Goal: Task Accomplishment & Management: Use online tool/utility

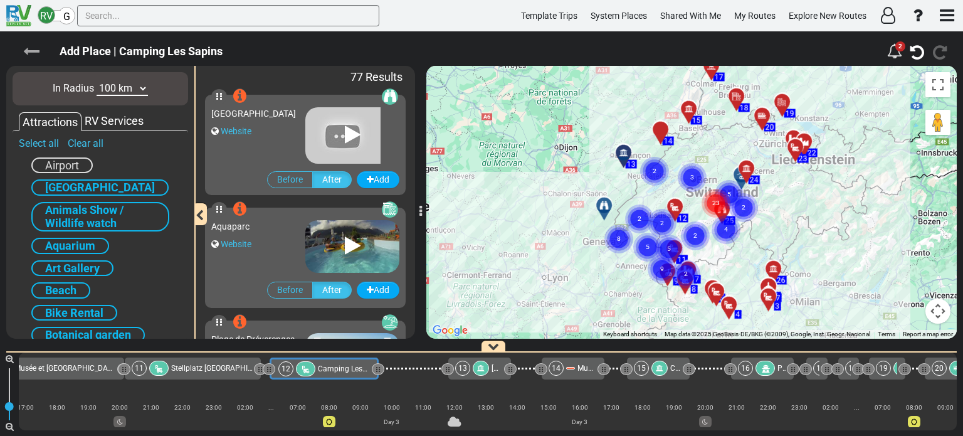
click at [31, 47] on icon at bounding box center [31, 51] width 16 height 16
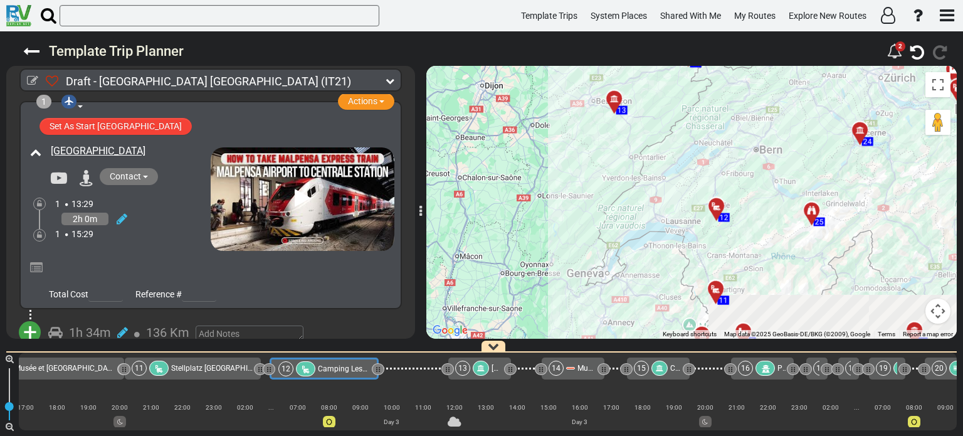
drag, startPoint x: 625, startPoint y: 212, endPoint x: 595, endPoint y: 148, distance: 71.5
click at [595, 148] on div "To activate drag with keyboard, press Alt + Enter. Once in keyboard drag state,…" at bounding box center [691, 202] width 530 height 273
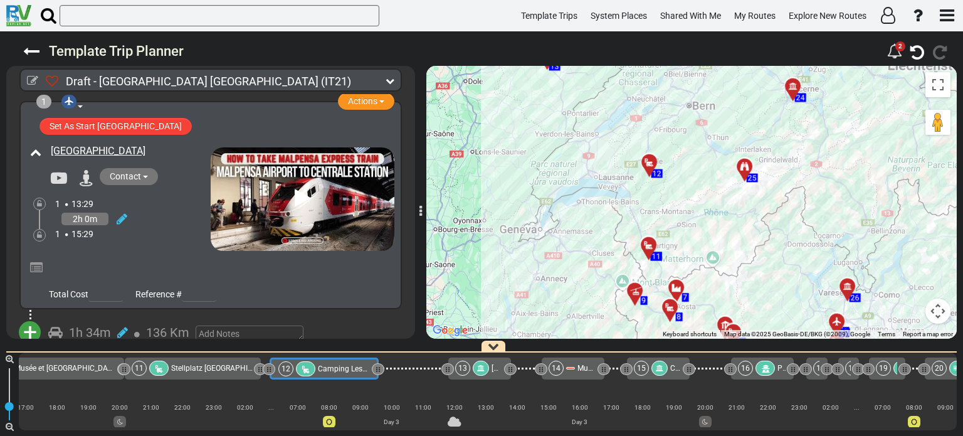
drag, startPoint x: 776, startPoint y: 156, endPoint x: 703, endPoint y: 104, distance: 90.4
click at [703, 104] on div "To activate drag with keyboard, press Alt + Enter. Once in keyboard drag state,…" at bounding box center [691, 202] width 530 height 273
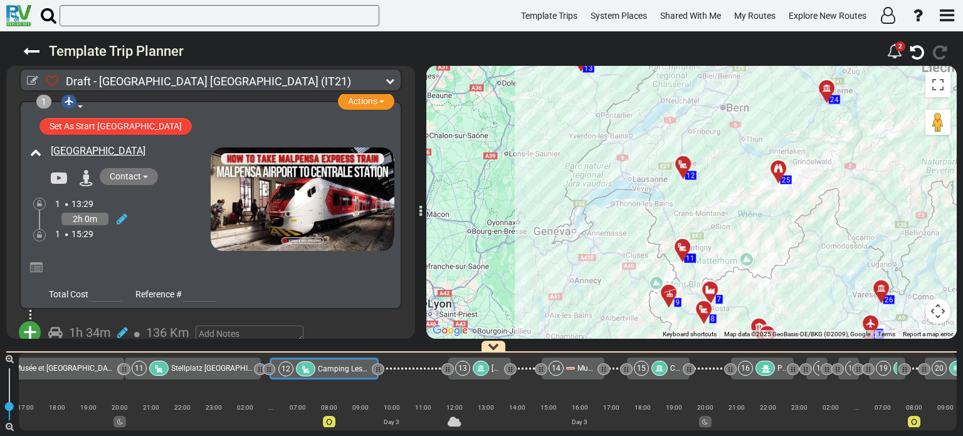
drag, startPoint x: 714, startPoint y: 145, endPoint x: 753, endPoint y: 154, distance: 40.0
click at [753, 154] on div "To activate drag with keyboard, press Alt + Enter. Once in keyboard drag state,…" at bounding box center [691, 202] width 530 height 273
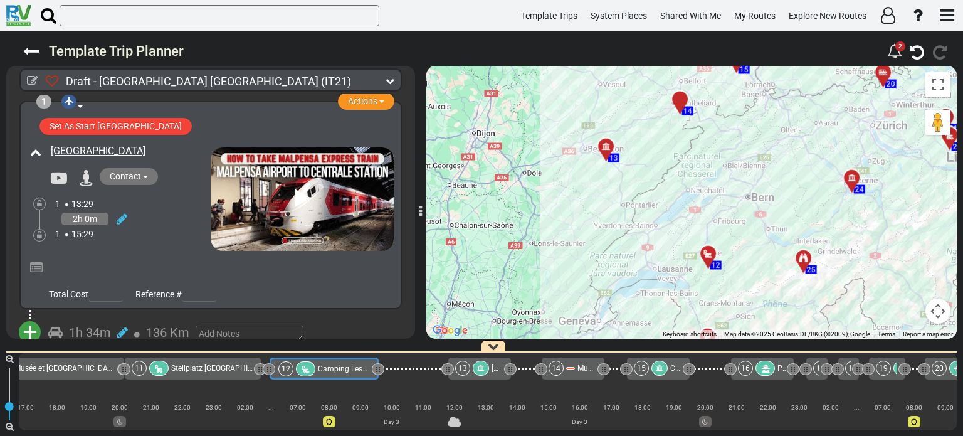
drag, startPoint x: 753, startPoint y: 154, endPoint x: 780, endPoint y: 265, distance: 114.0
click at [780, 265] on div "To activate drag with keyboard, press Alt + Enter. Once in keyboard drag state,…" at bounding box center [691, 202] width 530 height 273
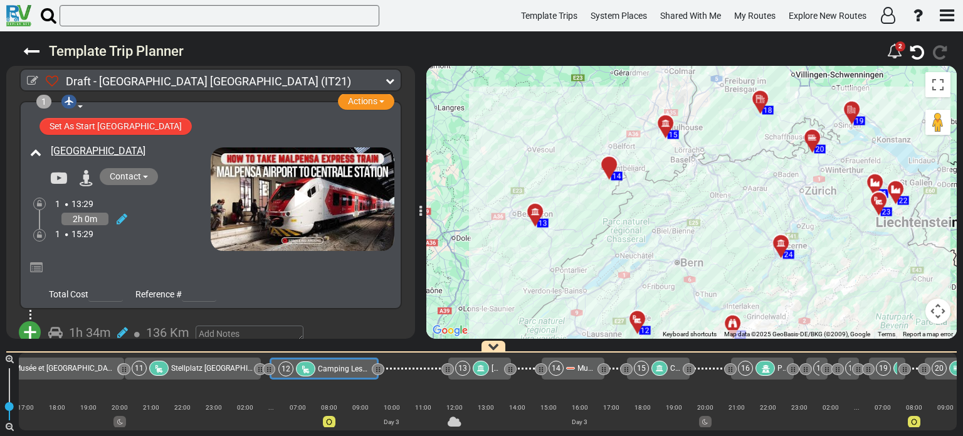
drag, startPoint x: 808, startPoint y: 193, endPoint x: 736, endPoint y: 260, distance: 98.9
click at [736, 260] on div "To activate drag with keyboard, press Alt + Enter. Once in keyboard drag state,…" at bounding box center [691, 202] width 530 height 273
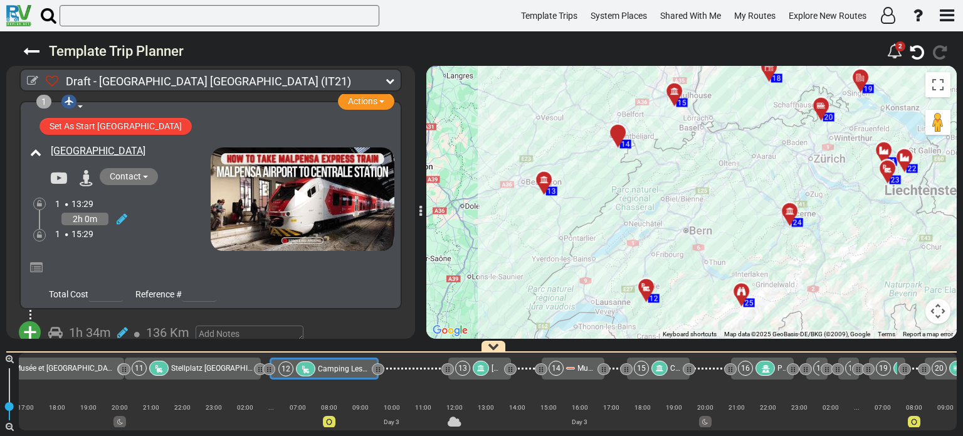
drag, startPoint x: 736, startPoint y: 258, endPoint x: 745, endPoint y: 222, distance: 36.8
click at [745, 222] on div "To activate drag with keyboard, press Alt + Enter. Once in keyboard drag state,…" at bounding box center [691, 202] width 530 height 273
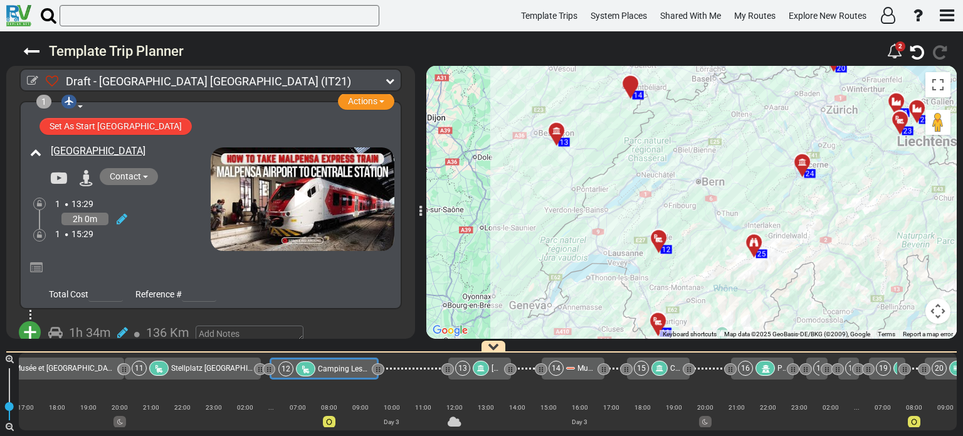
drag, startPoint x: 745, startPoint y: 222, endPoint x: 762, endPoint y: 138, distance: 85.8
click at [762, 138] on div "To activate drag with keyboard, press Alt + Enter. Once in keyboard drag state,…" at bounding box center [691, 202] width 530 height 273
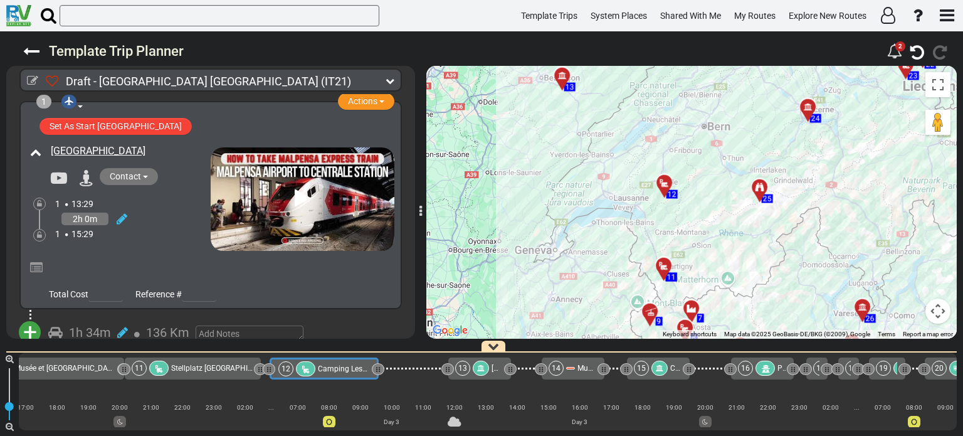
click at [762, 138] on div "To activate drag with keyboard, press Alt + Enter. Once in keyboard drag state,…" at bounding box center [691, 202] width 530 height 273
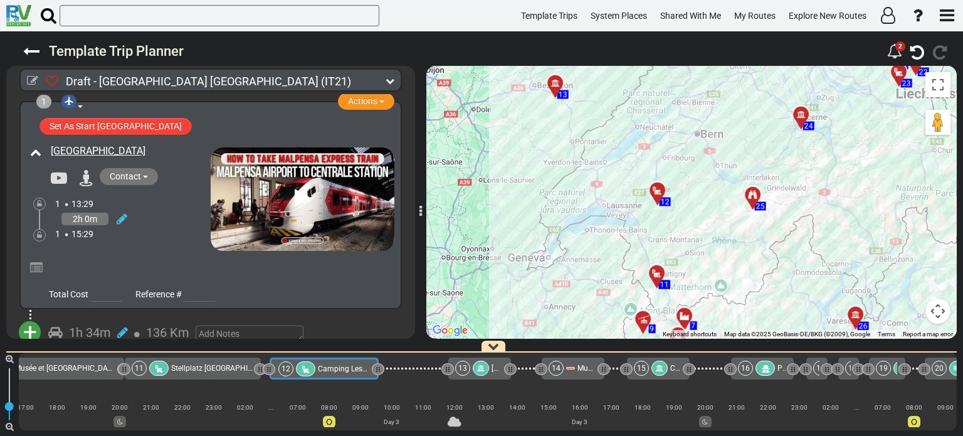
drag, startPoint x: 762, startPoint y: 138, endPoint x: 752, endPoint y: 152, distance: 16.5
click at [753, 149] on div "To activate drag with keyboard, press Alt + Enter. Once in keyboard drag state,…" at bounding box center [691, 202] width 530 height 273
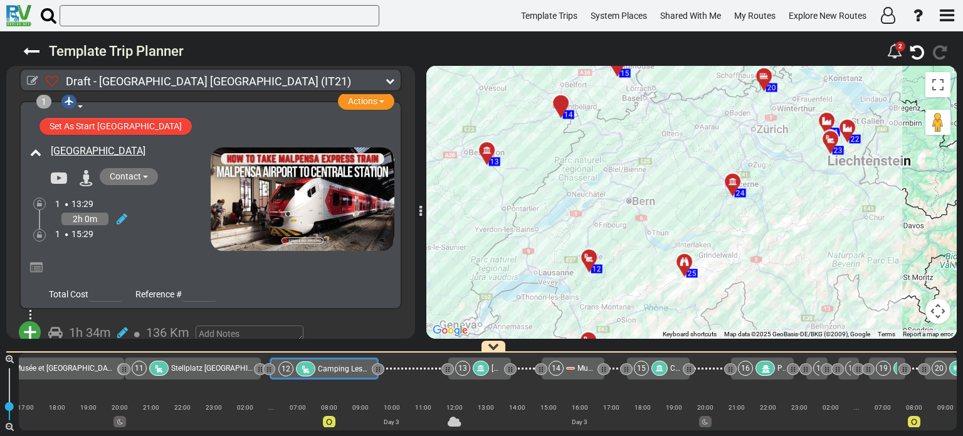
drag, startPoint x: 710, startPoint y: 108, endPoint x: 642, endPoint y: 177, distance: 97.0
click at [642, 177] on div "To activate drag with keyboard, press Alt + Enter. Once in keyboard drag state,…" at bounding box center [691, 202] width 530 height 273
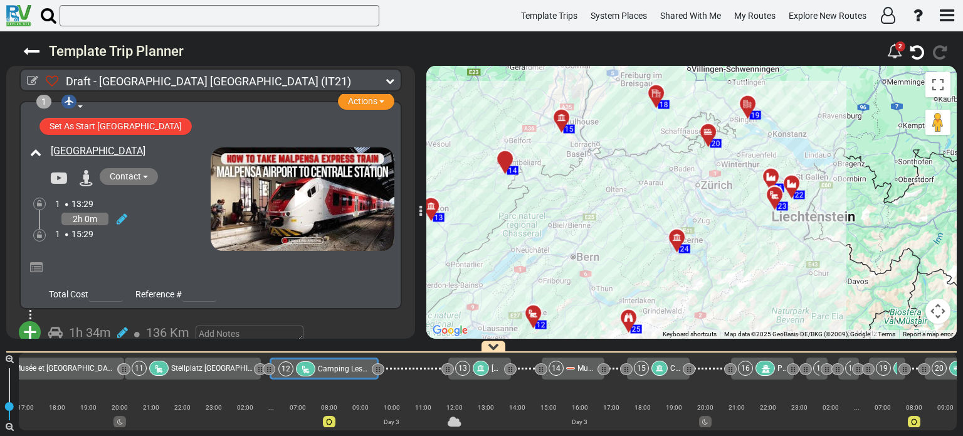
drag, startPoint x: 640, startPoint y: 177, endPoint x: 582, endPoint y: 238, distance: 83.8
click at [582, 238] on div "To activate drag with keyboard, press Alt + Enter. Once in keyboard drag state,…" at bounding box center [691, 202] width 530 height 273
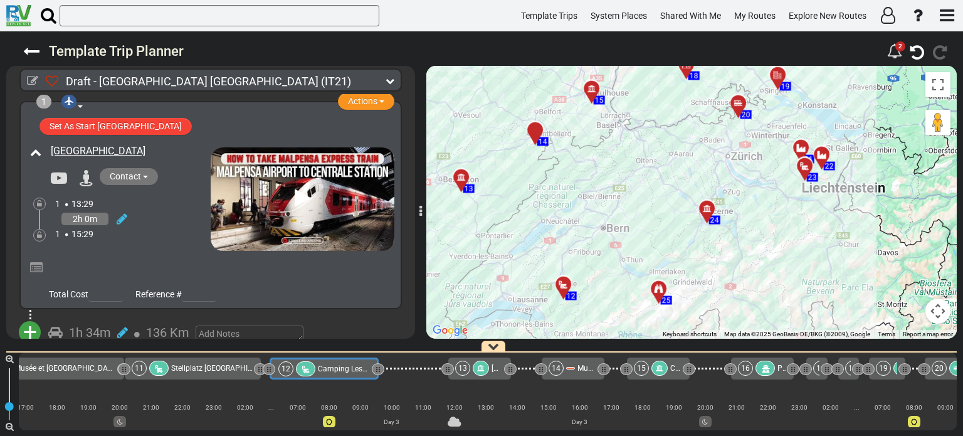
drag, startPoint x: 600, startPoint y: 202, endPoint x: 625, endPoint y: 171, distance: 40.5
click at [625, 171] on div "To activate drag with keyboard, press Alt + Enter. Once in keyboard drag state,…" at bounding box center [691, 202] width 530 height 273
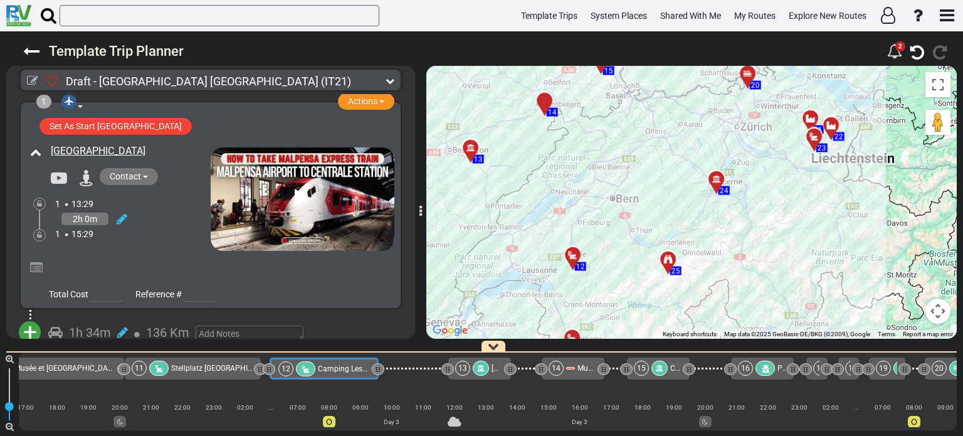
drag, startPoint x: 582, startPoint y: 213, endPoint x: 591, endPoint y: 182, distance: 32.1
click at [591, 182] on div "To activate drag with keyboard, press Alt + Enter. Once in keyboard drag state,…" at bounding box center [691, 202] width 530 height 273
click at [389, 82] on icon at bounding box center [389, 80] width 9 height 9
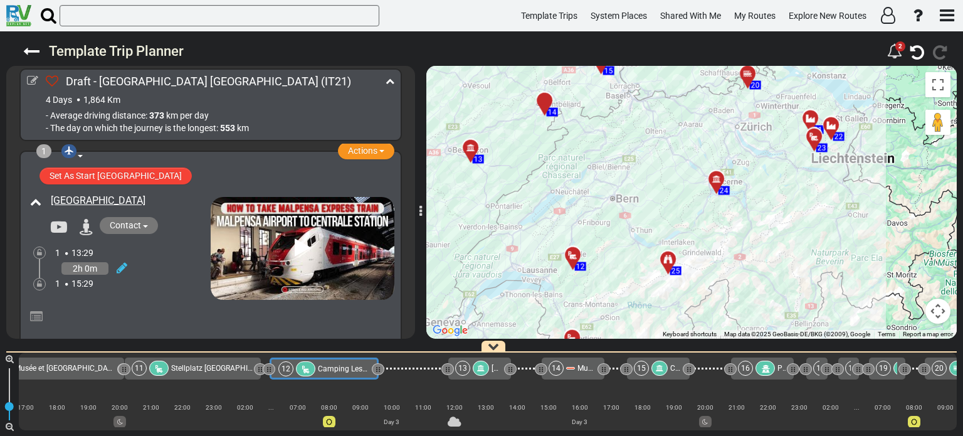
click at [389, 82] on icon at bounding box center [389, 80] width 9 height 9
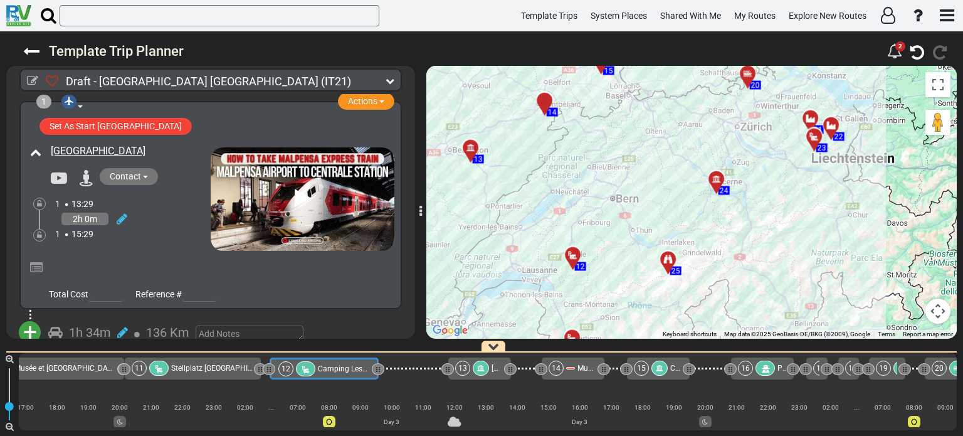
click at [468, 149] on div at bounding box center [474, 152] width 21 height 19
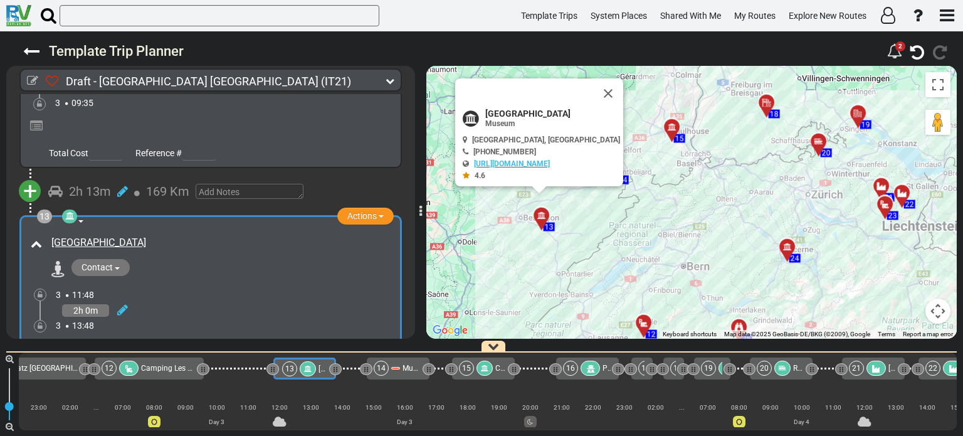
scroll to position [0, 1085]
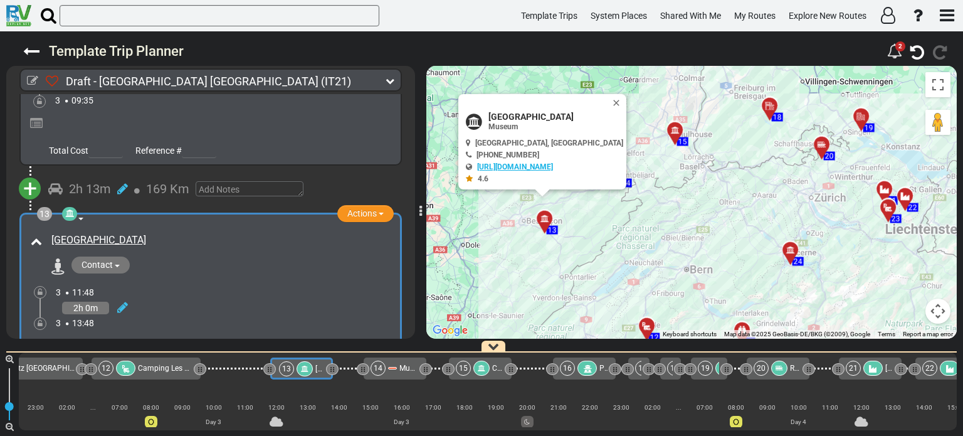
click at [531, 166] on link "[URL][DOMAIN_NAME]" at bounding box center [515, 166] width 76 height 9
click at [611, 99] on button "Close" at bounding box center [618, 103] width 15 height 18
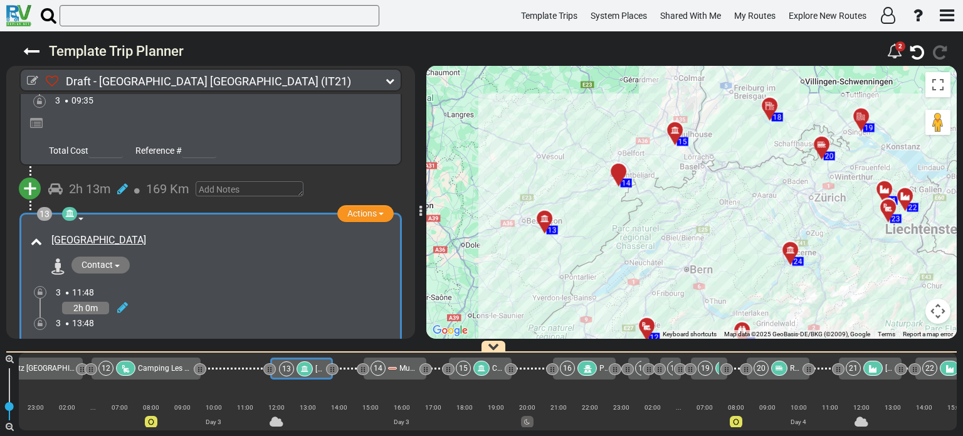
click at [617, 170] on div "14" at bounding box center [618, 171] width 22 height 22
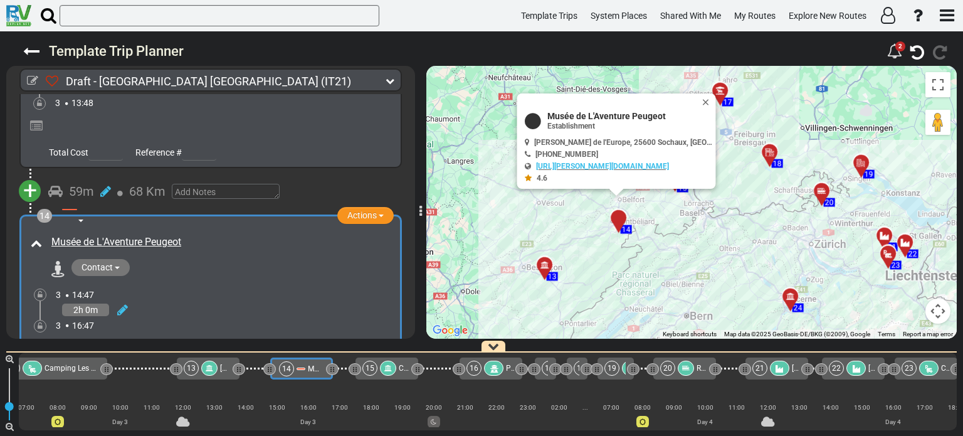
scroll to position [0, 1178]
click at [546, 268] on div at bounding box center [548, 269] width 21 height 19
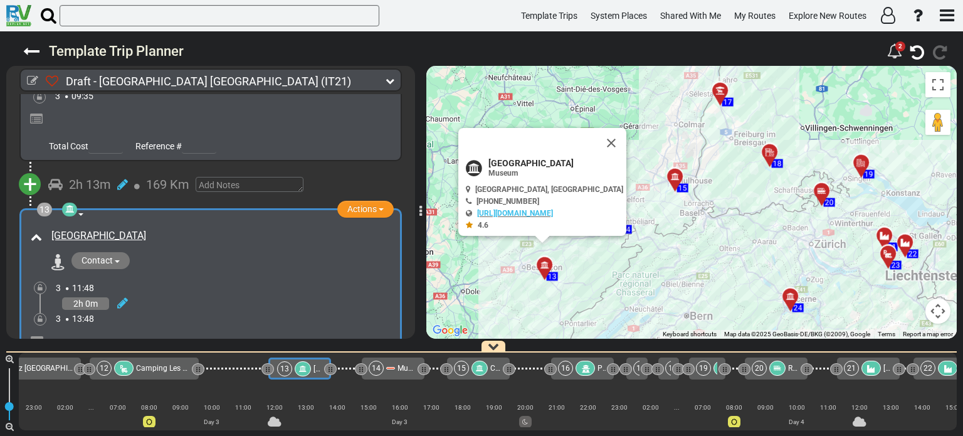
scroll to position [0, 1085]
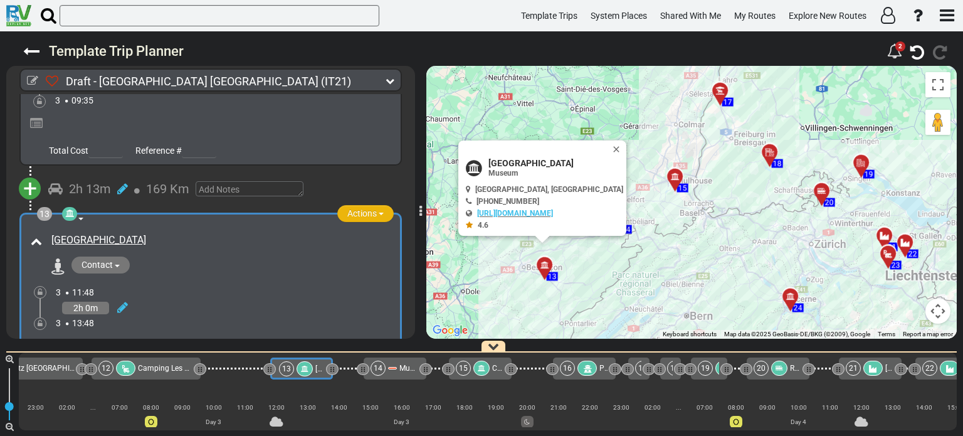
click at [378, 205] on button "Actions" at bounding box center [365, 213] width 56 height 17
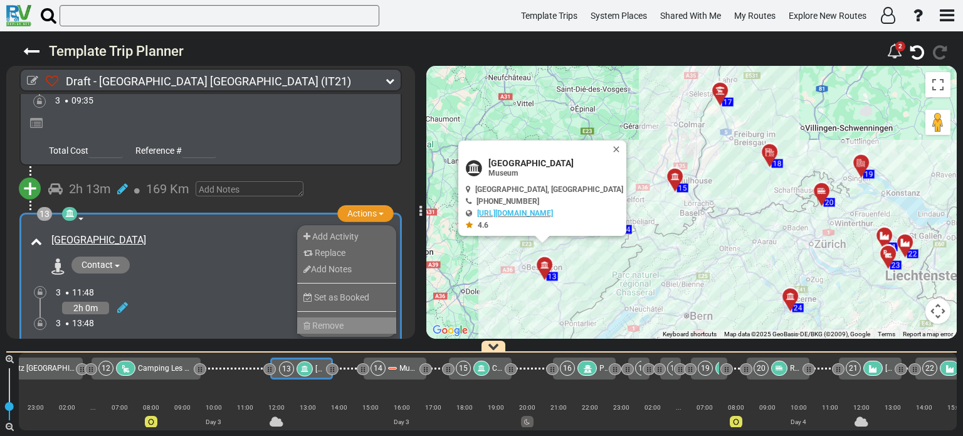
click at [355, 317] on li "Remove" at bounding box center [346, 325] width 99 height 16
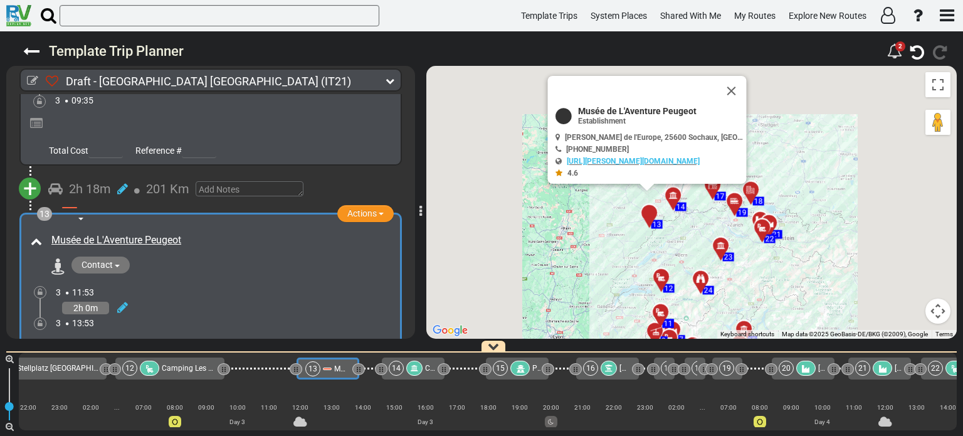
scroll to position [0, 1088]
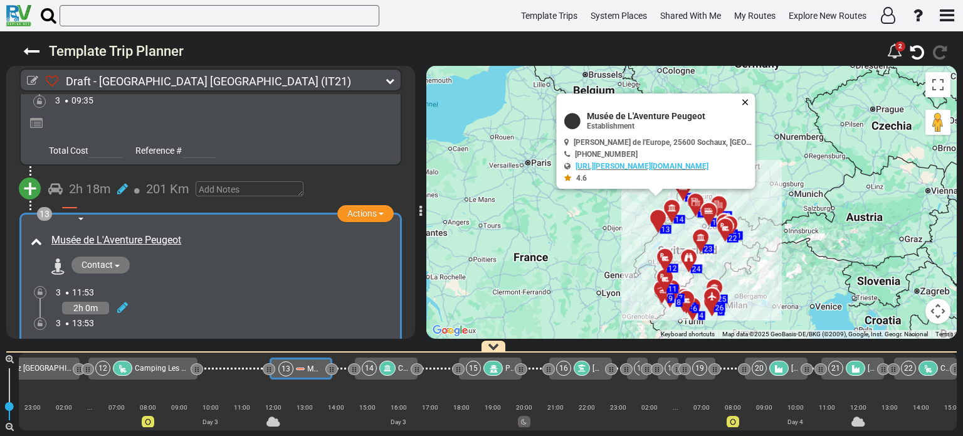
click at [740, 100] on button "Close" at bounding box center [747, 102] width 15 height 18
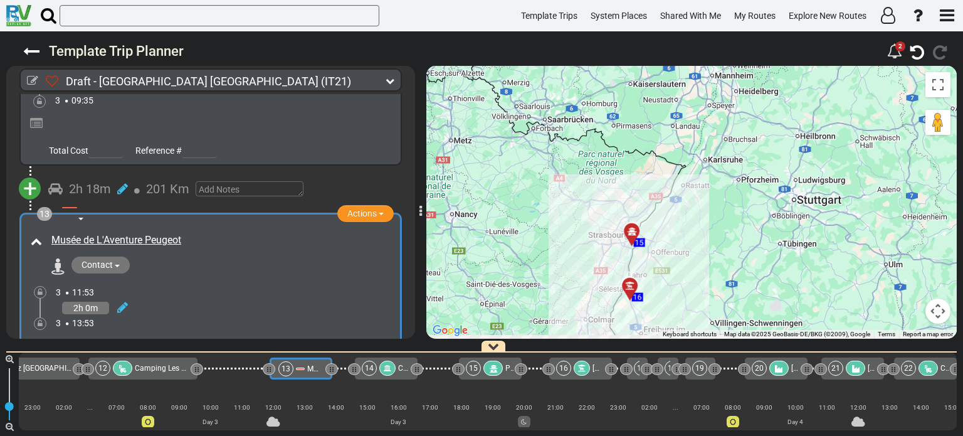
drag, startPoint x: 674, startPoint y: 208, endPoint x: 699, endPoint y: 110, distance: 101.7
click at [699, 110] on div "To activate drag with keyboard, press Alt + Enter. Once in keyboard drag state,…" at bounding box center [691, 202] width 530 height 273
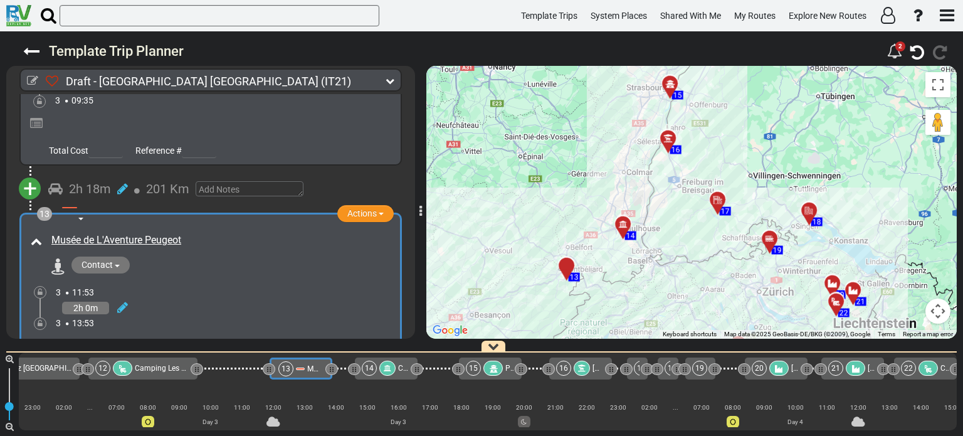
drag, startPoint x: 693, startPoint y: 180, endPoint x: 713, endPoint y: 79, distance: 102.8
click at [713, 79] on div "To activate drag with keyboard, press Alt + Enter. Once in keyboard drag state,…" at bounding box center [691, 202] width 530 height 273
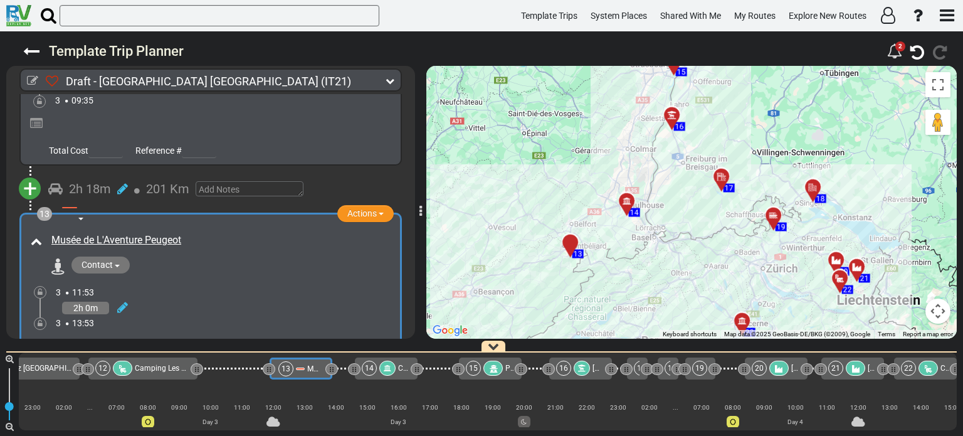
click at [568, 247] on div at bounding box center [574, 247] width 21 height 19
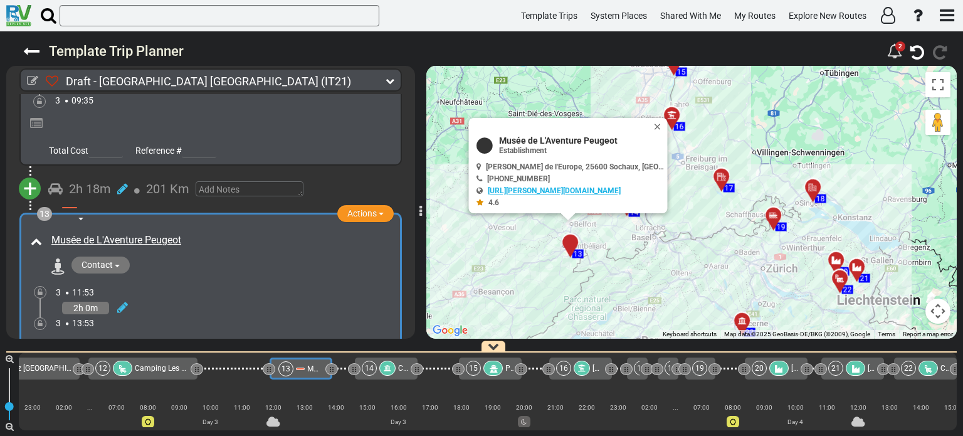
click at [554, 192] on link "[URL][PERSON_NAME][DOMAIN_NAME]" at bounding box center [554, 190] width 133 height 9
drag, startPoint x: 517, startPoint y: 140, endPoint x: 635, endPoint y: 144, distance: 117.9
click at [635, 144] on div "Musée de L'Aventure Peugeot Establishment" at bounding box center [570, 144] width 188 height 19
copy span "Musée de L'Aventure Peugeot"
click at [702, 135] on div "To activate drag with keyboard, press Alt + Enter. Once in keyboard drag state,…" at bounding box center [691, 202] width 530 height 273
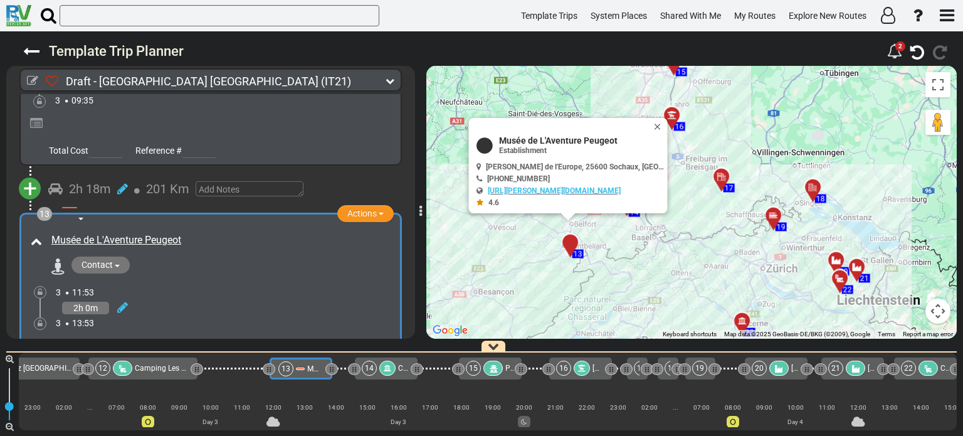
click at [622, 155] on div "Musée de L'Aventure Peugeot Establishment 4.6" at bounding box center [570, 170] width 188 height 71
click at [652, 122] on button "Close" at bounding box center [659, 127] width 15 height 18
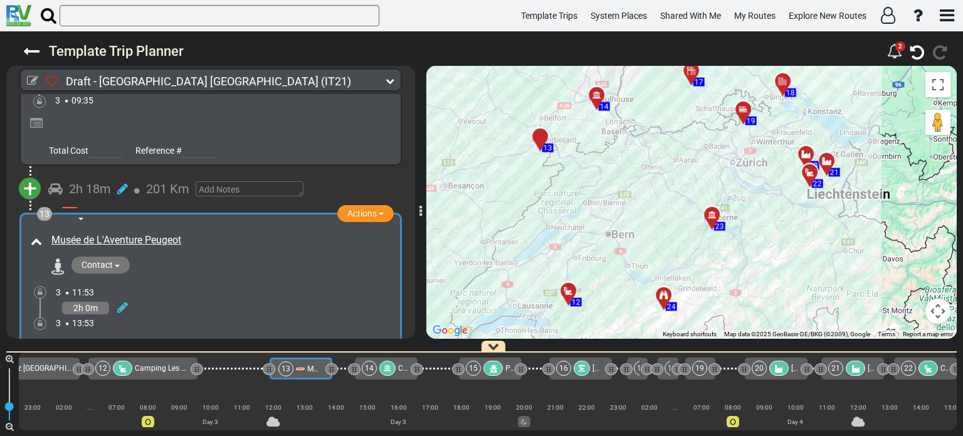
drag, startPoint x: 679, startPoint y: 253, endPoint x: 649, endPoint y: 145, distance: 111.3
click at [649, 145] on div "To activate drag with keyboard, press Alt + Enter. Once in keyboard drag state,…" at bounding box center [691, 202] width 530 height 273
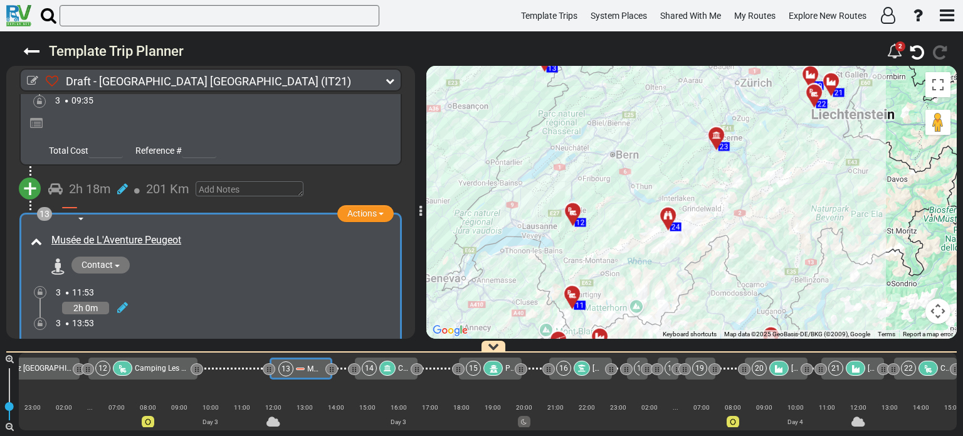
drag, startPoint x: 614, startPoint y: 269, endPoint x: 619, endPoint y: 188, distance: 81.6
click at [619, 188] on div "To activate drag with keyboard, press Alt + Enter. Once in keyboard drag state,…" at bounding box center [691, 202] width 530 height 273
click at [570, 215] on div at bounding box center [577, 215] width 21 height 19
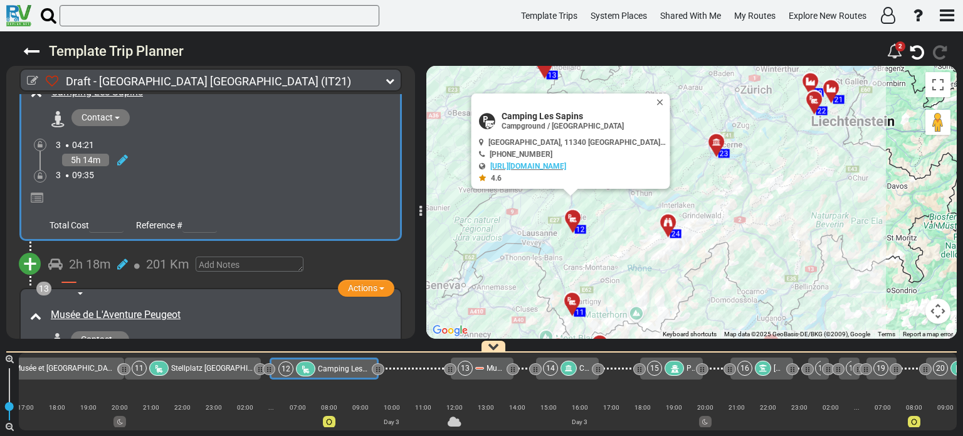
scroll to position [2896, 0]
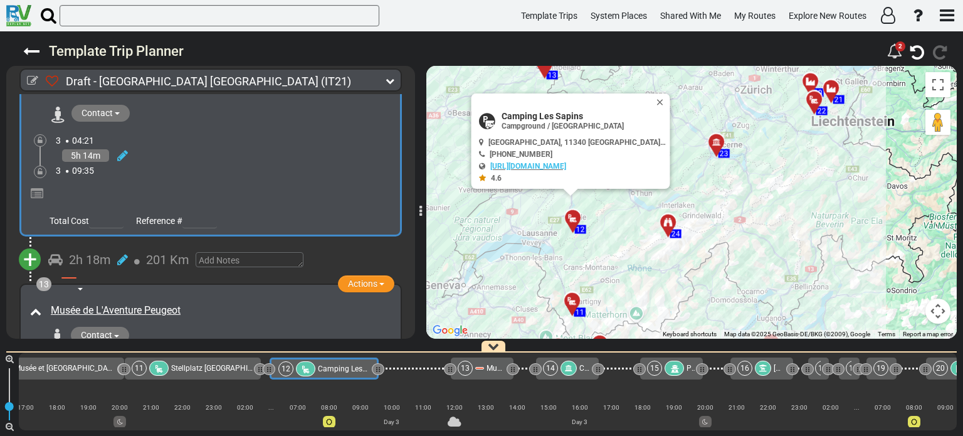
click at [33, 245] on span "+" at bounding box center [30, 259] width 14 height 29
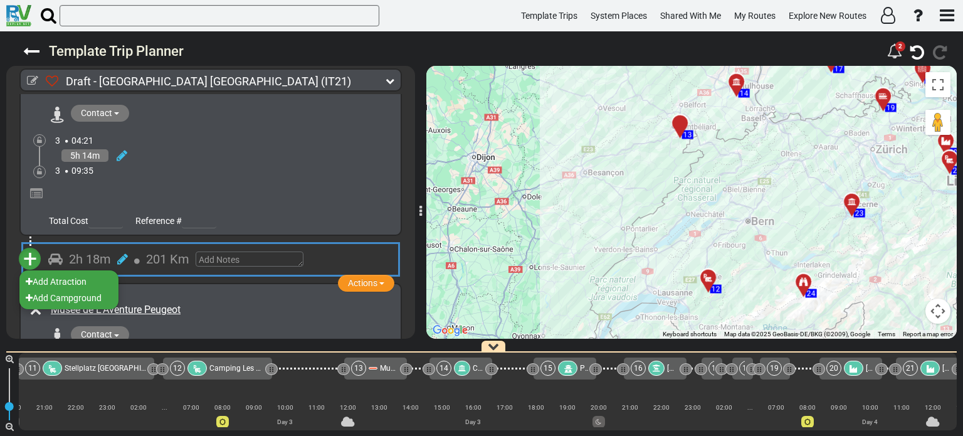
scroll to position [0, 1015]
click at [81, 273] on li "Add Atraction" at bounding box center [68, 281] width 99 height 16
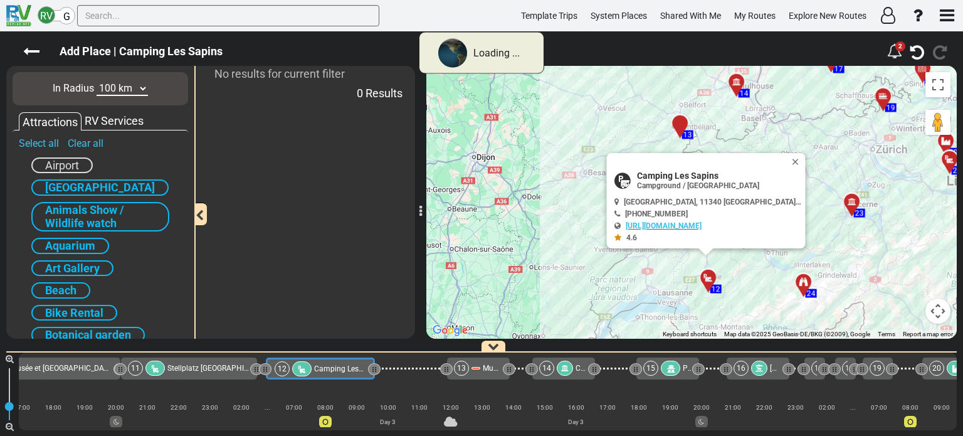
scroll to position [0, 907]
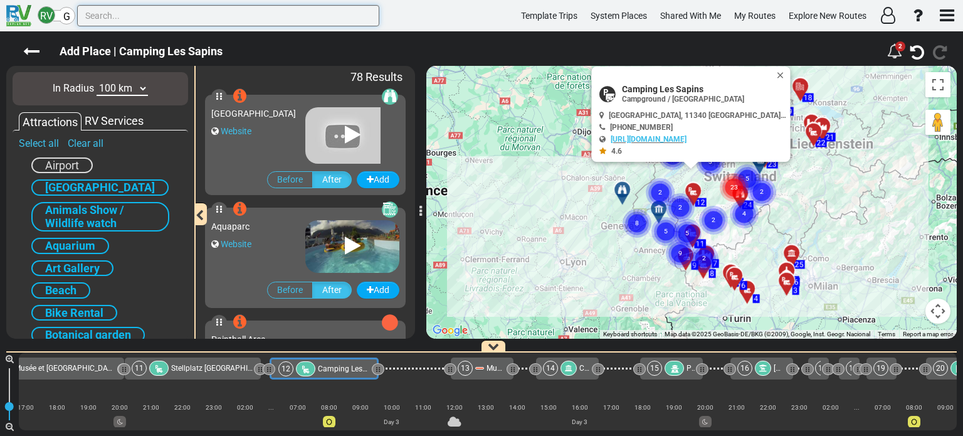
click at [167, 16] on input "text" at bounding box center [228, 15] width 302 height 21
paste input "Paintball Area"
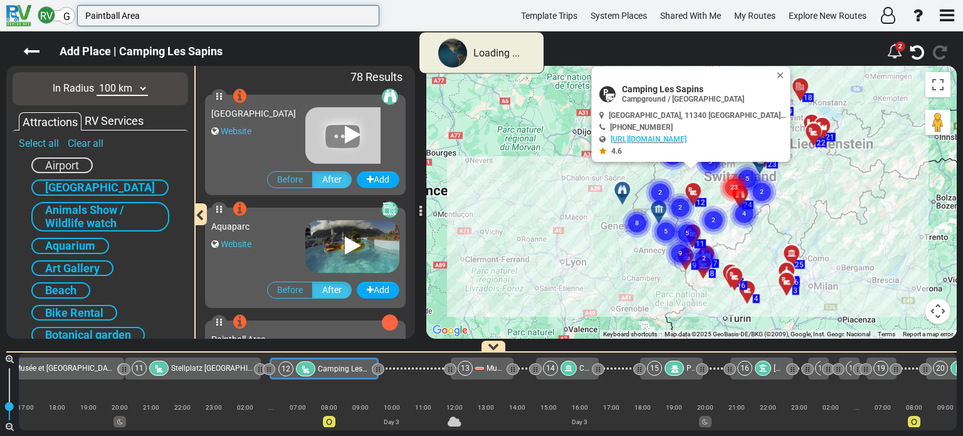
type input "Paintball Area"
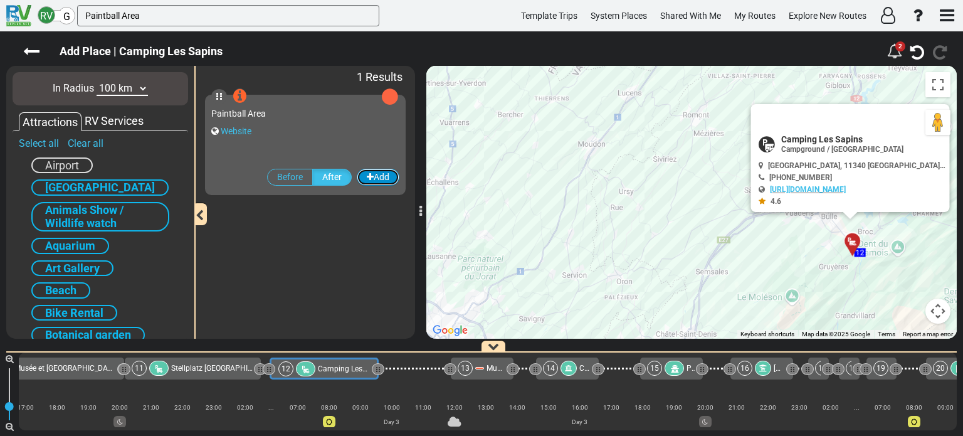
click at [379, 175] on button "Add" at bounding box center [378, 177] width 43 height 17
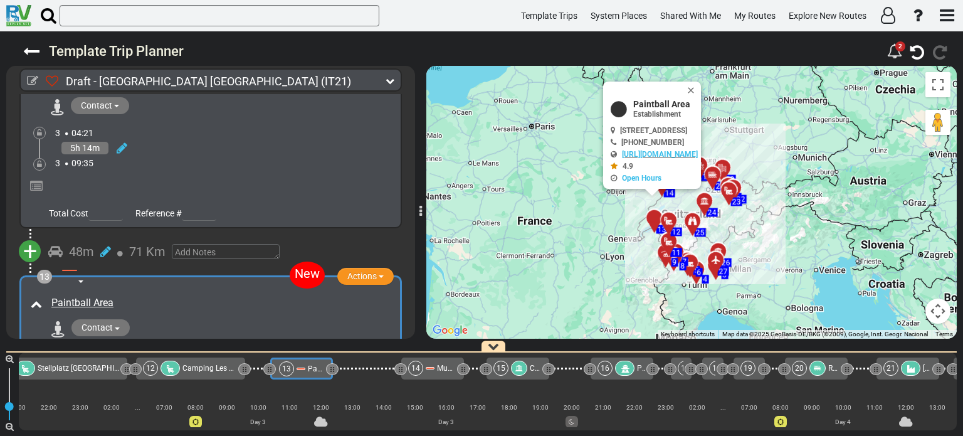
scroll to position [2965, 0]
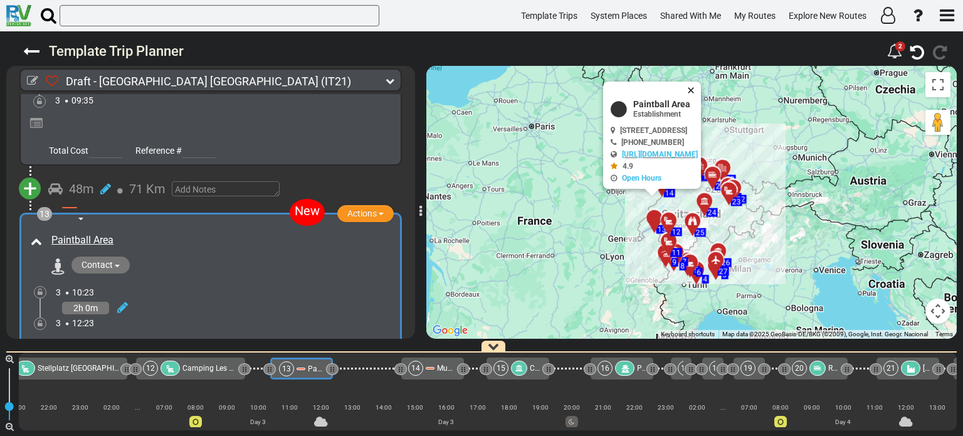
click at [701, 89] on button "Close" at bounding box center [693, 90] width 15 height 18
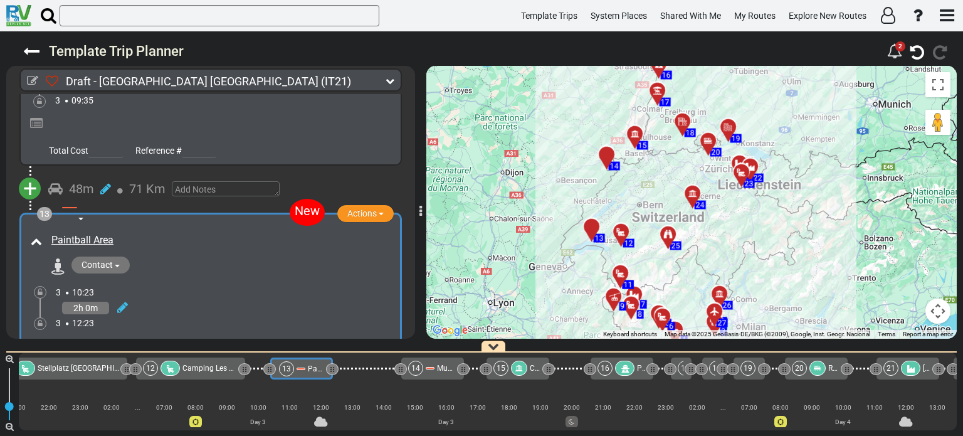
drag, startPoint x: 714, startPoint y: 217, endPoint x: 797, endPoint y: 170, distance: 94.6
click at [797, 170] on div "To activate drag with keyboard, press Alt + Enter. Once in keyboard drag state,…" at bounding box center [691, 202] width 530 height 273
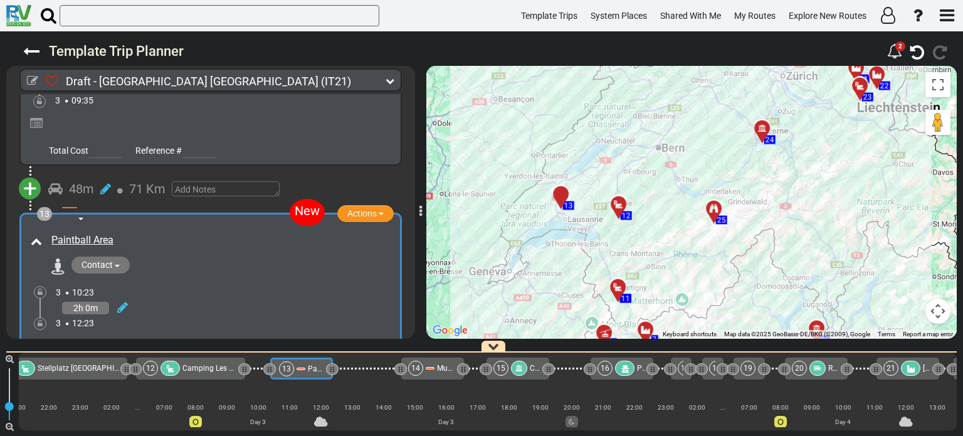
drag, startPoint x: 586, startPoint y: 177, endPoint x: 702, endPoint y: 125, distance: 127.1
click at [702, 125] on div "To activate drag with keyboard, press Alt + Enter. Once in keyboard drag state,…" at bounding box center [691, 202] width 530 height 273
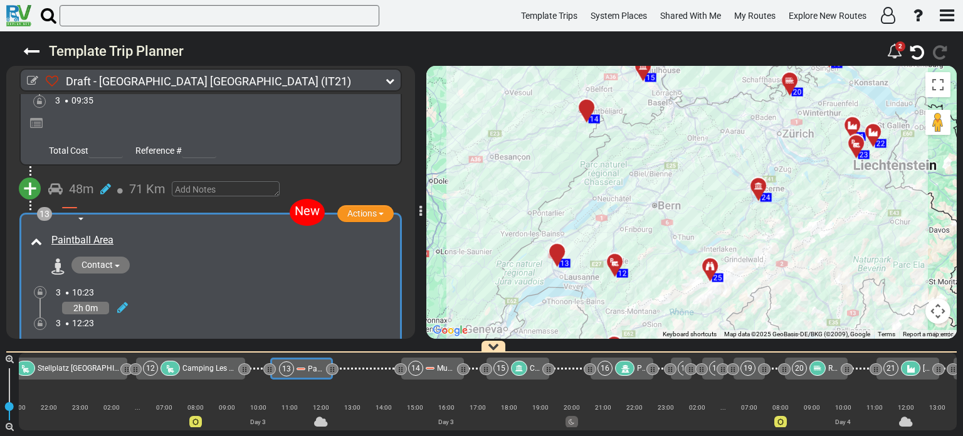
drag, startPoint x: 692, startPoint y: 128, endPoint x: 689, endPoint y: 165, distance: 37.7
click at [689, 165] on div "To activate drag with keyboard, press Alt + Enter. Once in keyboard drag state,…" at bounding box center [691, 202] width 530 height 273
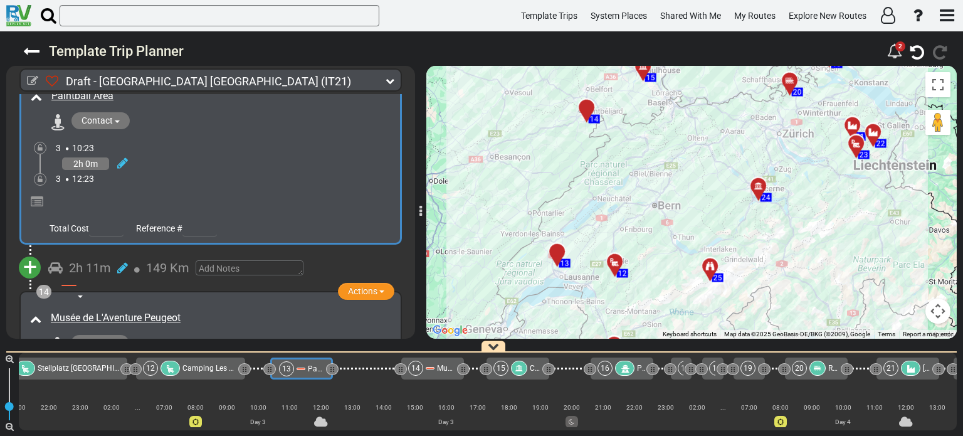
scroll to position [3116, 0]
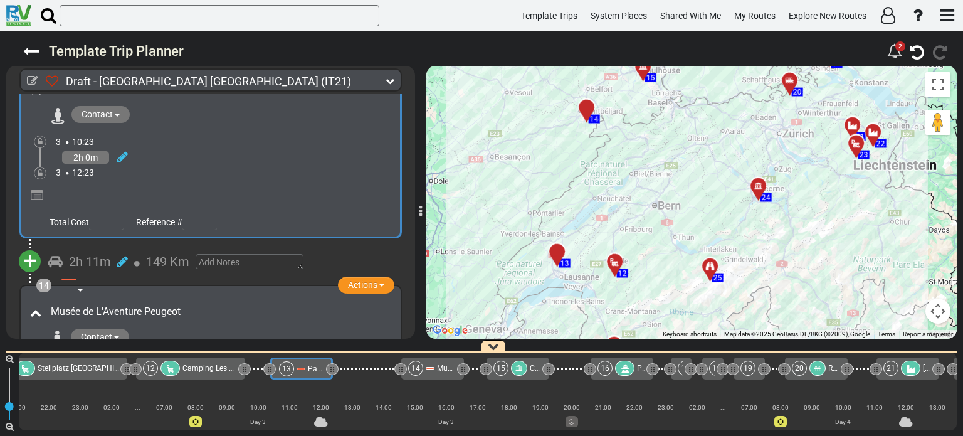
click at [33, 246] on span "+" at bounding box center [30, 260] width 14 height 29
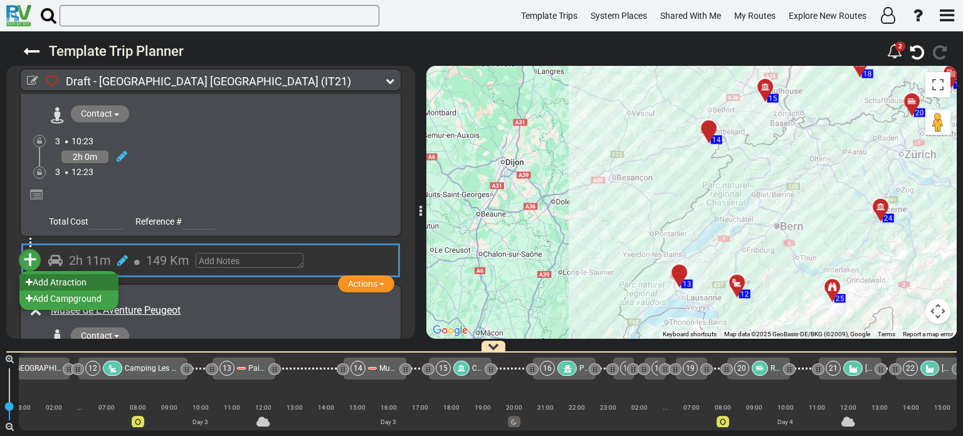
scroll to position [0, 1103]
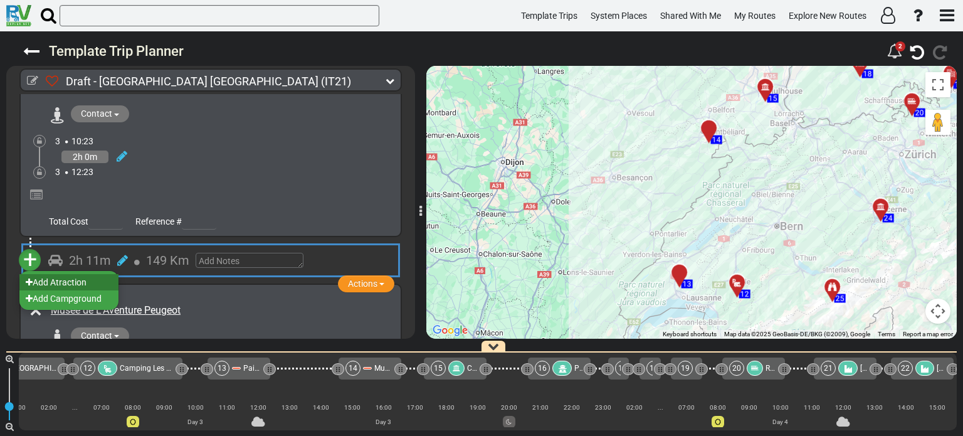
click at [71, 274] on li "Add Atraction" at bounding box center [68, 282] width 99 height 16
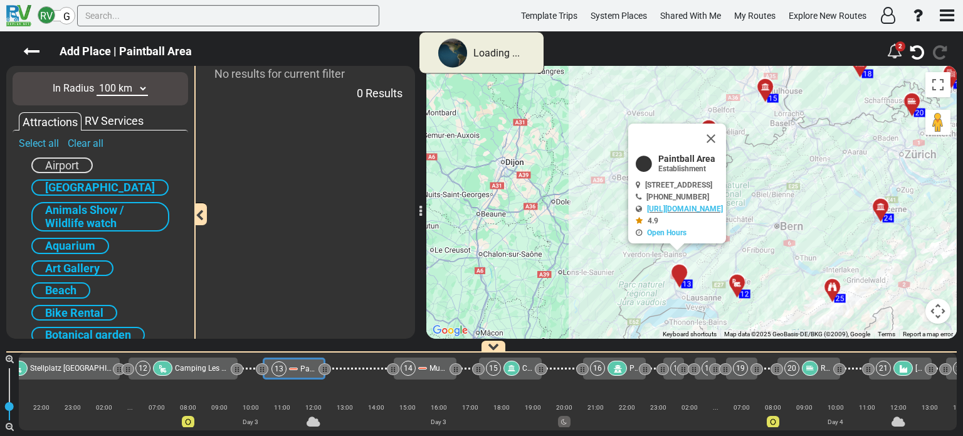
scroll to position [0, 1040]
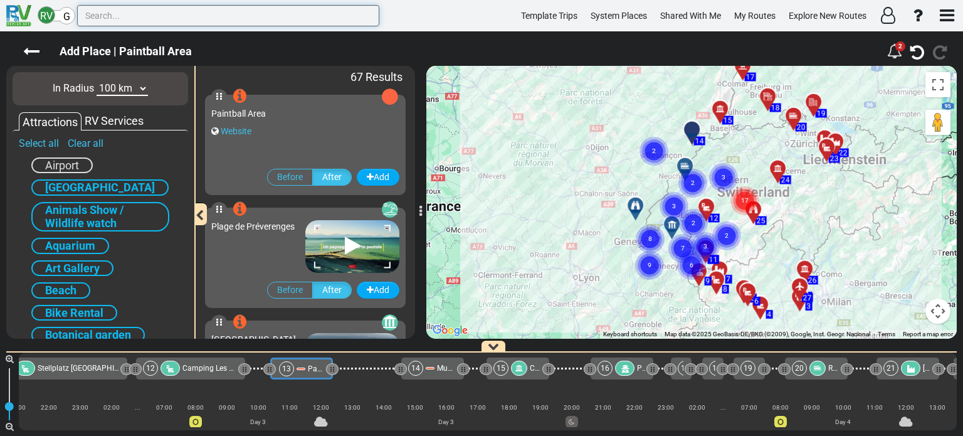
click at [115, 12] on input "text" at bounding box center [228, 15] width 302 height 21
paste input "Karting Payerneland"
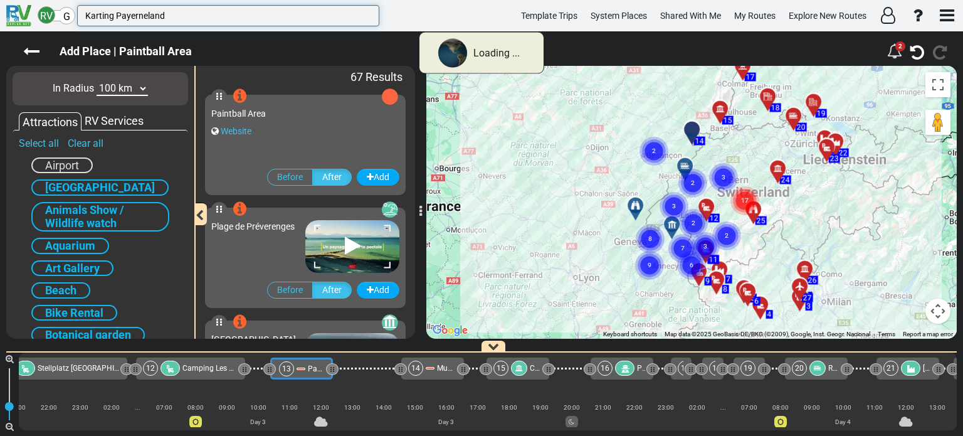
type input "Karting Payerneland"
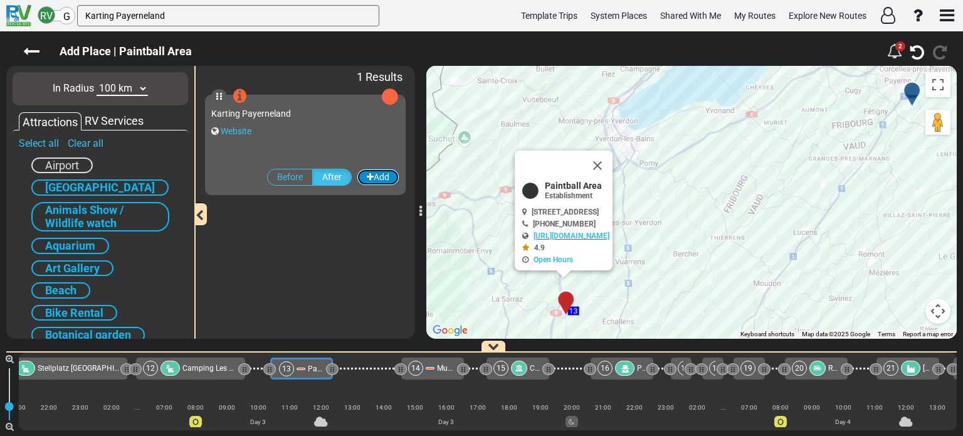
click at [381, 177] on button "Add" at bounding box center [378, 177] width 43 height 17
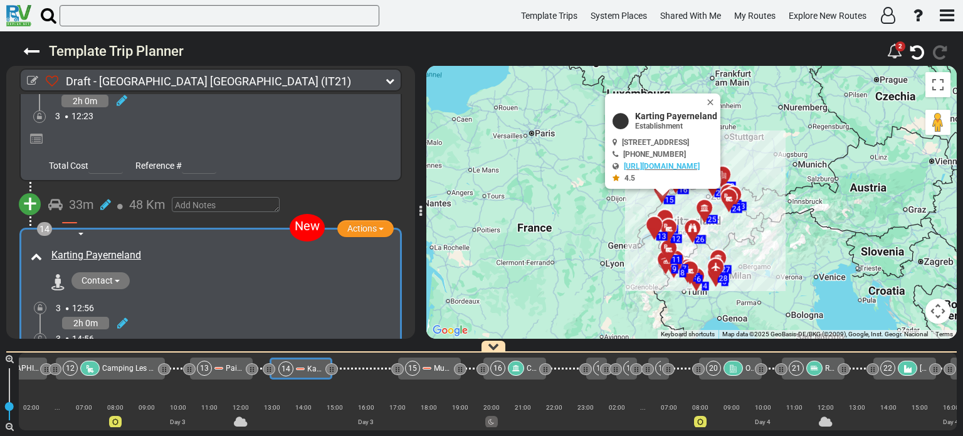
scroll to position [3186, 0]
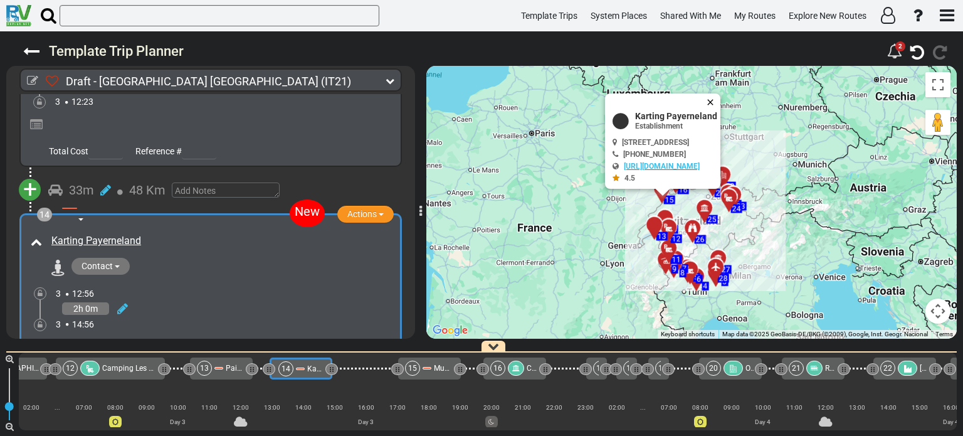
click at [720, 97] on button "Close" at bounding box center [712, 102] width 15 height 18
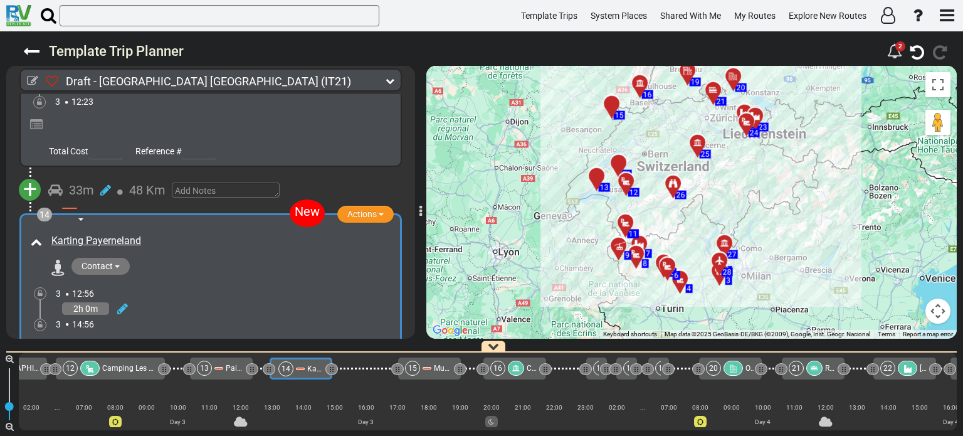
drag, startPoint x: 735, startPoint y: 251, endPoint x: 773, endPoint y: 155, distance: 103.0
click at [773, 155] on div "To activate drag with keyboard, press Alt + Enter. Once in keyboard drag state,…" at bounding box center [691, 202] width 530 height 273
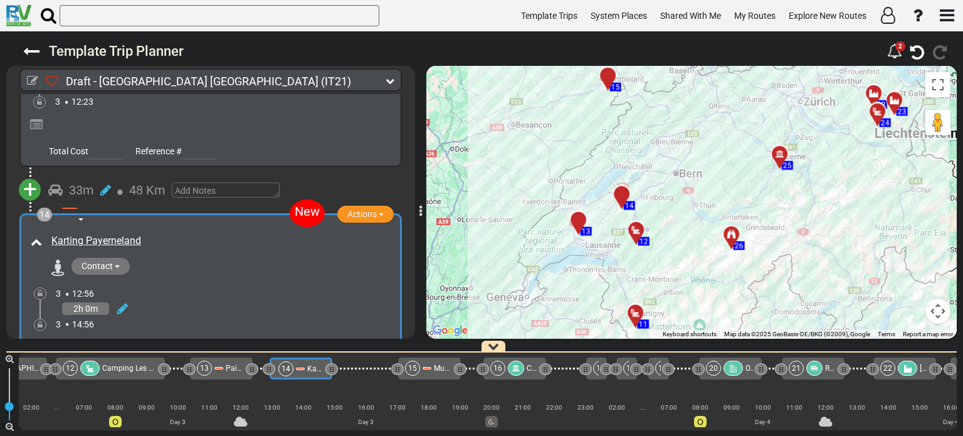
drag, startPoint x: 689, startPoint y: 160, endPoint x: 855, endPoint y: 185, distance: 167.3
click at [855, 185] on div "To activate drag with keyboard, press Alt + Enter. Once in keyboard drag state,…" at bounding box center [691, 202] width 530 height 273
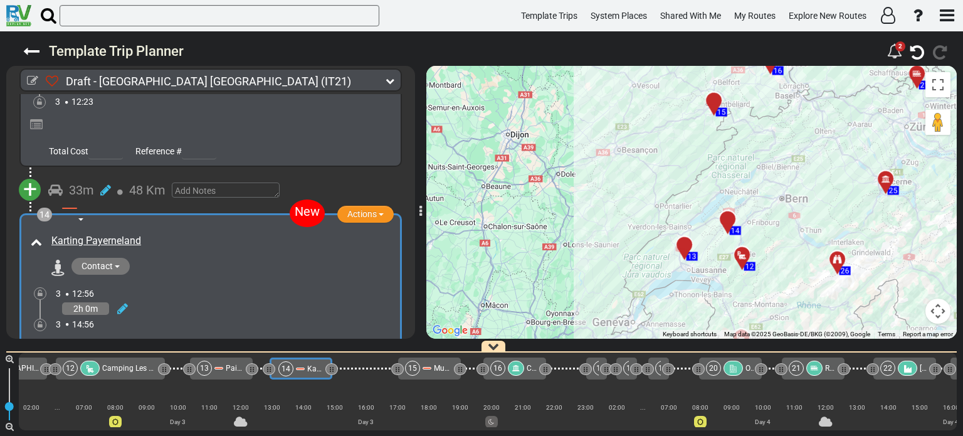
drag, startPoint x: 743, startPoint y: 190, endPoint x: 857, endPoint y: 217, distance: 117.3
click at [857, 217] on div "To activate drag with keyboard, press Alt + Enter. Once in keyboard drag state,…" at bounding box center [691, 202] width 530 height 273
click at [686, 249] on div at bounding box center [689, 249] width 21 height 19
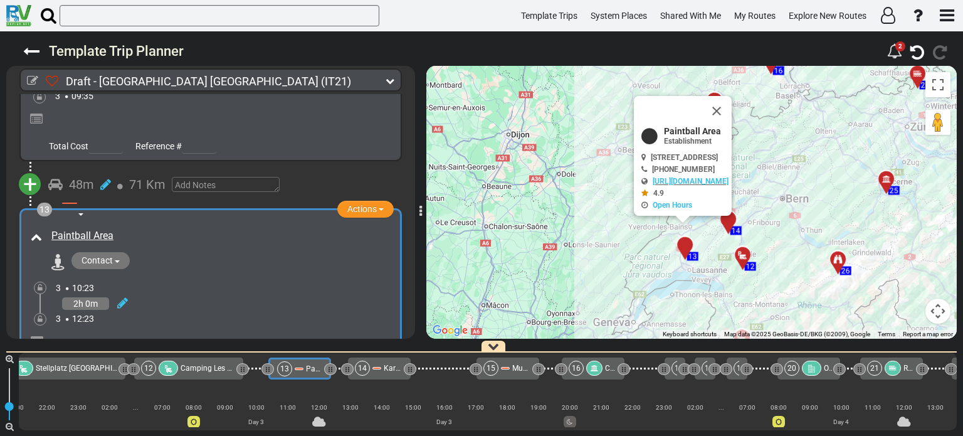
scroll to position [0, 1040]
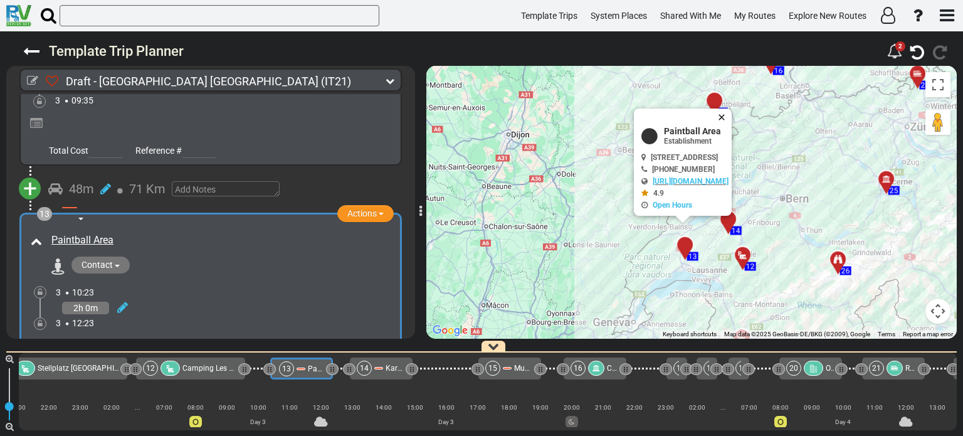
click at [731, 111] on button "Close" at bounding box center [723, 117] width 15 height 18
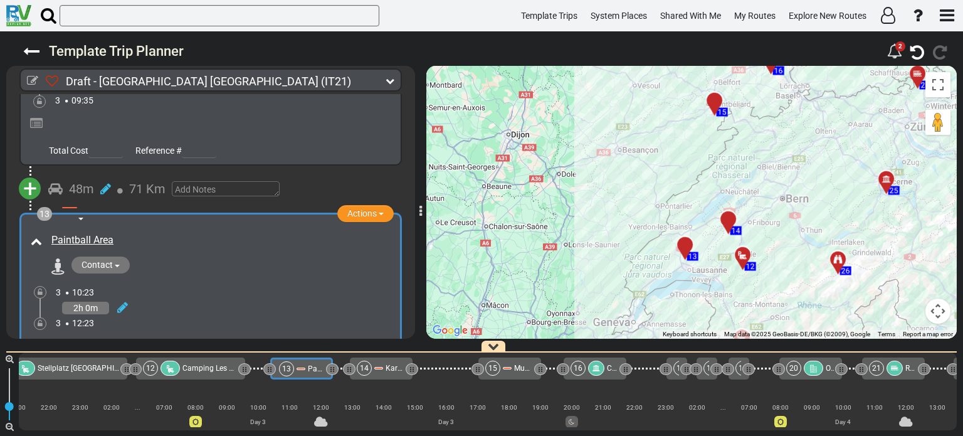
click at [725, 221] on div at bounding box center [732, 223] width 21 height 19
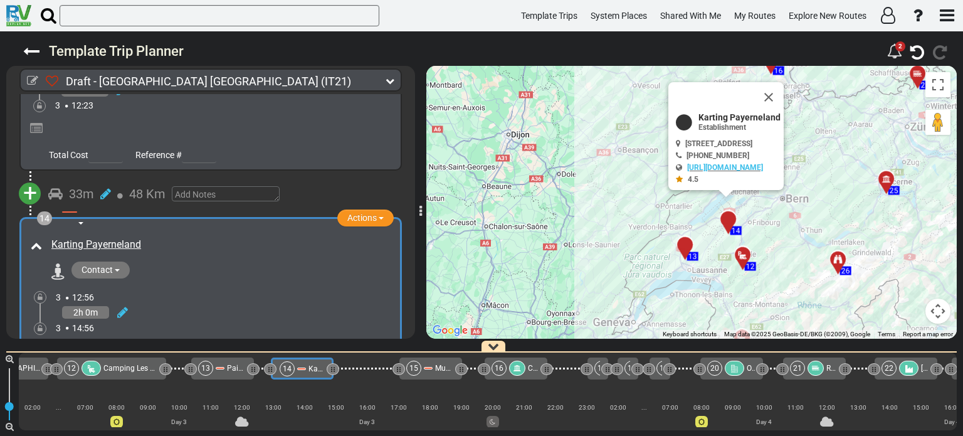
scroll to position [0, 1121]
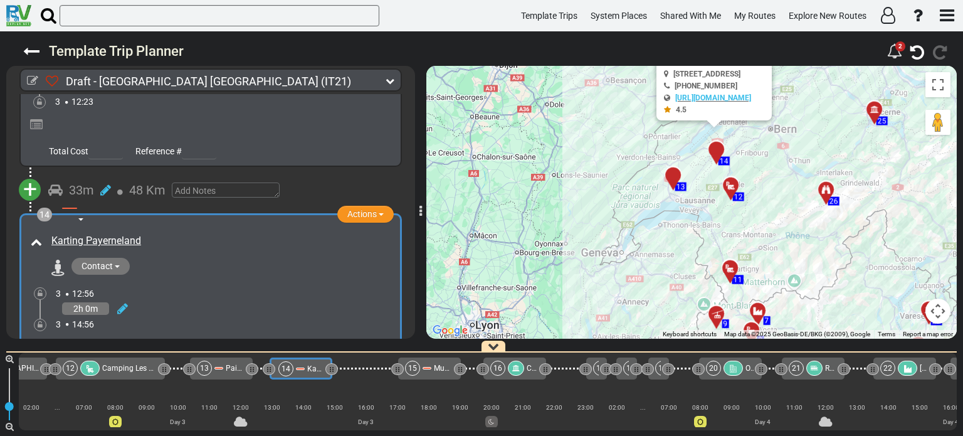
drag, startPoint x: 807, startPoint y: 286, endPoint x: 795, endPoint y: 215, distance: 71.8
click at [795, 215] on div "To activate drag with keyboard, press Alt + Enter. Once in keyboard drag state,…" at bounding box center [691, 202] width 530 height 273
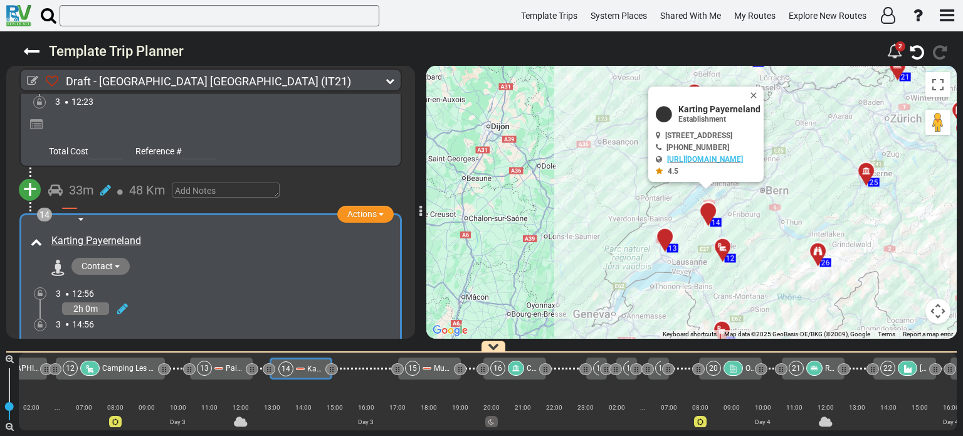
drag, startPoint x: 843, startPoint y: 176, endPoint x: 835, endPoint y: 238, distance: 62.6
click at [835, 238] on div "To activate drag with keyboard, press Alt + Enter. Once in keyboard drag state,…" at bounding box center [691, 202] width 530 height 273
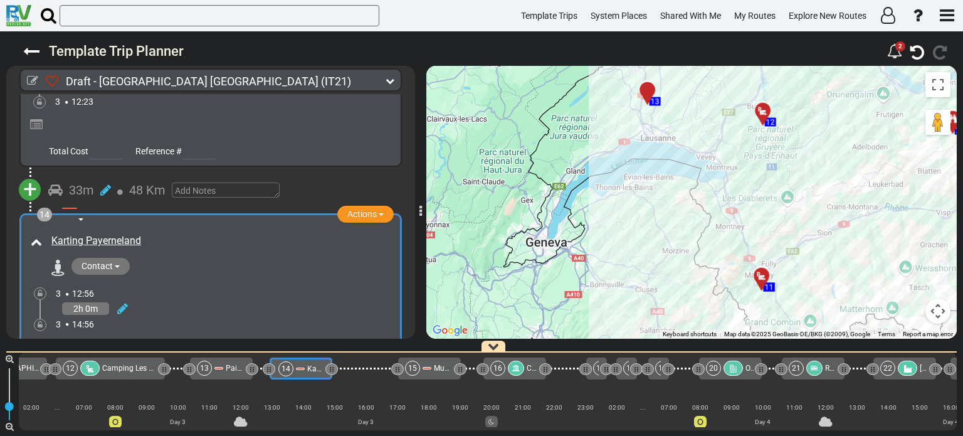
drag, startPoint x: 766, startPoint y: 290, endPoint x: 922, endPoint y: 142, distance: 215.4
click at [922, 142] on div "To activate drag with keyboard, press Alt + Enter. Once in keyboard drag state,…" at bounding box center [691, 202] width 530 height 273
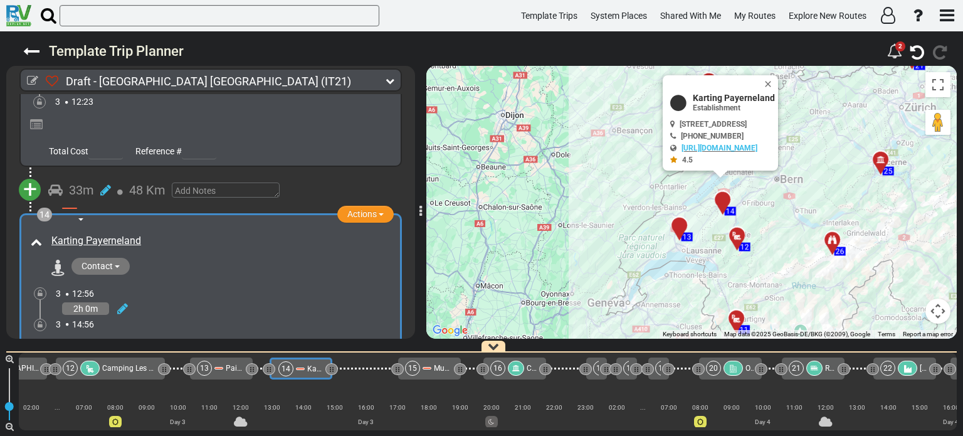
drag, startPoint x: 839, startPoint y: 154, endPoint x: 814, endPoint y: 199, distance: 51.6
click at [814, 199] on div "To activate drag with keyboard, press Alt + Enter. Once in keyboard drag state,…" at bounding box center [691, 202] width 530 height 273
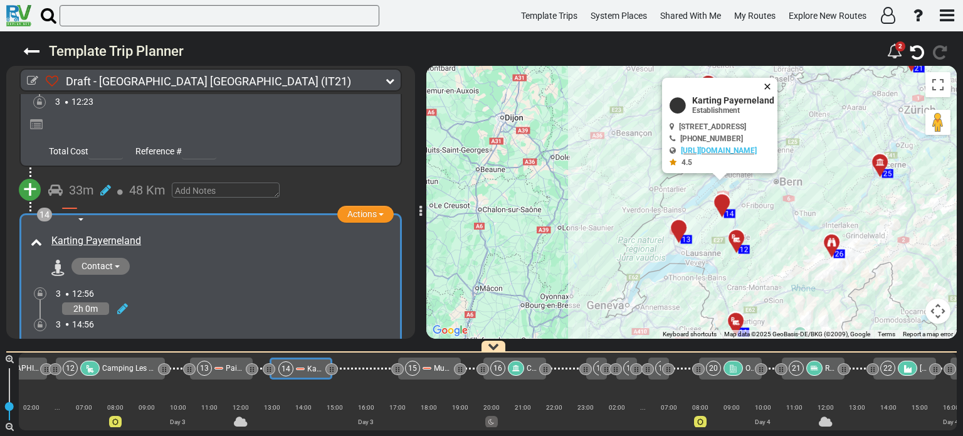
click at [777, 84] on button "Close" at bounding box center [769, 87] width 15 height 18
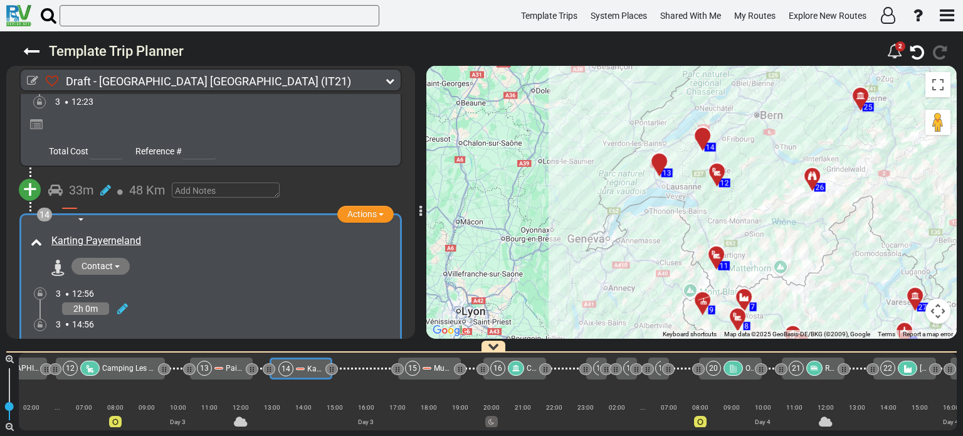
drag, startPoint x: 795, startPoint y: 122, endPoint x: 788, endPoint y: 88, distance: 34.7
click at [788, 88] on div "To activate drag with keyboard, press Alt + Enter. Once in keyboard drag state,…" at bounding box center [691, 202] width 530 height 273
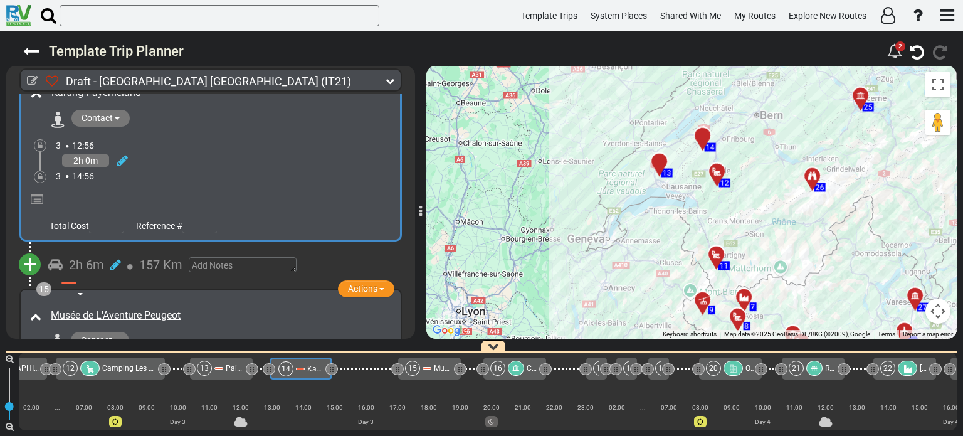
scroll to position [3336, 0]
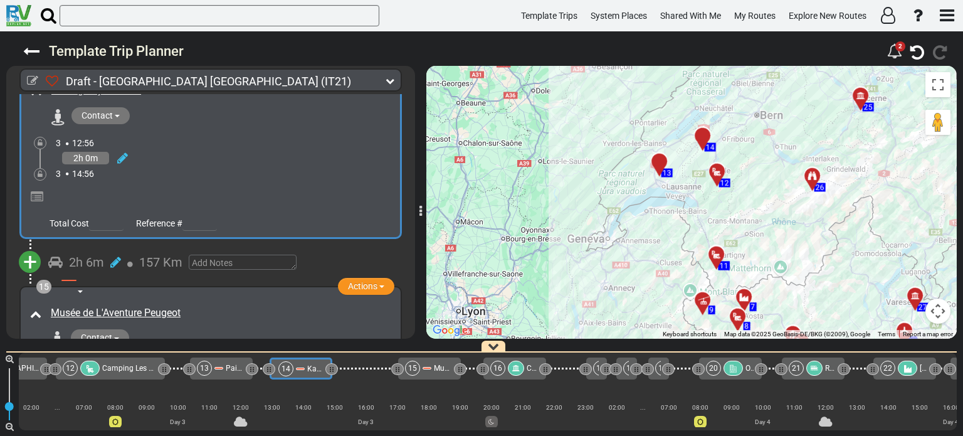
click at [33, 248] on span "+" at bounding box center [30, 262] width 14 height 29
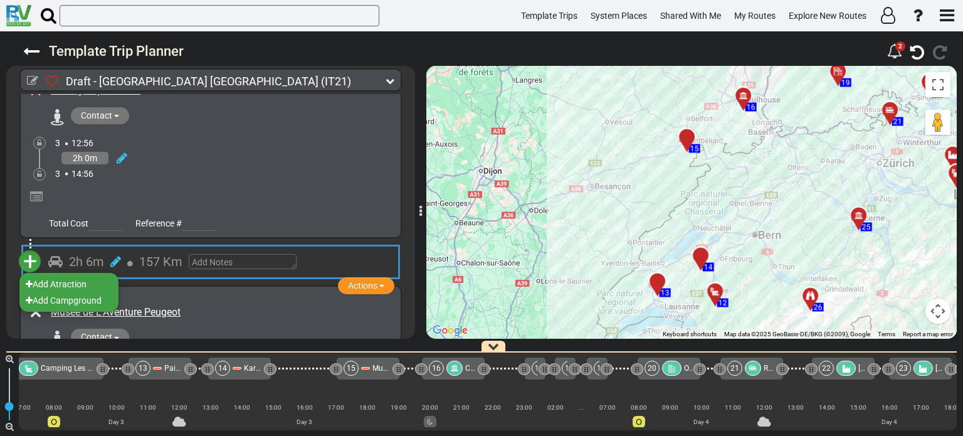
scroll to position [0, 1183]
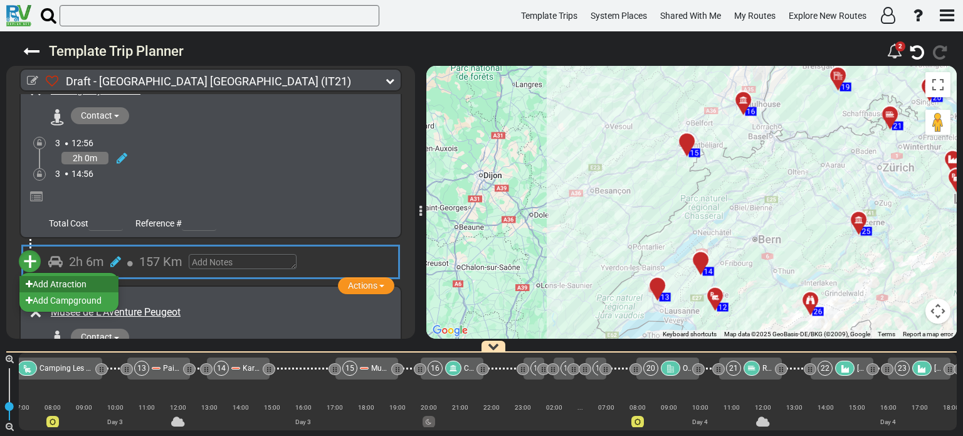
click at [69, 276] on li "Add Atraction" at bounding box center [68, 284] width 99 height 16
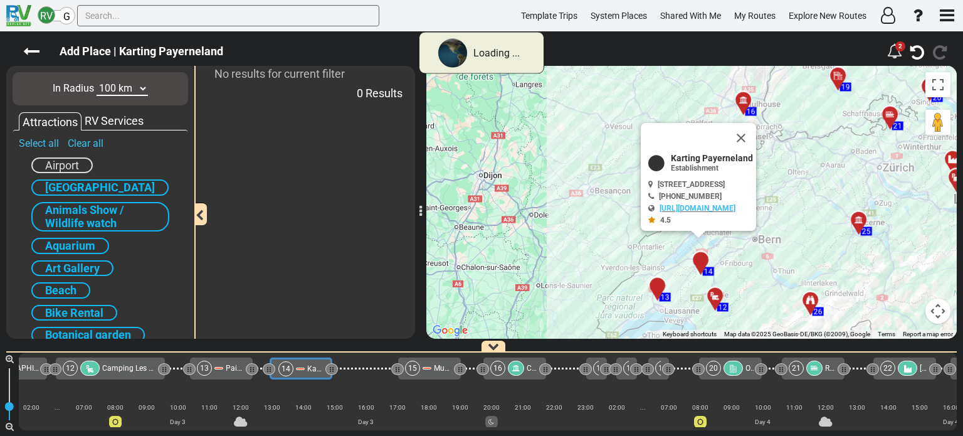
scroll to position [0, 1121]
click at [102, 14] on input "text" at bounding box center [228, 15] width 302 height 21
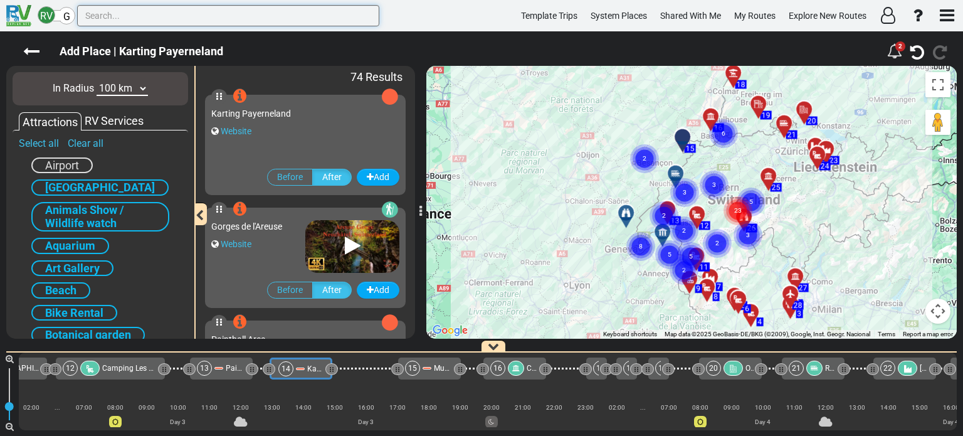
paste input "Lac Noir"
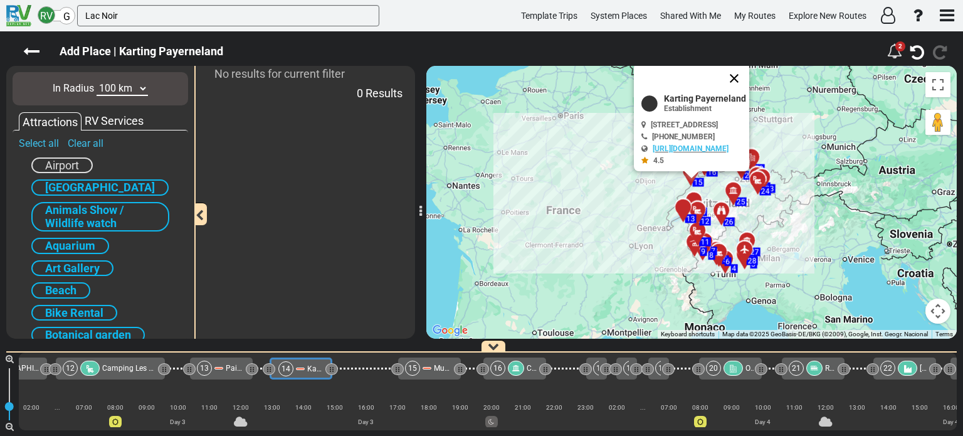
click at [749, 79] on button "Close" at bounding box center [734, 78] width 30 height 30
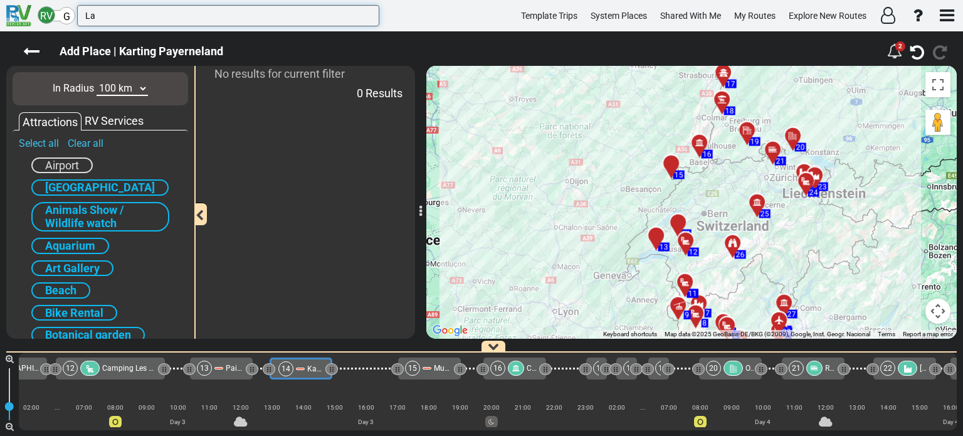
type input "L"
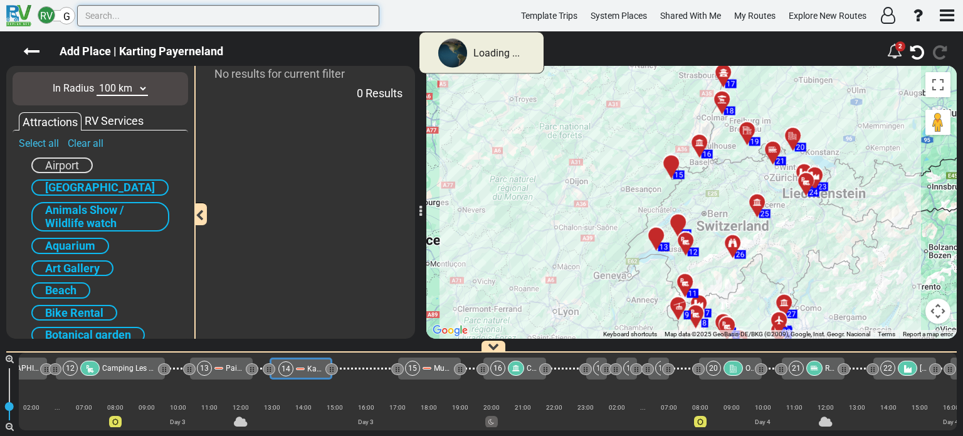
paste input "Schwarzsee Toboggan Run"
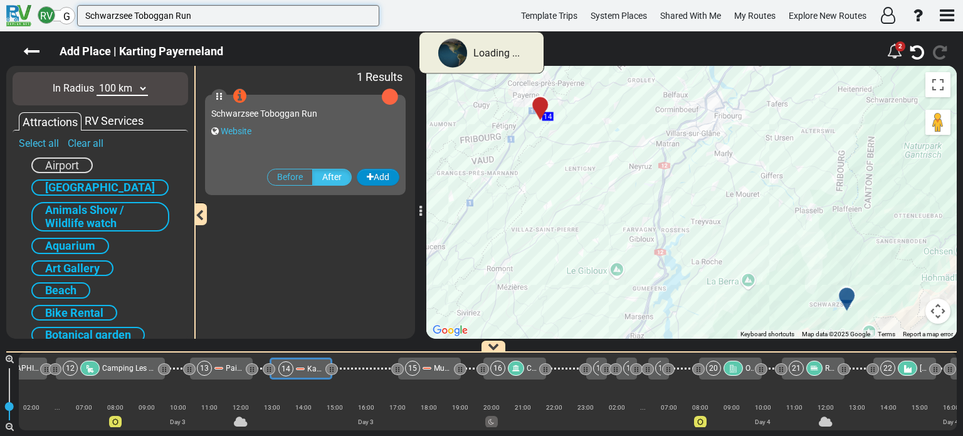
type input "Schwarzsee Toboggan Run"
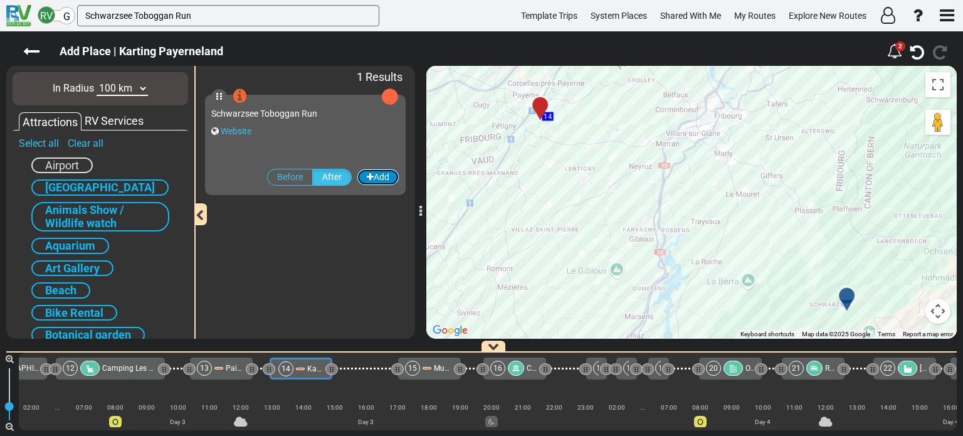
click at [380, 175] on button "Add" at bounding box center [378, 177] width 43 height 17
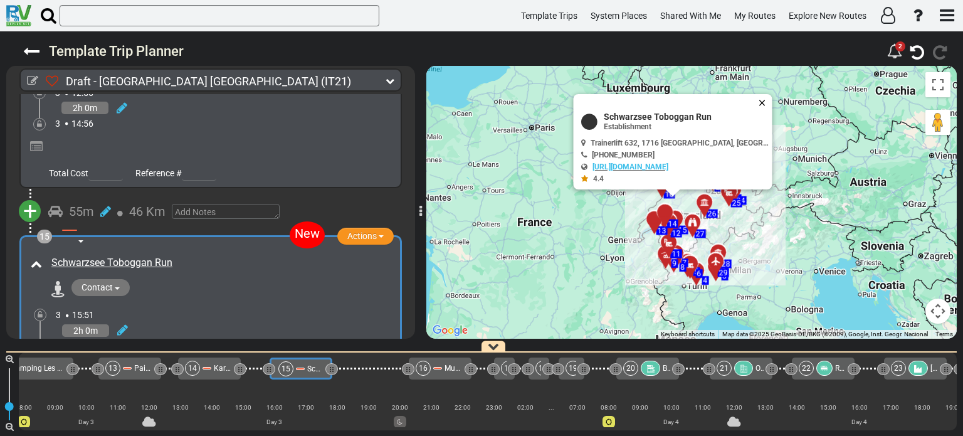
scroll to position [3406, 0]
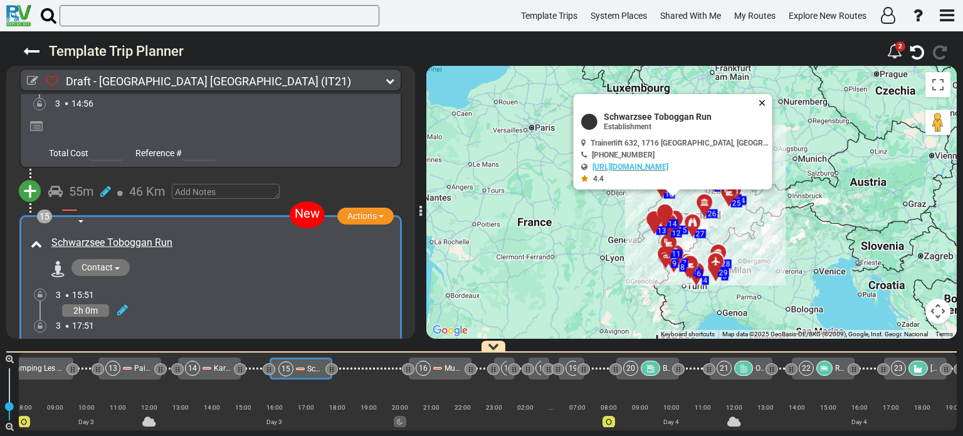
click at [757, 95] on button "Close" at bounding box center [764, 103] width 15 height 18
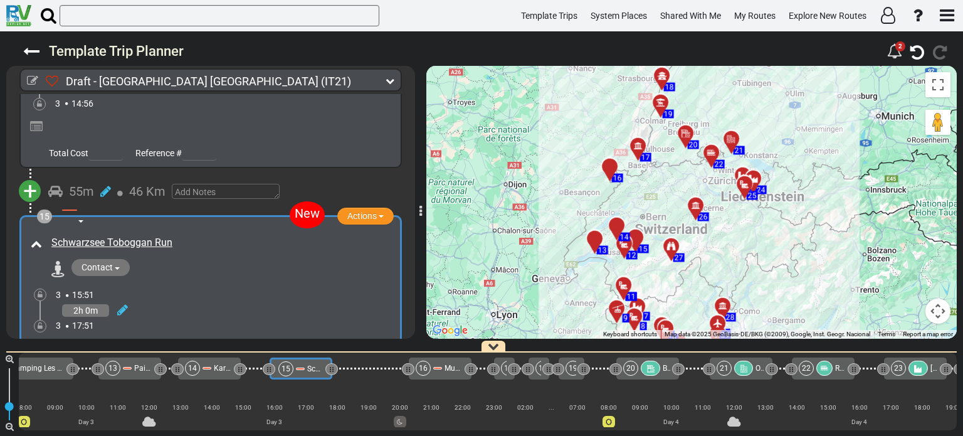
drag, startPoint x: 734, startPoint y: 218, endPoint x: 770, endPoint y: 169, distance: 60.5
click at [770, 169] on div "To activate drag with keyboard, press Alt + Enter. Once in keyboard drag state,…" at bounding box center [691, 202] width 530 height 273
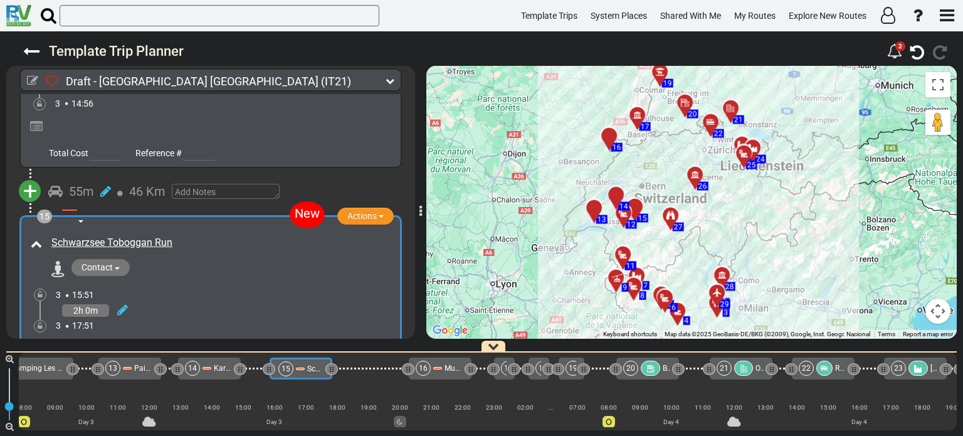
drag, startPoint x: 760, startPoint y: 238, endPoint x: 759, endPoint y: 199, distance: 39.5
click at [759, 199] on div "To activate drag with keyboard, press Alt + Enter. Once in keyboard drag state,…" at bounding box center [691, 202] width 530 height 273
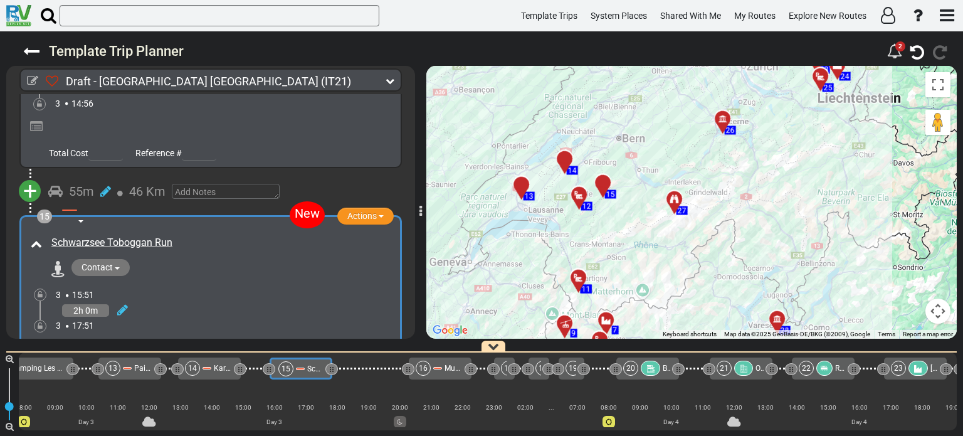
drag, startPoint x: 543, startPoint y: 289, endPoint x: 624, endPoint y: 270, distance: 83.6
click at [624, 270] on div "To activate drag with keyboard, press Alt + Enter. Once in keyboard drag state,…" at bounding box center [691, 202] width 530 height 273
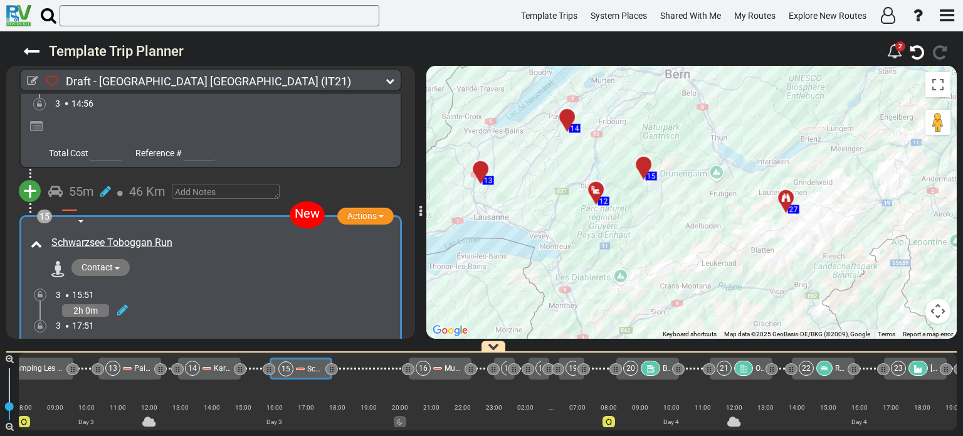
drag, startPoint x: 630, startPoint y: 252, endPoint x: 667, endPoint y: 301, distance: 61.7
click at [667, 301] on div "To activate drag with keyboard, press Alt + Enter. Once in keyboard drag state,…" at bounding box center [691, 202] width 530 height 273
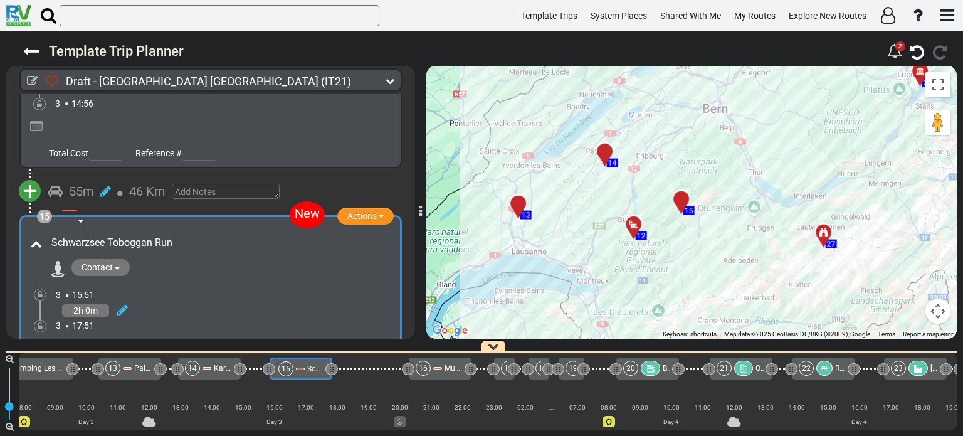
drag, startPoint x: 670, startPoint y: 265, endPoint x: 704, endPoint y: 295, distance: 45.3
click at [704, 295] on div "To activate drag with keyboard, press Alt + Enter. Once in keyboard drag state,…" at bounding box center [691, 202] width 530 height 273
click at [605, 154] on div at bounding box center [608, 156] width 21 height 19
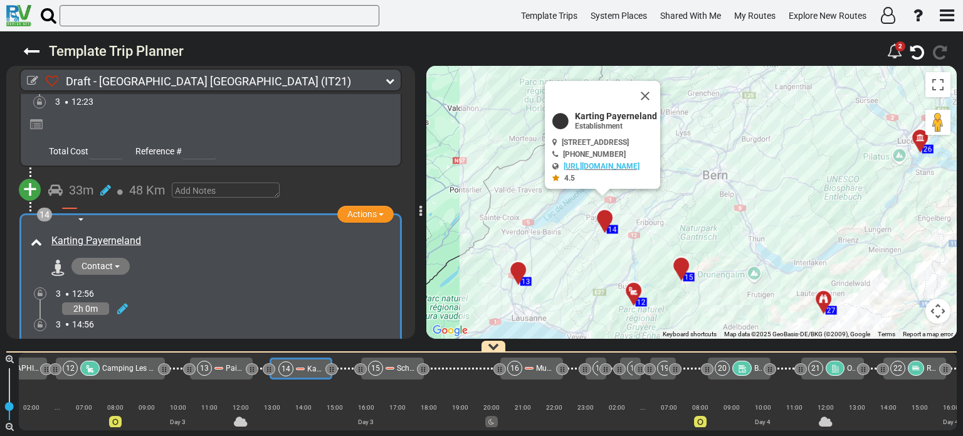
scroll to position [0, 1121]
click at [685, 265] on div at bounding box center [685, 270] width 21 height 19
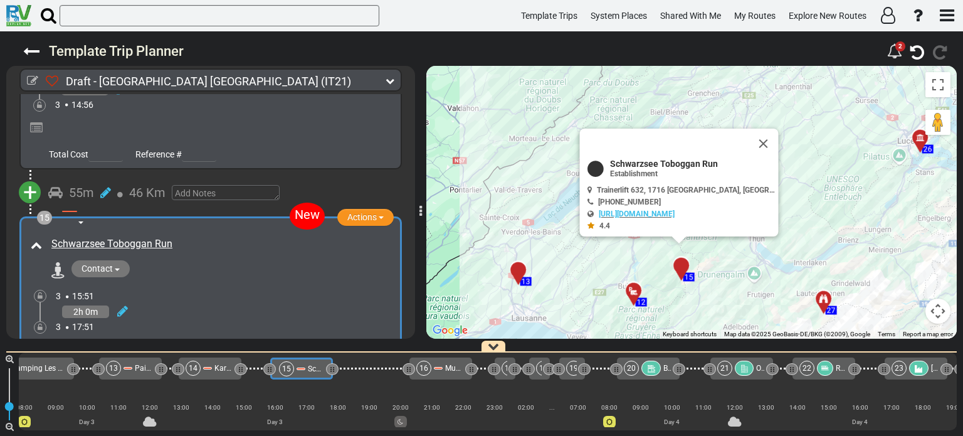
scroll to position [0, 1212]
click at [763, 145] on button "Close" at bounding box center [770, 150] width 15 height 18
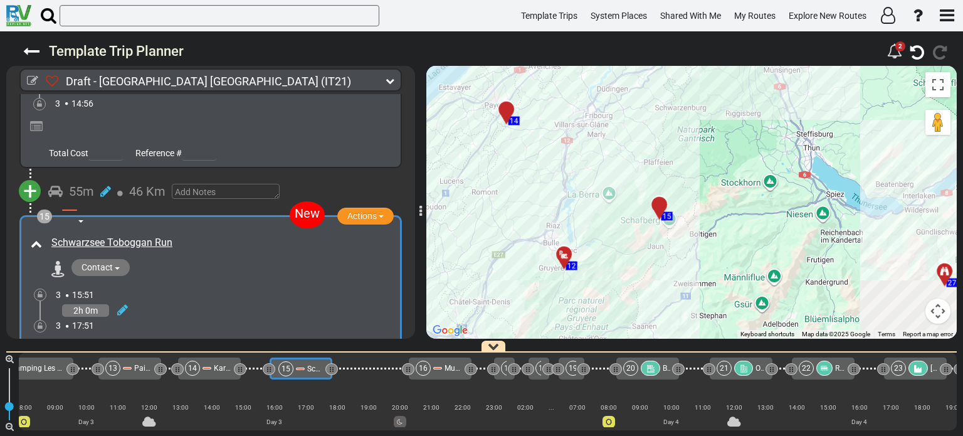
drag, startPoint x: 698, startPoint y: 285, endPoint x: 726, endPoint y: 210, distance: 80.3
click at [726, 210] on div "To activate drag with keyboard, press Alt + Enter. Once in keyboard drag state,…" at bounding box center [691, 202] width 530 height 273
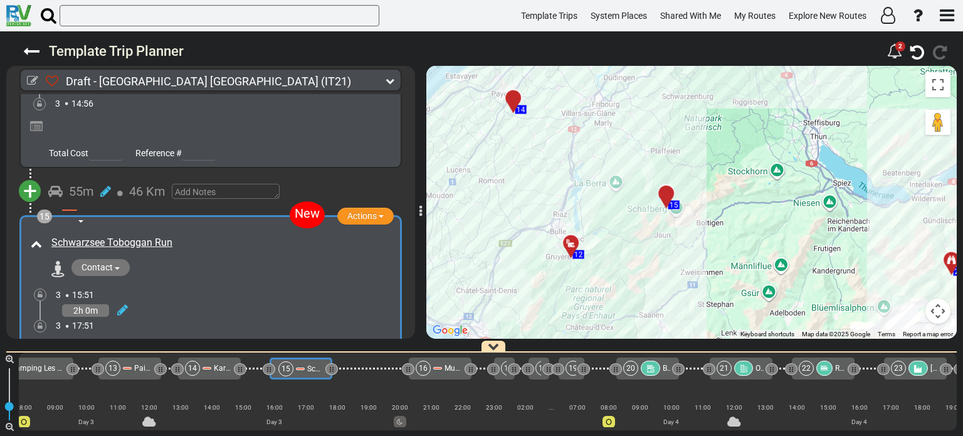
drag, startPoint x: 728, startPoint y: 205, endPoint x: 737, endPoint y: 189, distance: 18.8
click at [737, 189] on div "To activate drag with keyboard, press Alt + Enter. Once in keyboard drag state,…" at bounding box center [691, 202] width 530 height 273
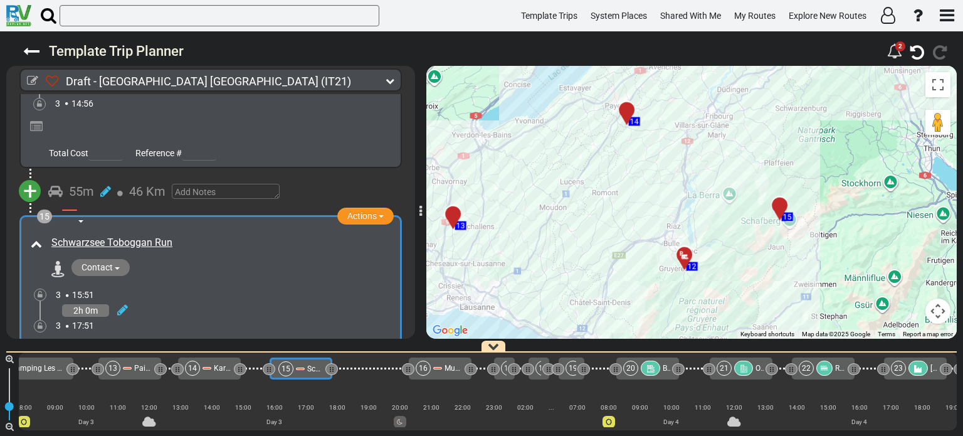
drag, startPoint x: 618, startPoint y: 235, endPoint x: 737, endPoint y: 248, distance: 119.7
click at [737, 248] on div "To activate drag with keyboard, press Alt + Enter. Once in keyboard drag state,…" at bounding box center [691, 202] width 530 height 273
click at [452, 215] on div at bounding box center [457, 218] width 21 height 19
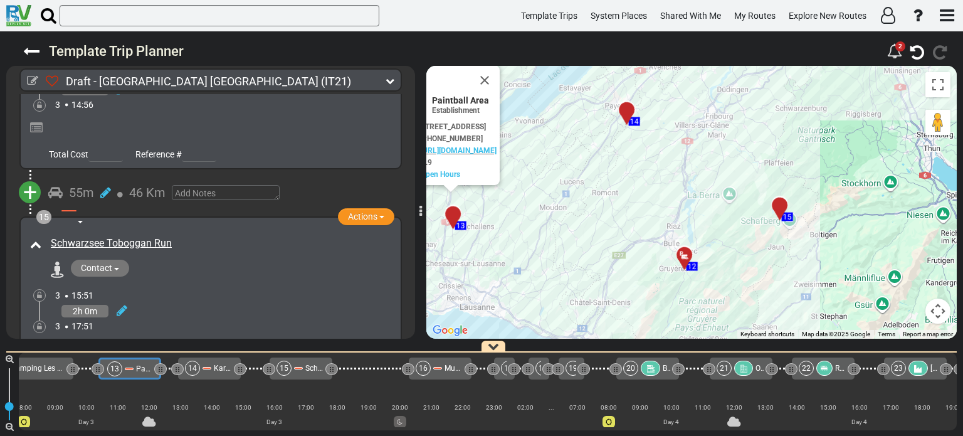
scroll to position [0, 0]
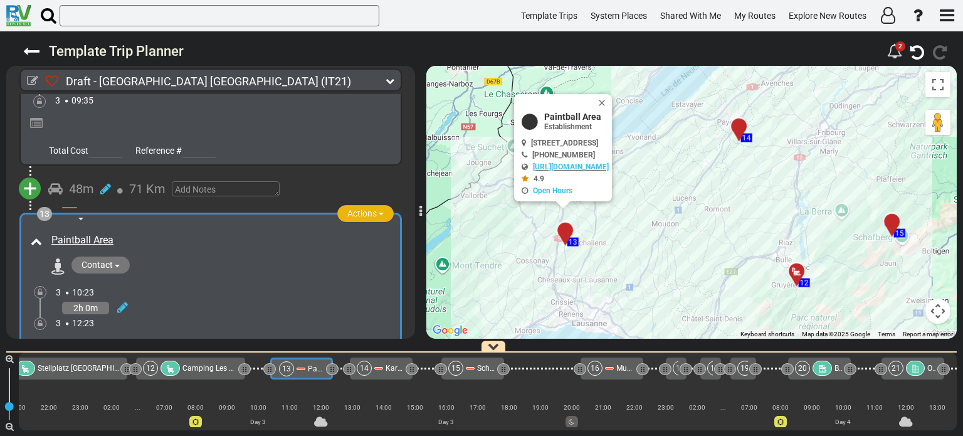
click at [379, 212] on span "button" at bounding box center [381, 213] width 5 height 3
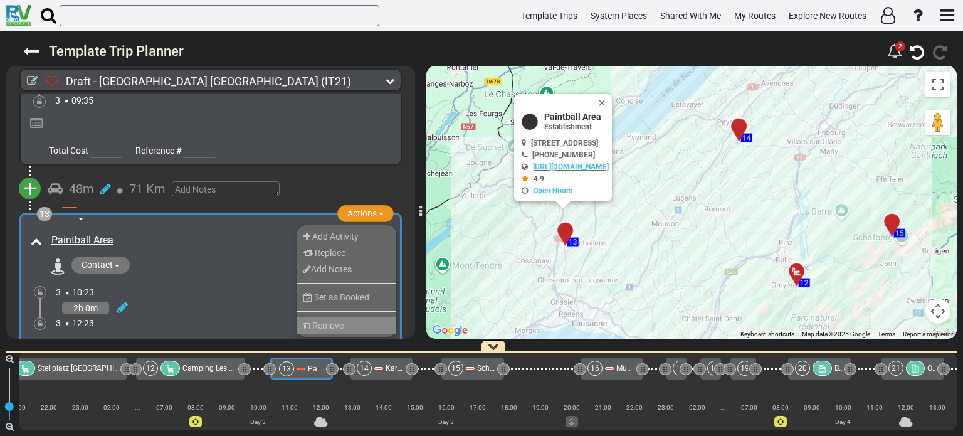
click at [347, 317] on li "Remove" at bounding box center [346, 325] width 99 height 16
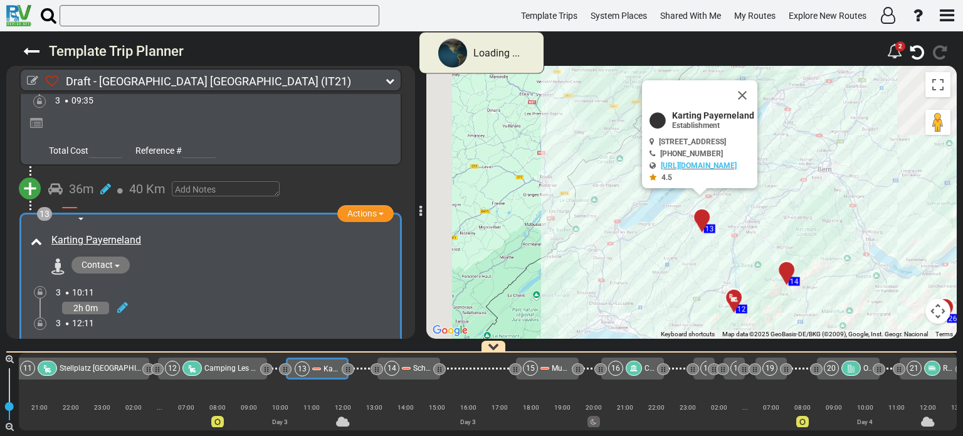
scroll to position [0, 1034]
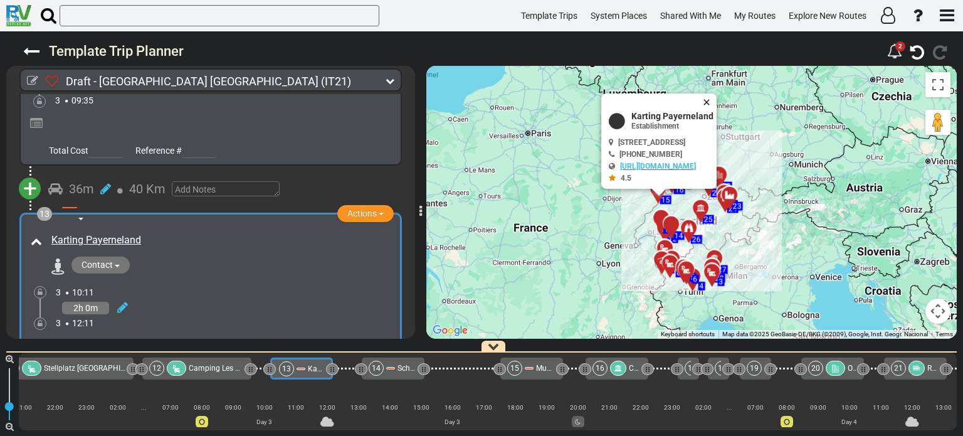
click at [716, 98] on button "Close" at bounding box center [708, 102] width 15 height 18
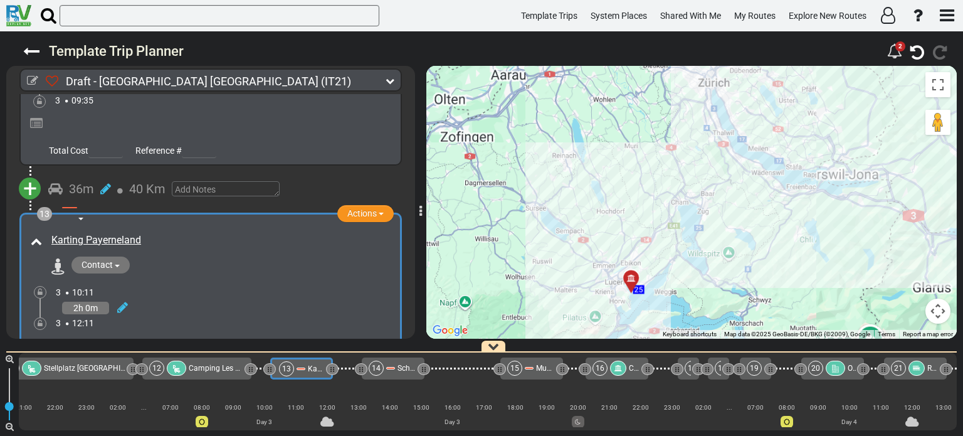
click at [587, 257] on div "To activate drag with keyboard, press Alt + Enter. Once in keyboard drag state,…" at bounding box center [691, 202] width 530 height 273
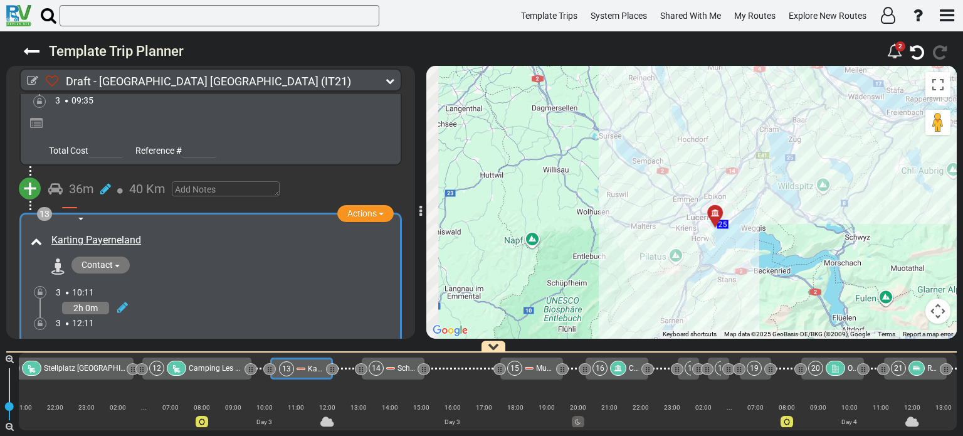
drag, startPoint x: 481, startPoint y: 286, endPoint x: 604, endPoint y: 189, distance: 156.7
click at [593, 197] on div "To activate drag with keyboard, press Alt + Enter. Once in keyboard drag state,…" at bounding box center [691, 202] width 530 height 273
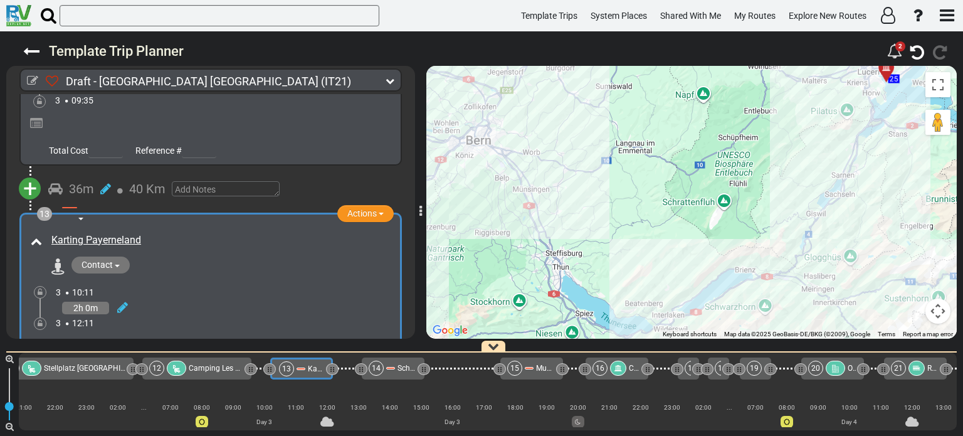
drag, startPoint x: 587, startPoint y: 211, endPoint x: 701, endPoint y: 151, distance: 129.5
click at [701, 151] on div "To activate drag with keyboard, press Alt + Enter. Once in keyboard drag state,…" at bounding box center [691, 202] width 530 height 273
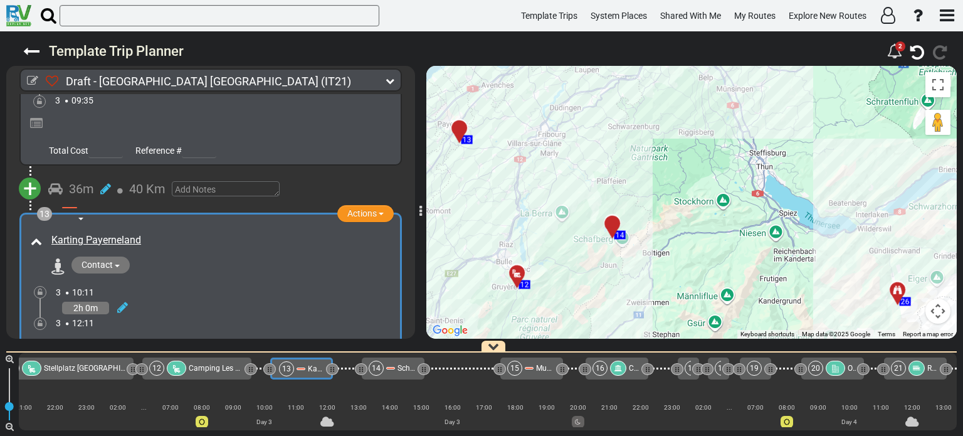
drag, startPoint x: 670, startPoint y: 176, endPoint x: 693, endPoint y: 163, distance: 26.7
click at [693, 163] on div "To activate drag with keyboard, press Alt + Enter. Once in keyboard drag state,…" at bounding box center [691, 202] width 530 height 273
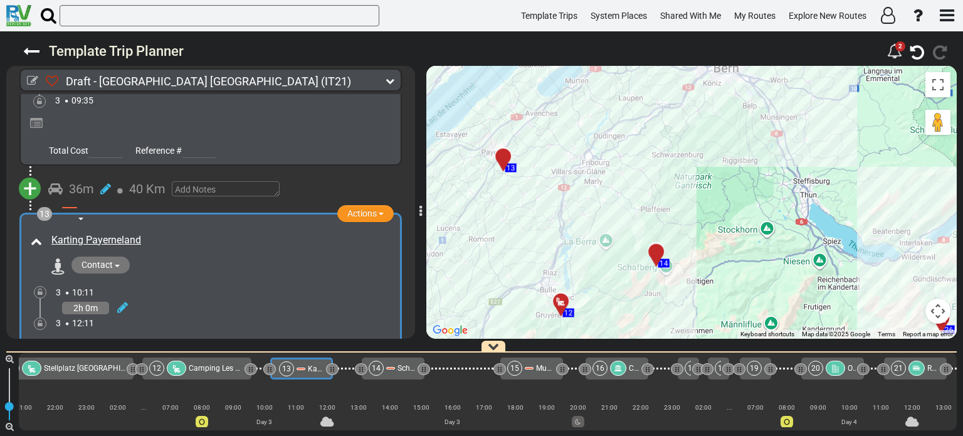
drag, startPoint x: 563, startPoint y: 253, endPoint x: 607, endPoint y: 282, distance: 52.8
click at [607, 282] on div "To activate drag with keyboard, press Alt + Enter. Once in keyboard drag state,…" at bounding box center [691, 202] width 530 height 273
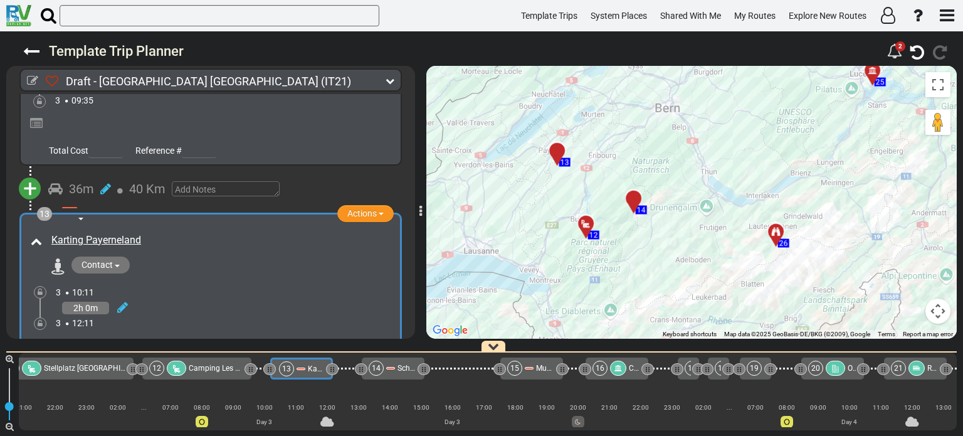
drag, startPoint x: 727, startPoint y: 295, endPoint x: 727, endPoint y: 226, distance: 68.9
click at [727, 226] on div "To activate drag with keyboard, press Alt + Enter. Once in keyboard drag state,…" at bounding box center [691, 202] width 530 height 273
drag, startPoint x: 667, startPoint y: 255, endPoint x: 654, endPoint y: 273, distance: 21.6
click at [654, 273] on div "To activate drag with keyboard, press Alt + Enter. Once in keyboard drag state,…" at bounding box center [691, 202] width 530 height 273
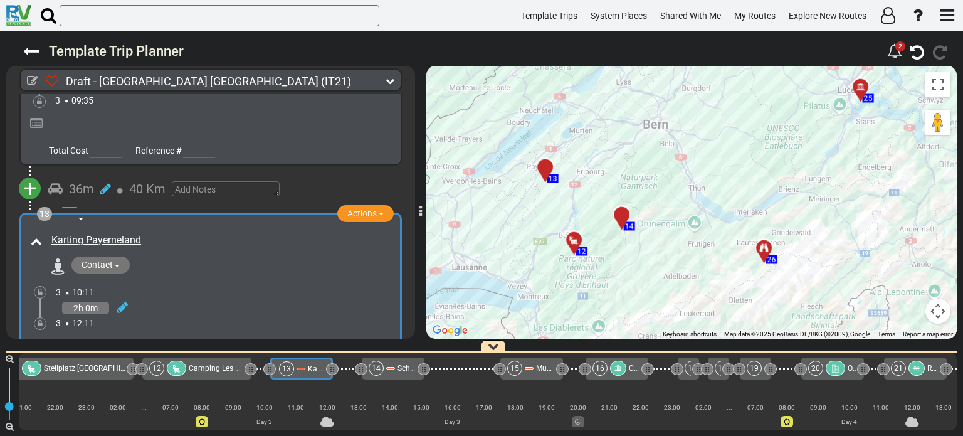
click at [409, 166] on div "+ Add Atraction Add Campground 36m" at bounding box center [210, 189] width 409 height 46
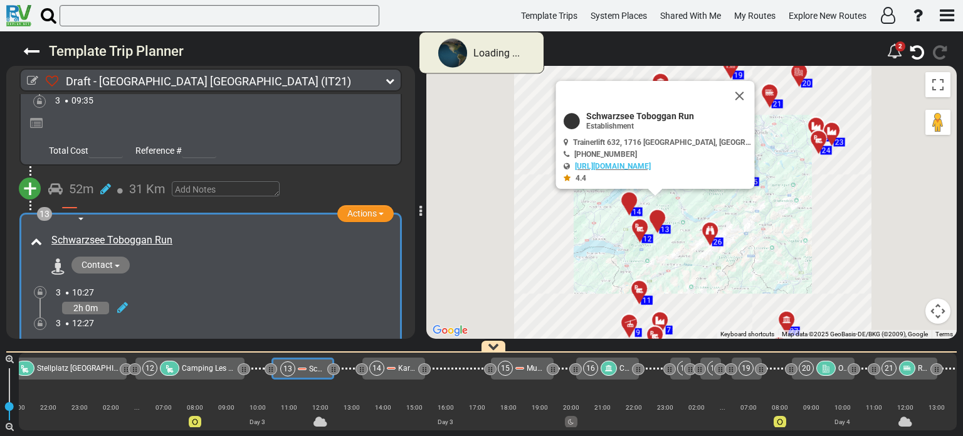
scroll to position [0, 1043]
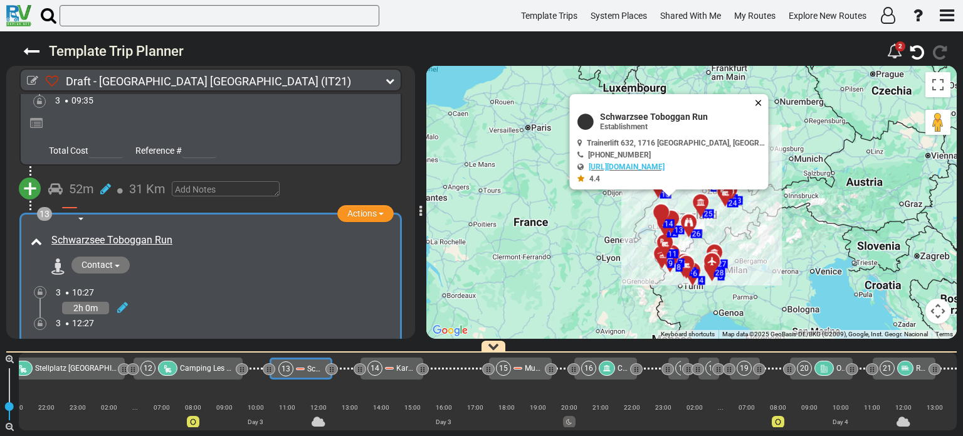
click at [753, 97] on button "Close" at bounding box center [760, 103] width 15 height 18
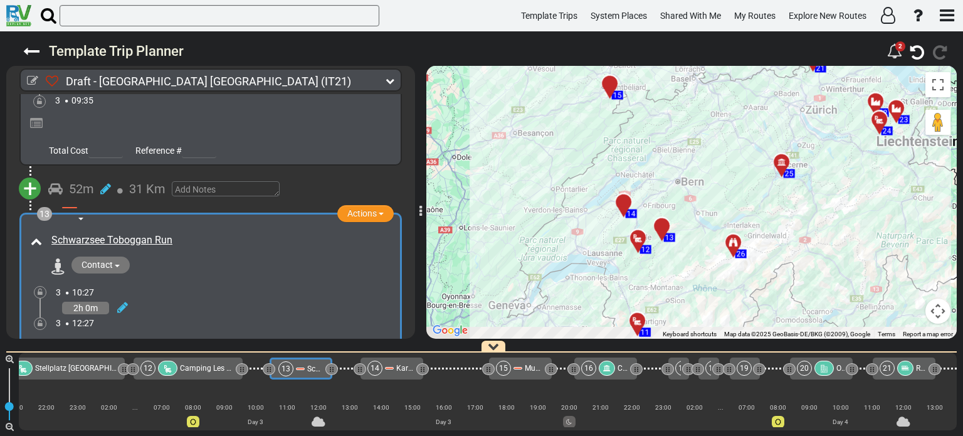
drag, startPoint x: 674, startPoint y: 278, endPoint x: 659, endPoint y: 174, distance: 104.5
click at [659, 174] on div "To activate drag with keyboard, press Alt + Enter. Once in keyboard drag state,…" at bounding box center [691, 202] width 530 height 273
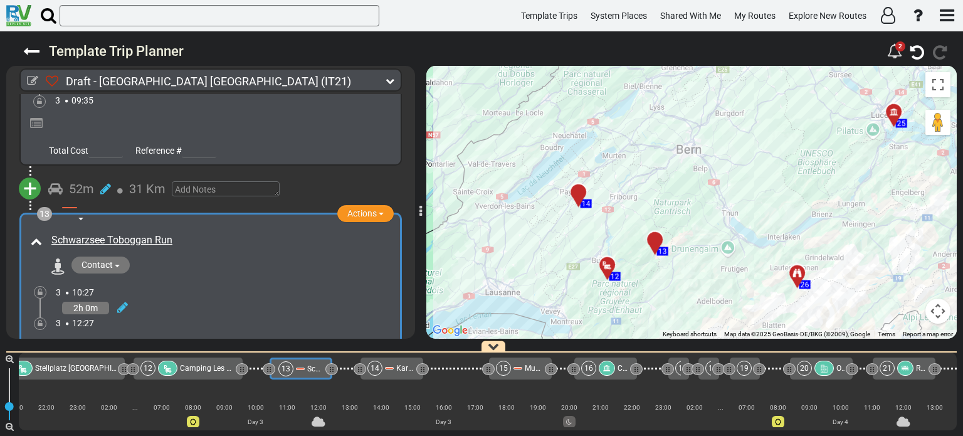
drag, startPoint x: 699, startPoint y: 263, endPoint x: 702, endPoint y: 241, distance: 22.1
click at [702, 241] on div "To activate drag with keyboard, press Alt + Enter. Once in keyboard drag state,…" at bounding box center [691, 202] width 530 height 273
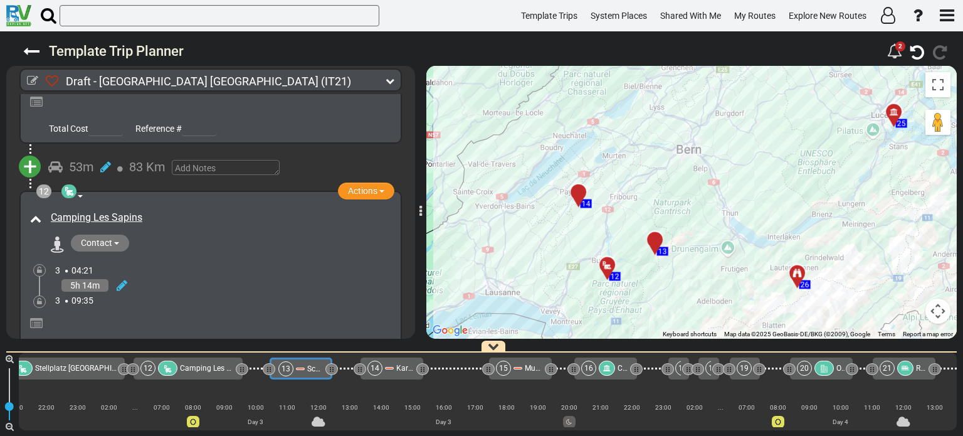
scroll to position [2765, 0]
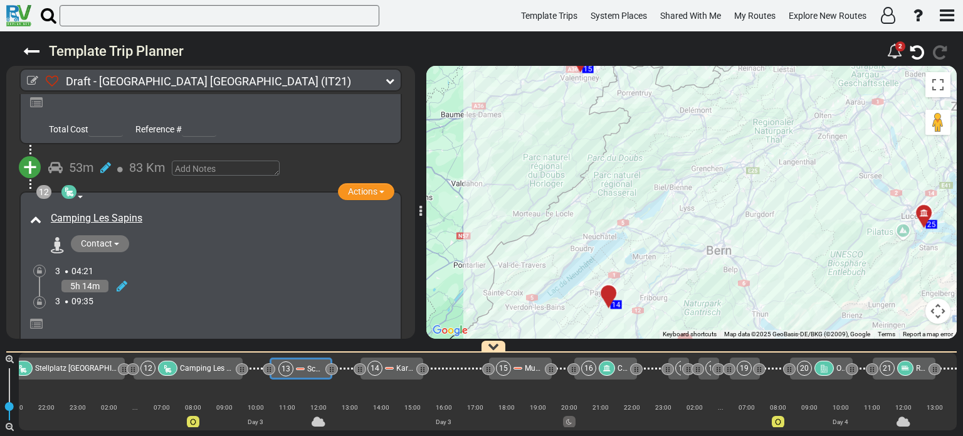
drag, startPoint x: 689, startPoint y: 147, endPoint x: 720, endPoint y: 250, distance: 107.3
click at [720, 250] on div "To activate drag with keyboard, press Alt + Enter. Once in keyboard drag state,…" at bounding box center [691, 202] width 530 height 273
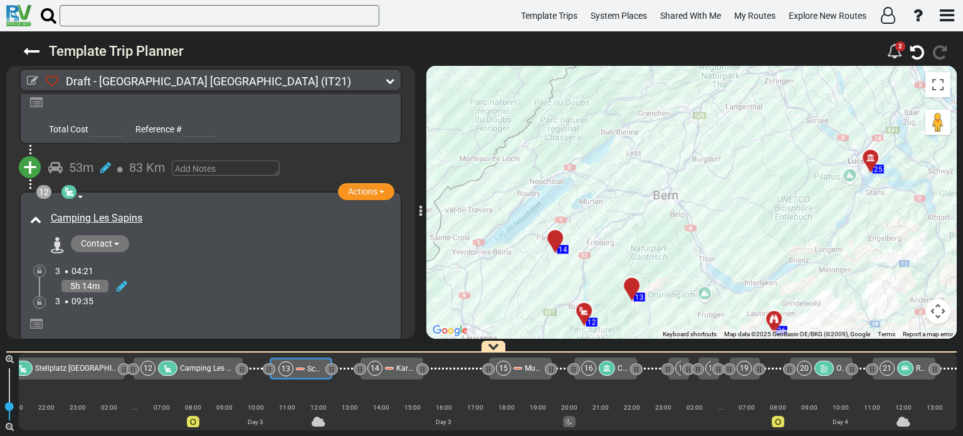
drag, startPoint x: 725, startPoint y: 213, endPoint x: 669, endPoint y: 125, distance: 104.8
click at [669, 125] on div "To activate drag with keyboard, press Alt + Enter. Once in keyboard drag state,…" at bounding box center [691, 202] width 530 height 273
click at [414, 340] on div "Draft - [GEOGRAPHIC_DATA] (IT21) 4 Days 1,865 Km 373 km 494" at bounding box center [481, 233] width 963 height 404
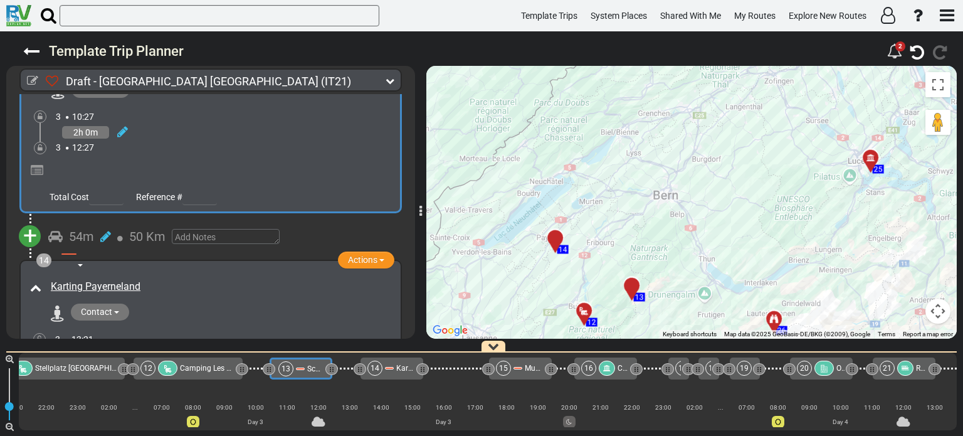
scroll to position [3166, 0]
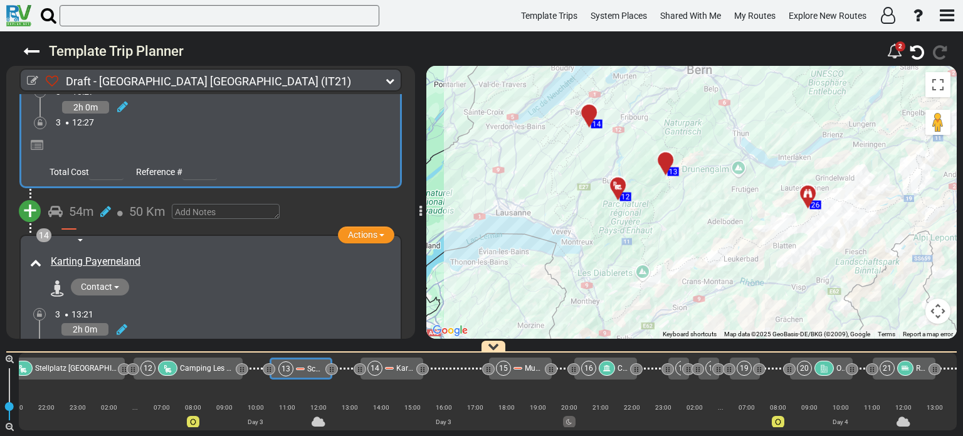
drag, startPoint x: 701, startPoint y: 283, endPoint x: 736, endPoint y: 150, distance: 137.4
click at [736, 150] on div "To activate drag with keyboard, press Alt + Enter. Once in keyboard drag state,…" at bounding box center [691, 202] width 530 height 273
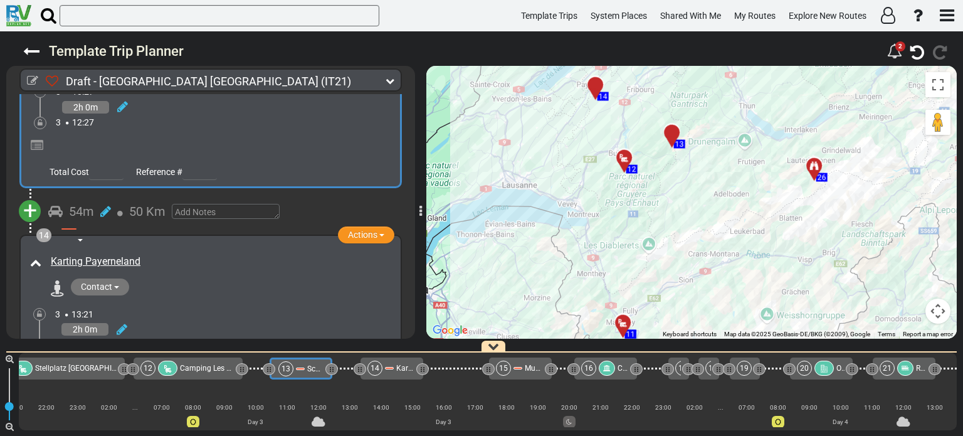
drag, startPoint x: 712, startPoint y: 203, endPoint x: 727, endPoint y: 132, distance: 72.4
click at [727, 132] on div "To activate drag with keyboard, press Alt + Enter. Once in keyboard drag state,…" at bounding box center [691, 202] width 530 height 273
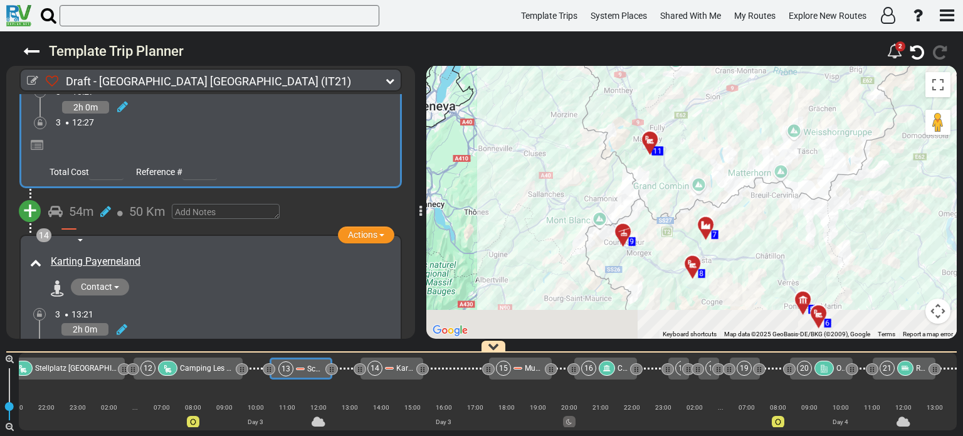
drag, startPoint x: 652, startPoint y: 316, endPoint x: 657, endPoint y: 233, distance: 83.5
click at [657, 233] on div "To activate drag with keyboard, press Alt + Enter. Once in keyboard drag state,…" at bounding box center [691, 202] width 530 height 273
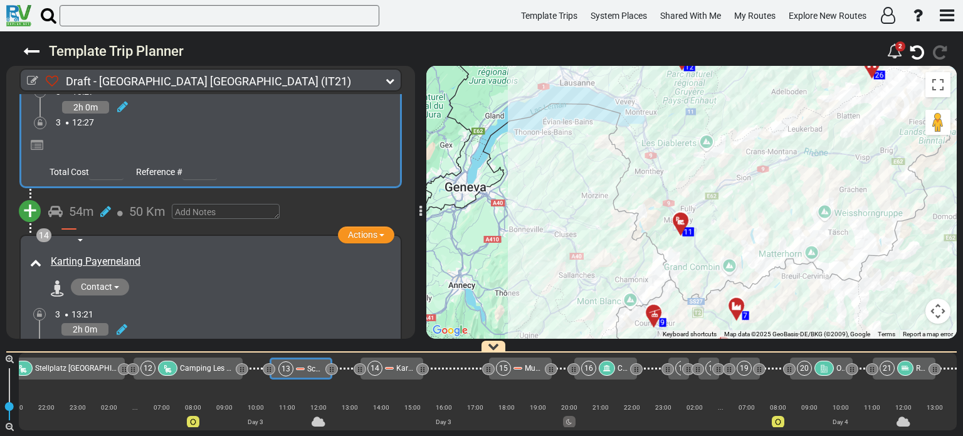
drag, startPoint x: 702, startPoint y: 157, endPoint x: 734, endPoint y: 240, distance: 89.3
click at [734, 240] on div "To activate drag with keyboard, press Alt + Enter. Once in keyboard drag state,…" at bounding box center [691, 202] width 530 height 273
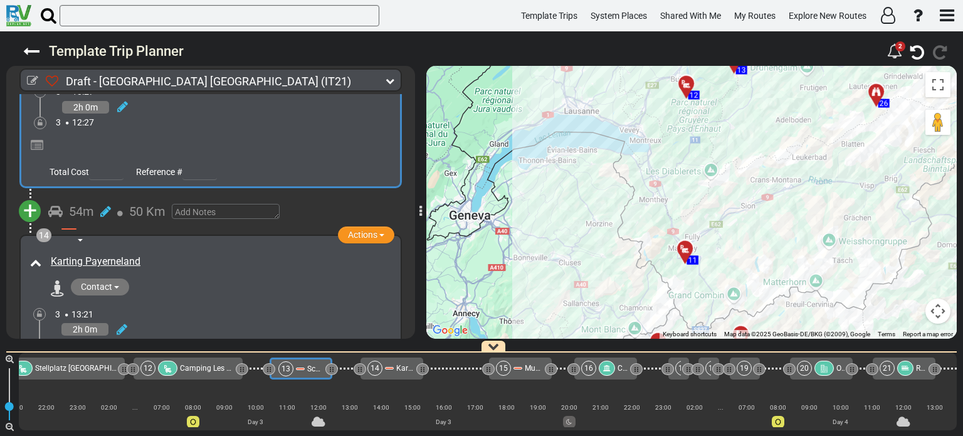
drag, startPoint x: 721, startPoint y: 212, endPoint x: 724, endPoint y: 243, distance: 30.3
click at [724, 243] on div "To activate drag with keyboard, press Alt + Enter. Once in keyboard drag state,…" at bounding box center [691, 202] width 530 height 273
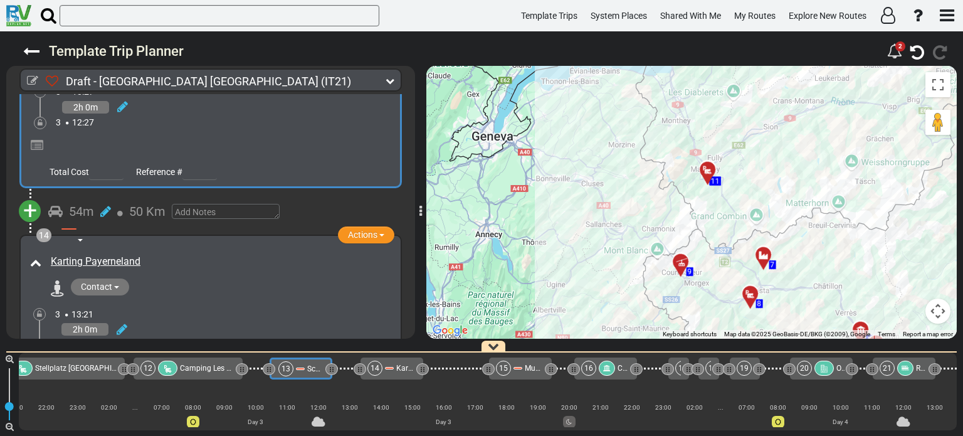
drag, startPoint x: 719, startPoint y: 278, endPoint x: 719, endPoint y: 230, distance: 47.6
click at [740, 199] on div "To activate drag with keyboard, press Alt + Enter. Once in keyboard drag state,…" at bounding box center [691, 202] width 530 height 273
click at [679, 263] on div at bounding box center [682, 268] width 21 height 19
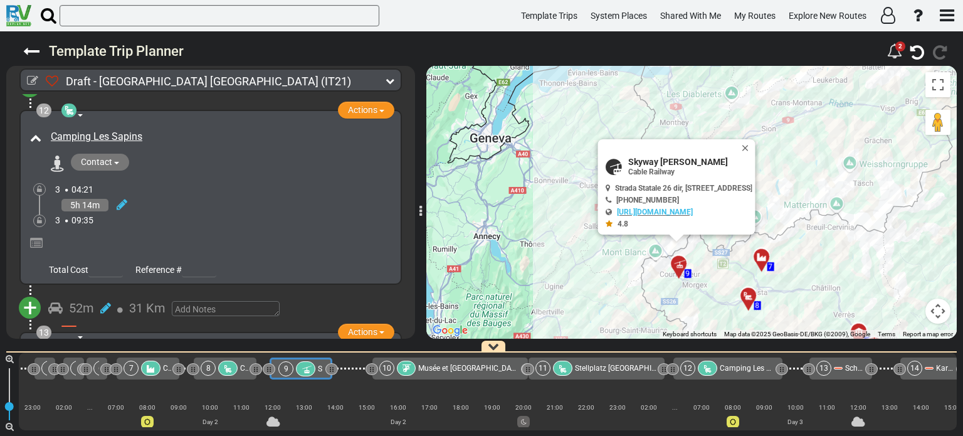
scroll to position [2872, 0]
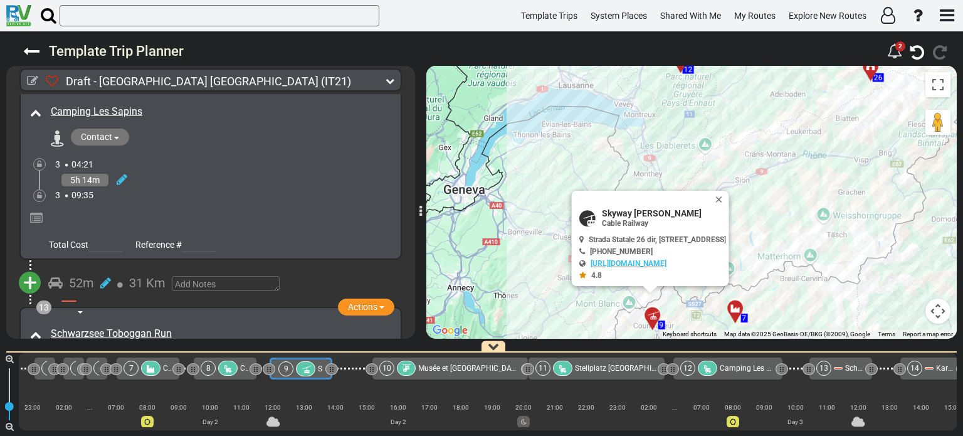
drag, startPoint x: 810, startPoint y: 99, endPoint x: 775, endPoint y: 172, distance: 80.7
click at [775, 172] on div "To activate drag with keyboard, press Alt + Enter. Once in keyboard drag state,…" at bounding box center [691, 202] width 530 height 273
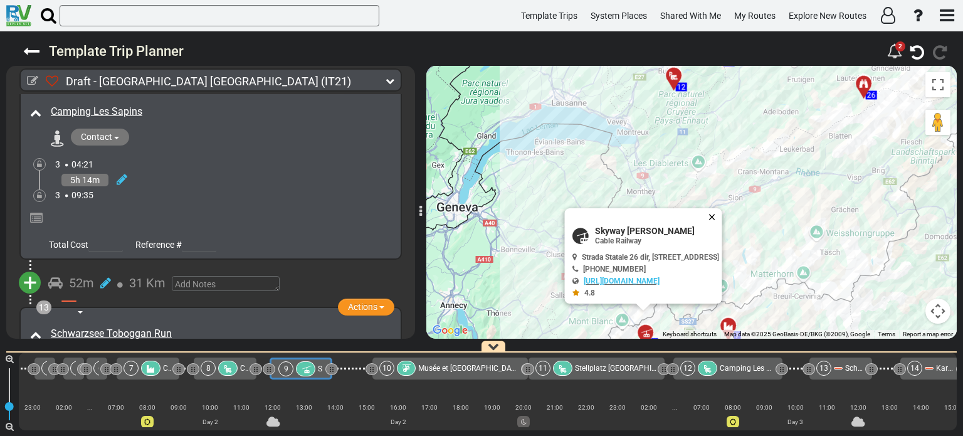
click at [722, 212] on button "Close" at bounding box center [714, 217] width 15 height 18
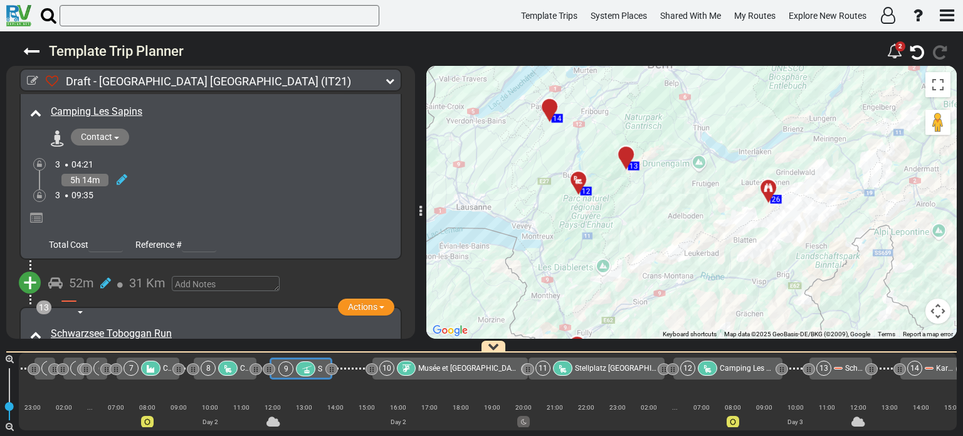
drag, startPoint x: 778, startPoint y: 160, endPoint x: 669, endPoint y: 280, distance: 161.5
click at [669, 280] on div "To activate drag with keyboard, press Alt + Enter. Once in keyboard drag state,…" at bounding box center [691, 202] width 530 height 273
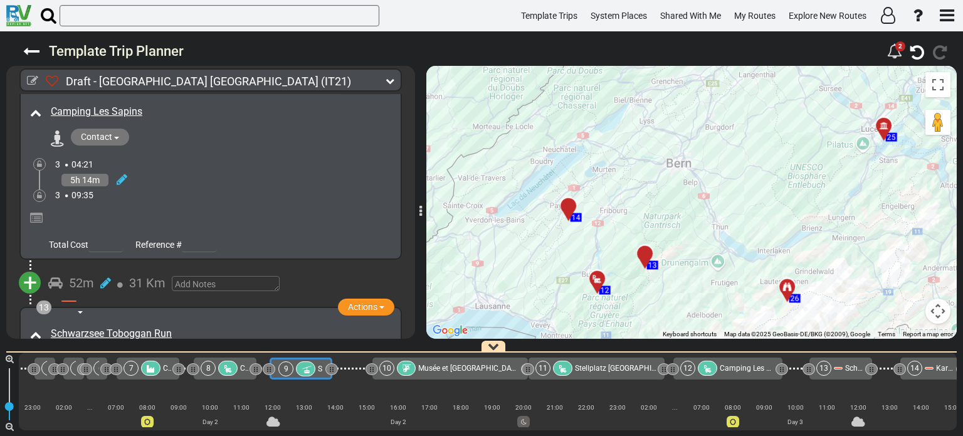
drag, startPoint x: 679, startPoint y: 243, endPoint x: 728, endPoint y: 319, distance: 90.4
click at [728, 319] on div "To activate drag with keyboard, press Alt + Enter. Once in keyboard drag state,…" at bounding box center [691, 202] width 530 height 273
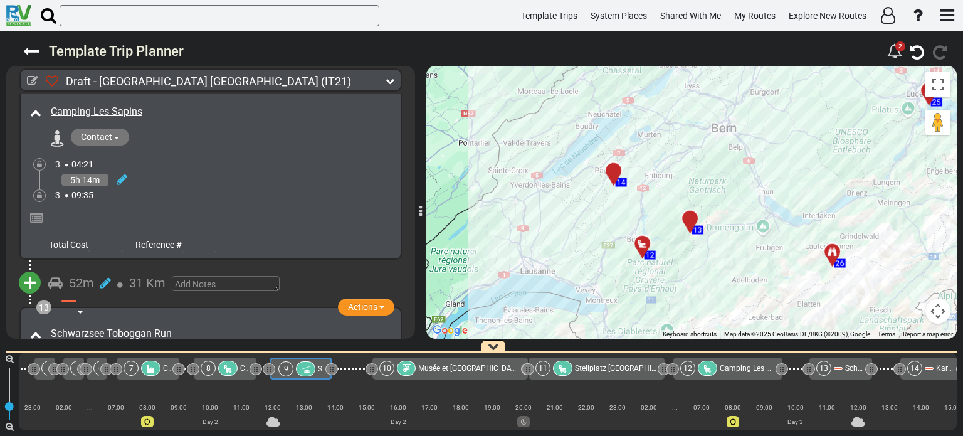
drag, startPoint x: 670, startPoint y: 292, endPoint x: 741, endPoint y: 228, distance: 95.9
click at [741, 228] on div "To activate drag with keyboard, press Alt + Enter. Once in keyboard drag state,…" at bounding box center [691, 202] width 530 height 273
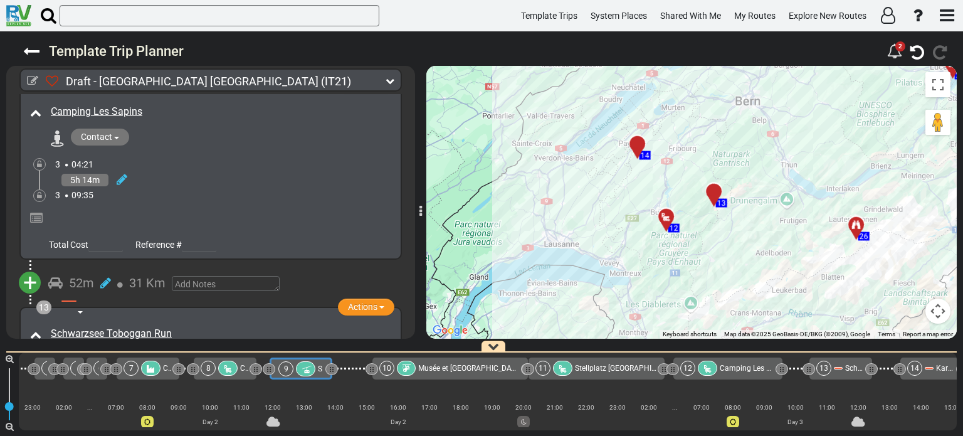
click at [662, 216] on icon at bounding box center [666, 217] width 13 height 10
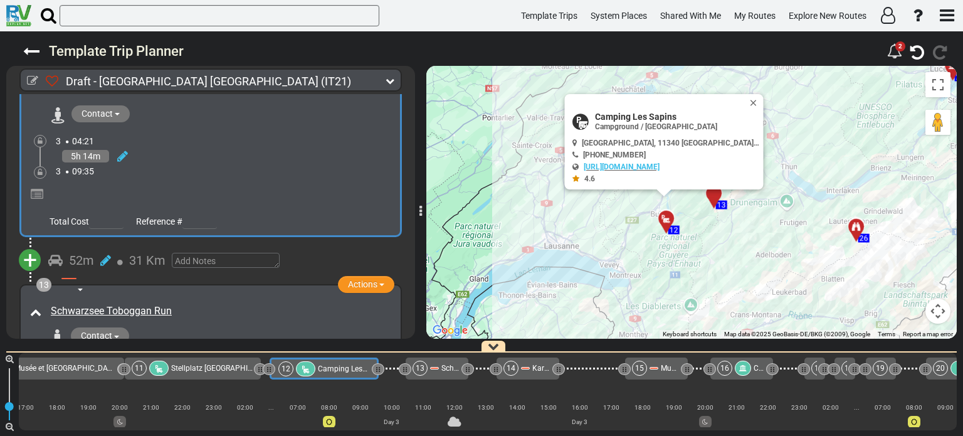
scroll to position [2896, 0]
click at [29, 245] on span "+" at bounding box center [30, 259] width 14 height 29
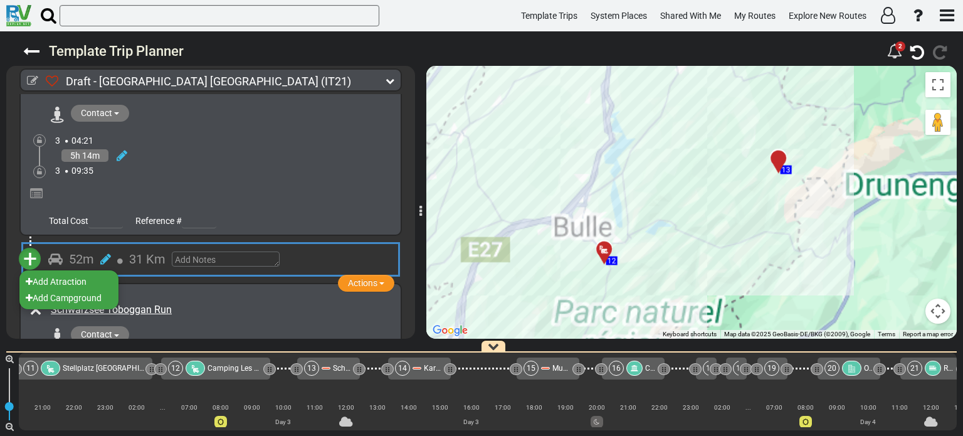
scroll to position [0, 1015]
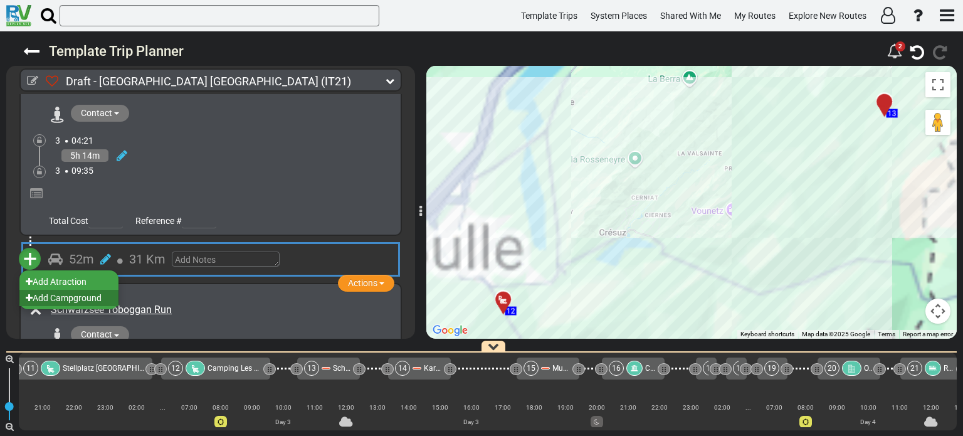
click at [86, 290] on li "Add Campground" at bounding box center [68, 298] width 99 height 16
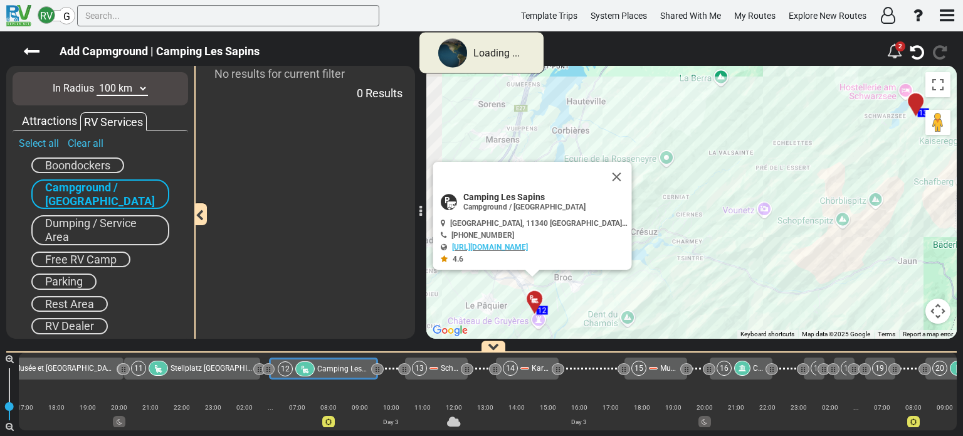
scroll to position [0, 907]
click at [30, 52] on icon at bounding box center [31, 51] width 16 height 16
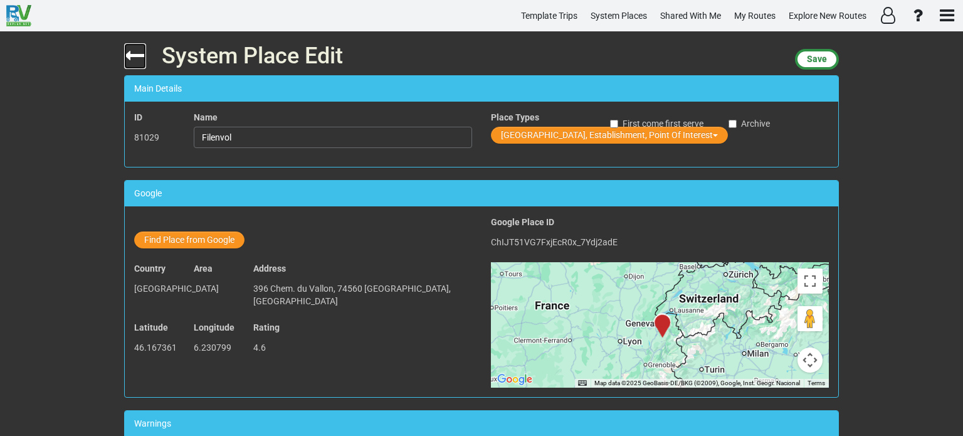
drag, startPoint x: 0, startPoint y: 0, endPoint x: 130, endPoint y: 49, distance: 139.2
click at [130, 49] on icon at bounding box center [135, 55] width 22 height 22
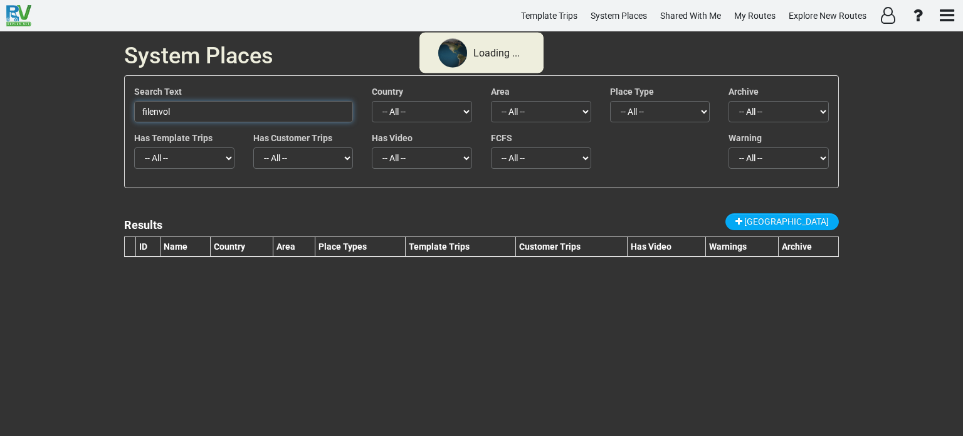
click at [177, 111] on input "filenvol" at bounding box center [243, 111] width 219 height 21
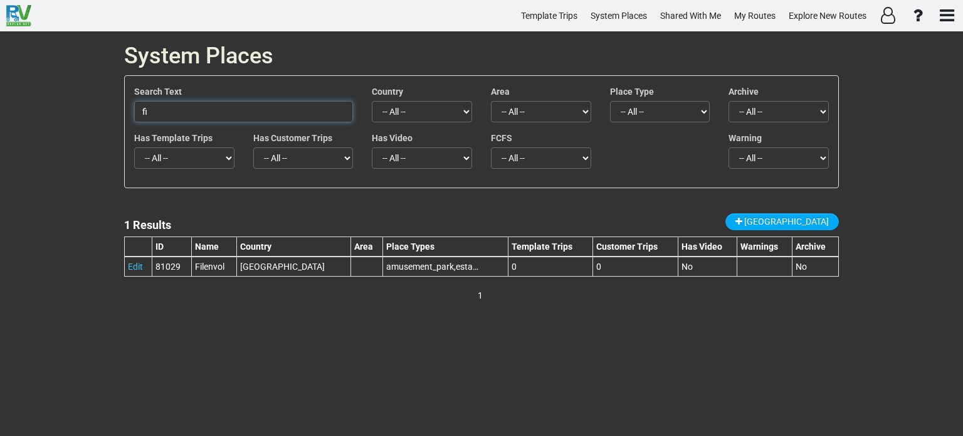
type input "f"
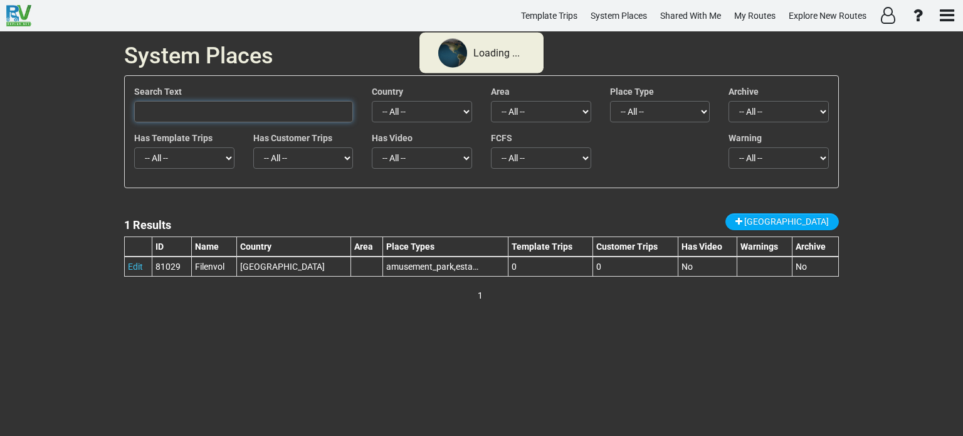
paste input "paintballarea"
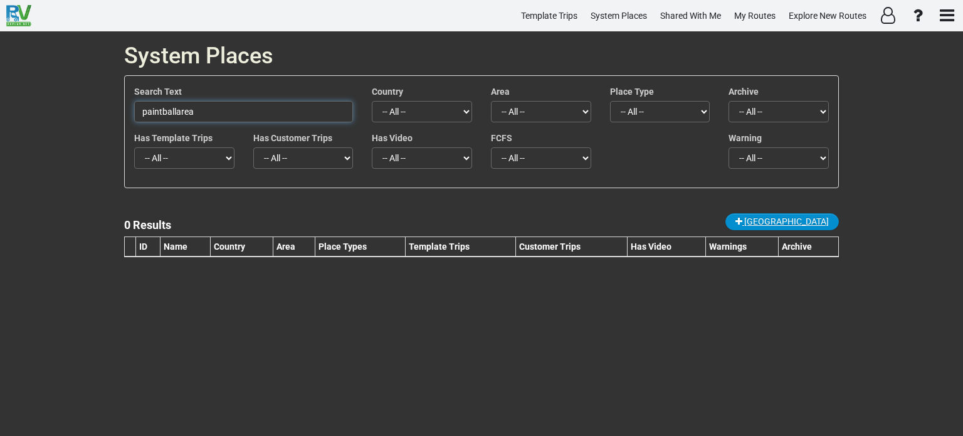
type input "paintballarea"
click at [813, 221] on span "New Place" at bounding box center [786, 221] width 85 height 10
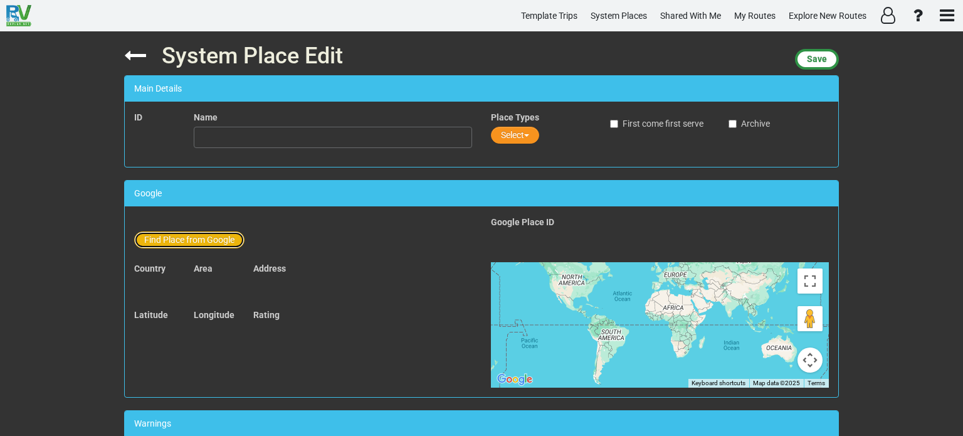
click at [185, 240] on button "Find Place from Google" at bounding box center [189, 239] width 110 height 17
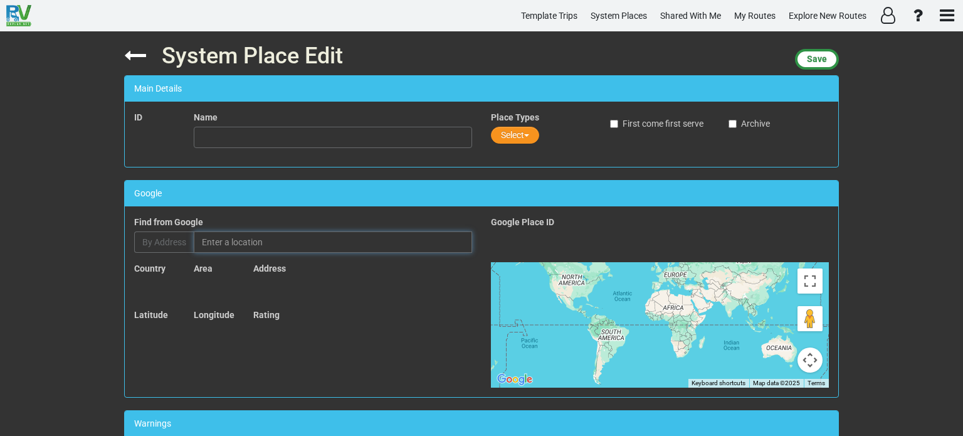
click at [207, 240] on input "text" at bounding box center [333, 241] width 278 height 21
paste input "paintballarea"
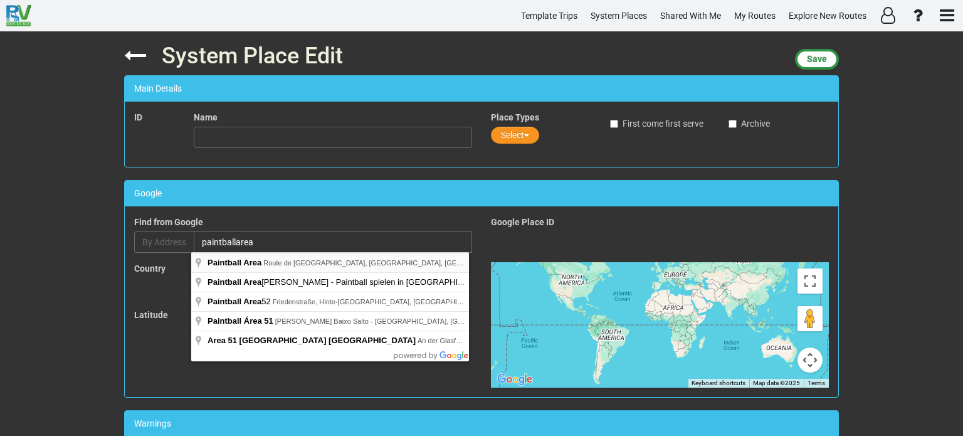
type input "Paintball Area, Route de Bavois, Oulens-sous-Échallens, Switzerland"
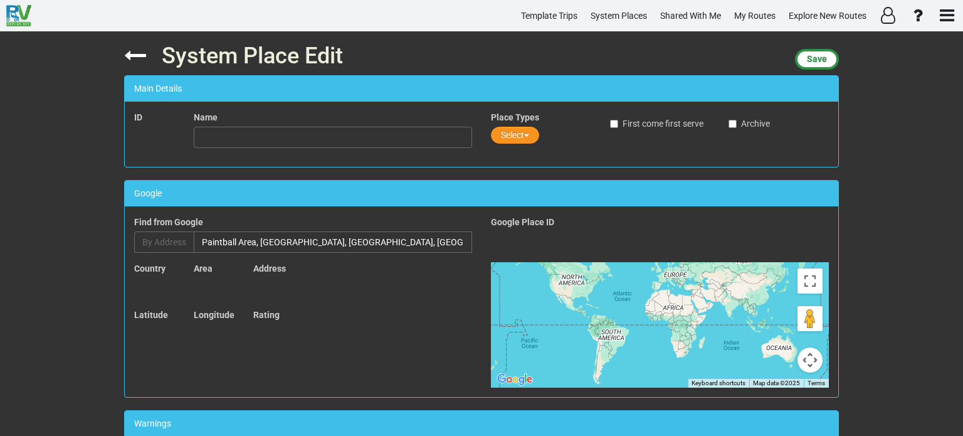
type input "Paintball Area"
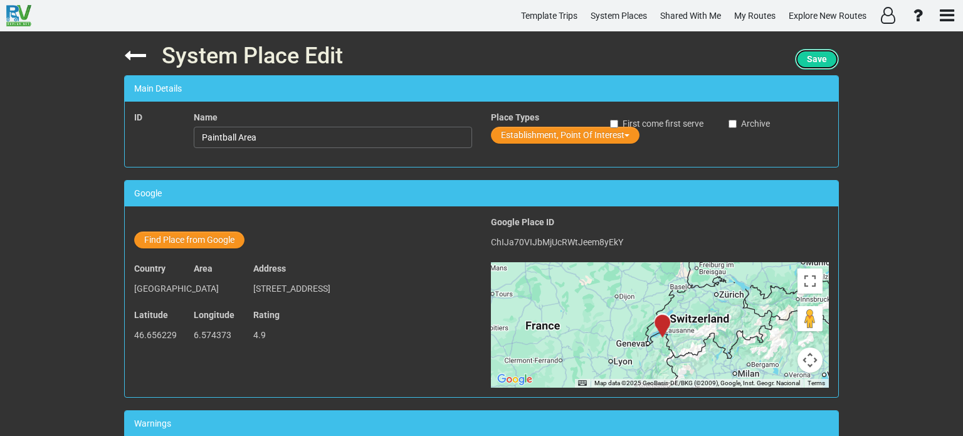
click at [814, 59] on span "Save" at bounding box center [817, 59] width 20 height 10
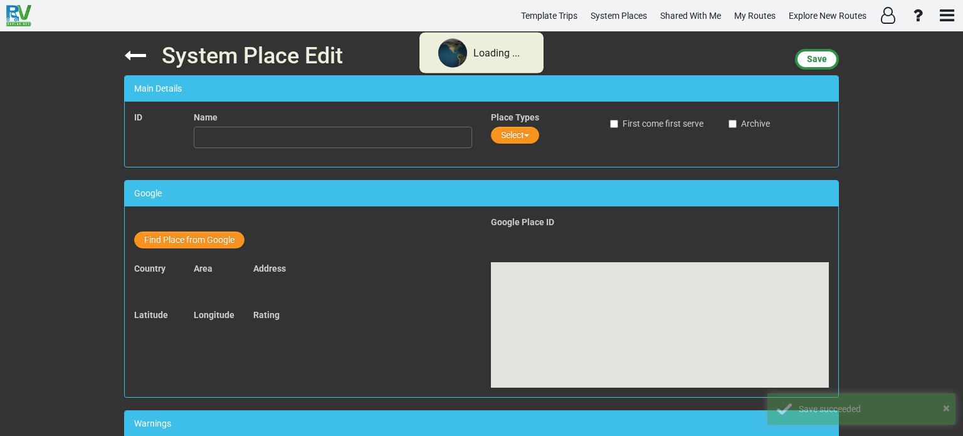
type input "Paintball Area"
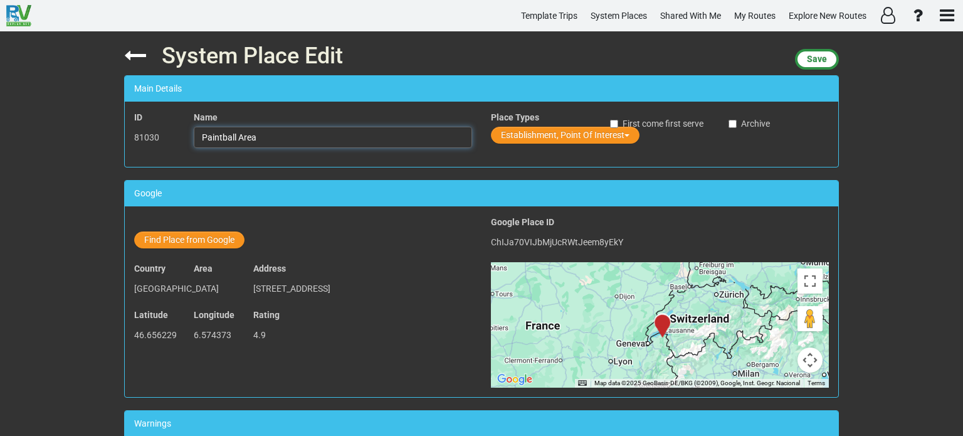
drag, startPoint x: 256, startPoint y: 139, endPoint x: 197, endPoint y: 141, distance: 58.9
click at [197, 141] on input "Paintball Area" at bounding box center [333, 137] width 278 height 21
click at [266, 138] on input "Paintball Area" at bounding box center [333, 137] width 278 height 21
click at [128, 56] on icon at bounding box center [135, 55] width 22 height 22
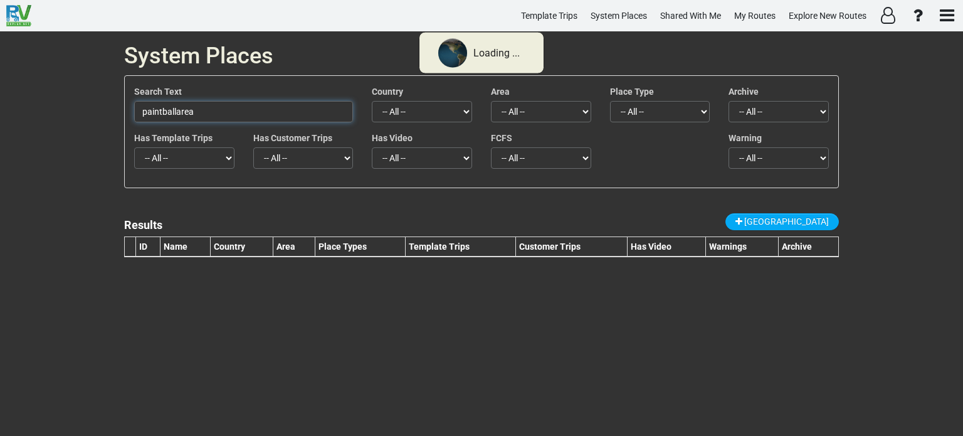
click at [201, 112] on input "paintballarea" at bounding box center [243, 111] width 219 height 21
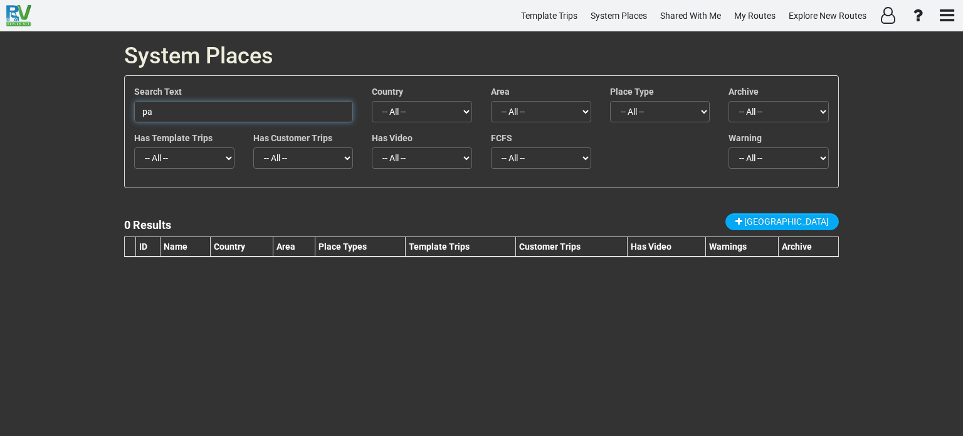
type input "p"
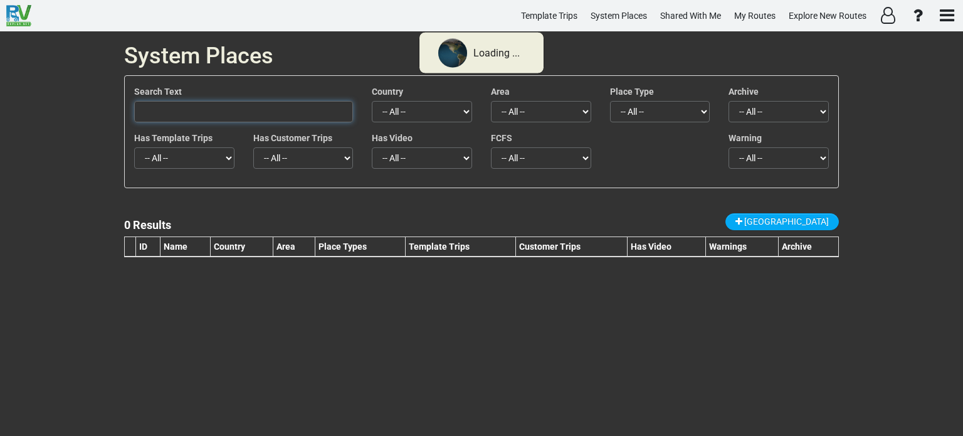
paste input "payerneland"
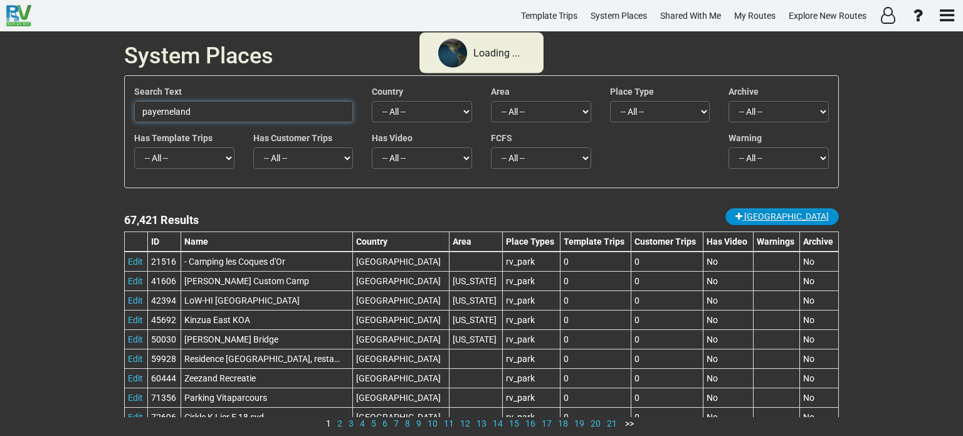
type input "payerneland"
click at [793, 215] on span "New Place" at bounding box center [786, 216] width 85 height 10
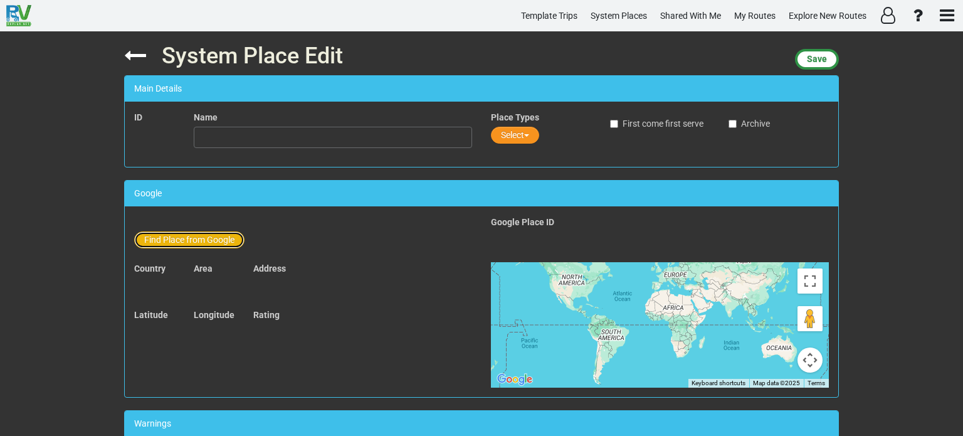
click at [196, 241] on button "Find Place from Google" at bounding box center [189, 239] width 110 height 17
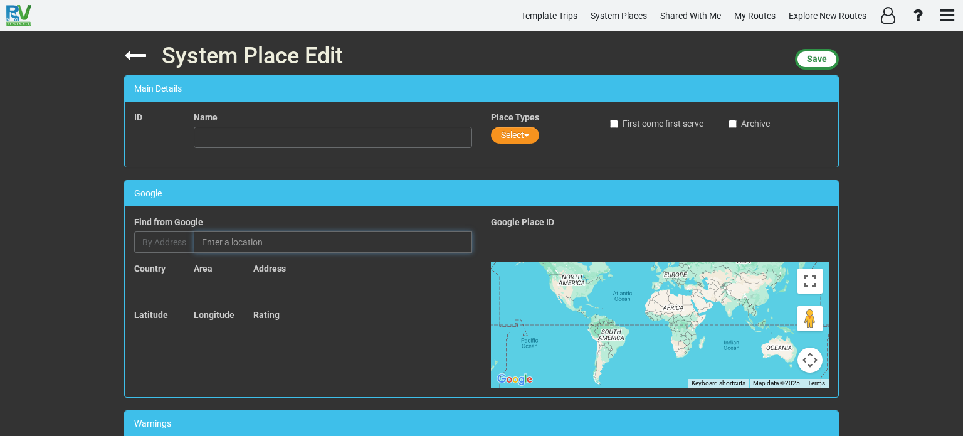
click at [222, 248] on input "text" at bounding box center [333, 241] width 278 height 21
paste input "payerneland"
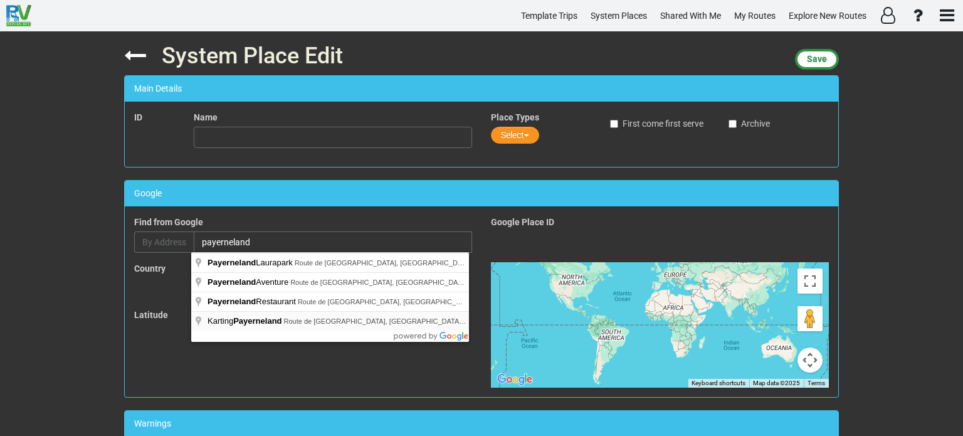
type input "Karting Payerneland, Route de Berne, Payerne, Switzerland"
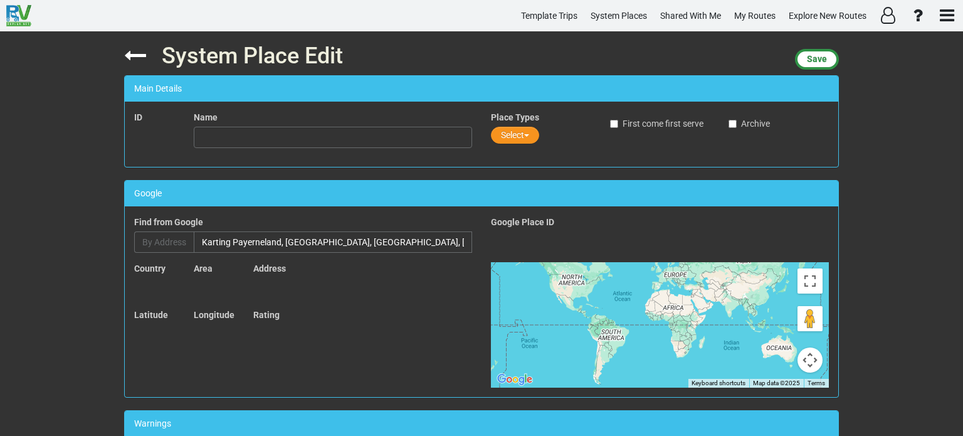
type input "Karting Payerneland"
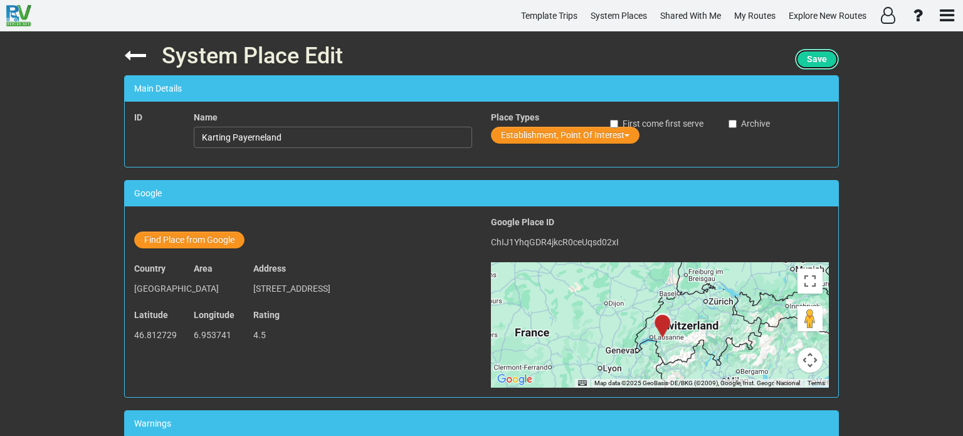
click at [816, 60] on span "Save" at bounding box center [817, 59] width 20 height 10
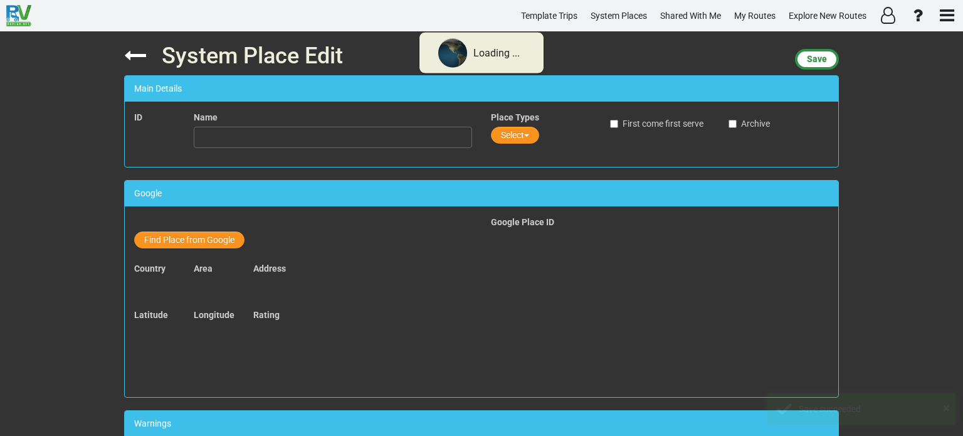
type input "Karting Payerneland"
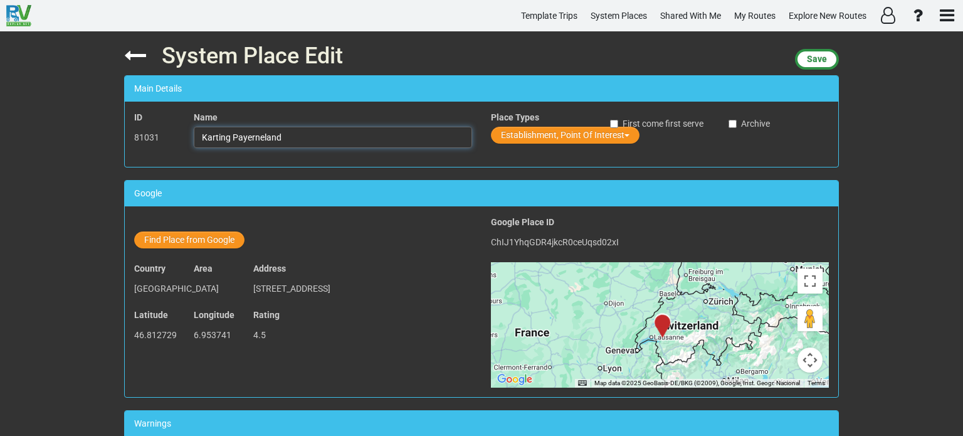
drag, startPoint x: 281, startPoint y: 137, endPoint x: 201, endPoint y: 135, distance: 80.2
click at [201, 135] on input "Karting Payerneland" at bounding box center [333, 137] width 278 height 21
click at [128, 54] on icon at bounding box center [135, 55] width 22 height 22
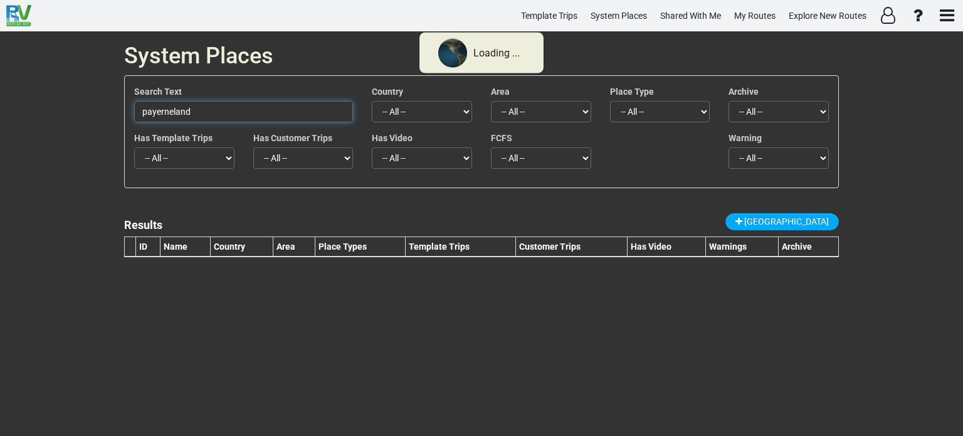
click at [194, 110] on input "payerneland" at bounding box center [243, 111] width 219 height 21
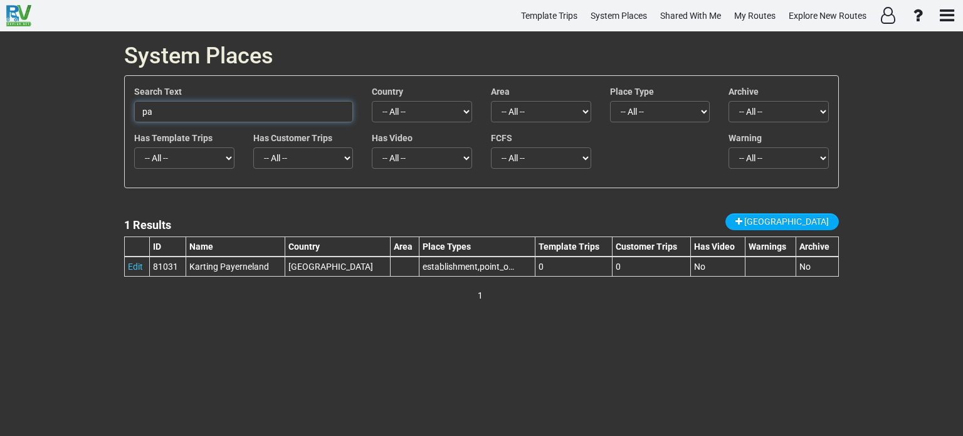
type input "p"
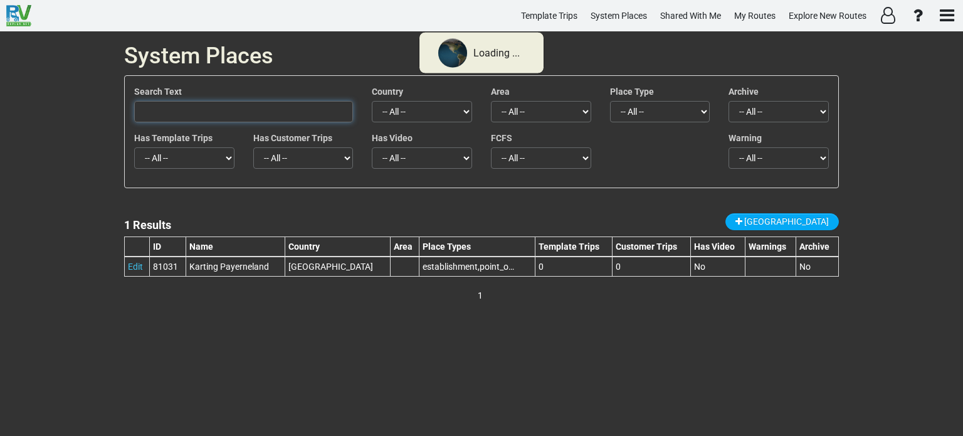
paste input "Schwarzsee"
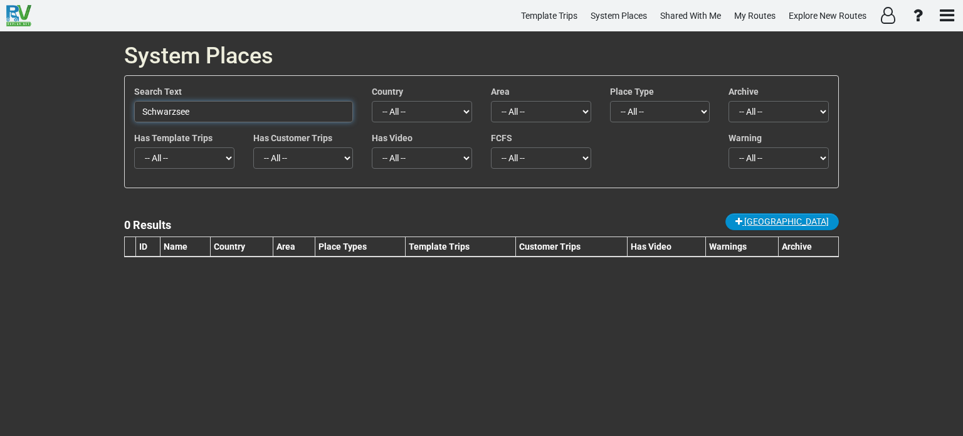
type input "Schwarzsee"
click at [802, 221] on span "New Place" at bounding box center [786, 221] width 85 height 10
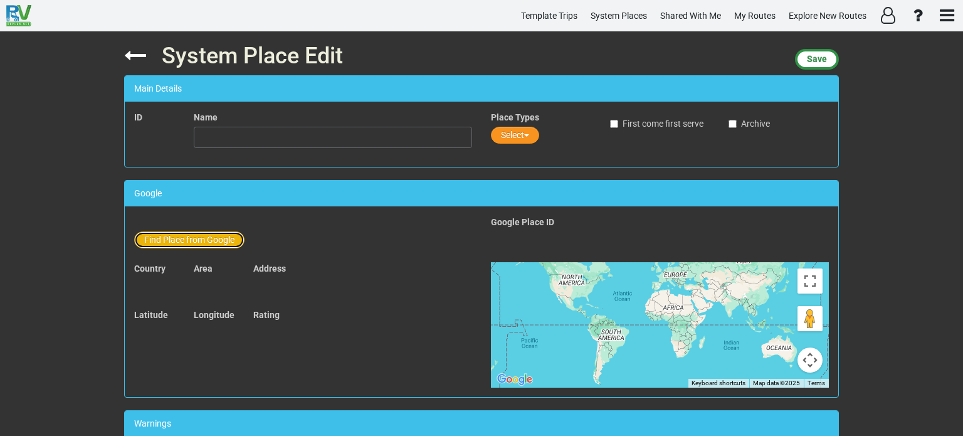
click at [203, 237] on button "Find Place from Google" at bounding box center [189, 239] width 110 height 17
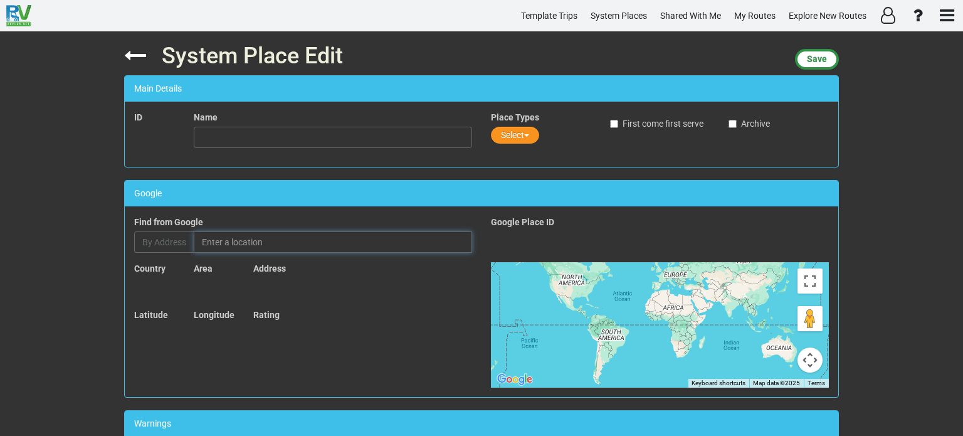
click at [256, 241] on input "text" at bounding box center [333, 241] width 278 height 21
paste input "Schwarzsee"
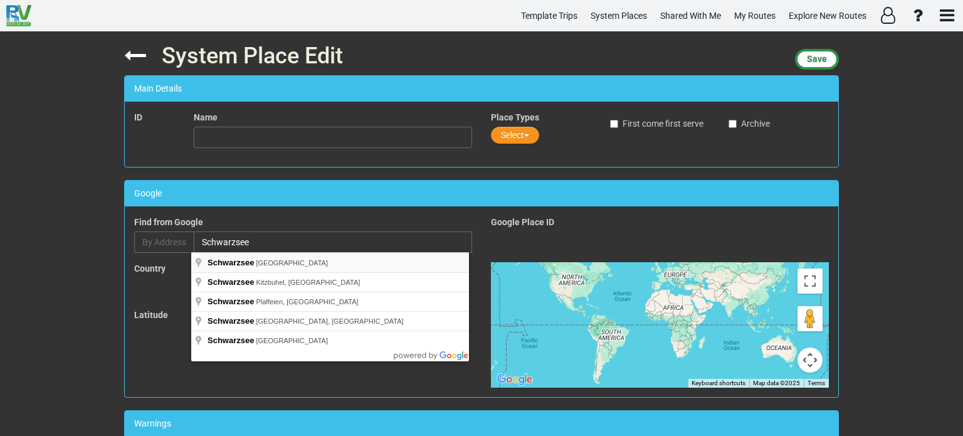
type input "Schwarzsee, Switzerland"
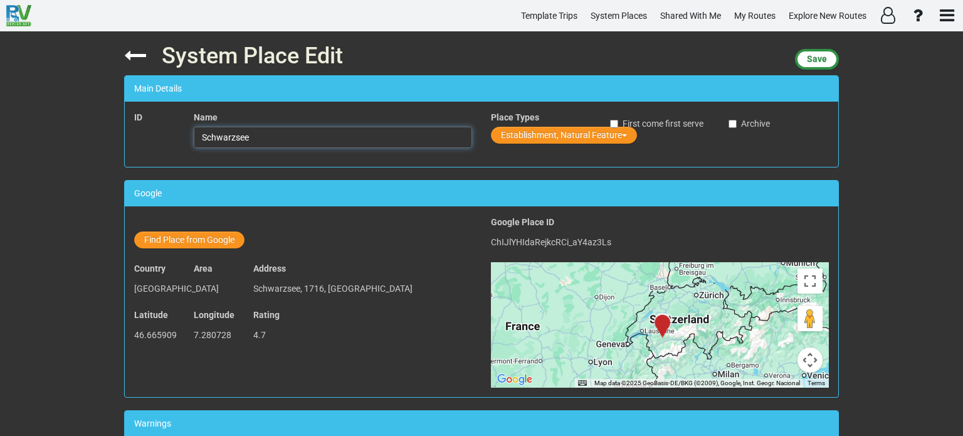
drag, startPoint x: 254, startPoint y: 133, endPoint x: 199, endPoint y: 135, distance: 55.8
click at [199, 135] on input "Schwarzsee" at bounding box center [333, 137] width 278 height 21
click at [860, 132] on div "System Place Edit Save Main Details ID Name Schwarzsee Place Types Establishmen…" at bounding box center [481, 233] width 963 height 404
click at [815, 60] on span "Save" at bounding box center [817, 59] width 20 height 10
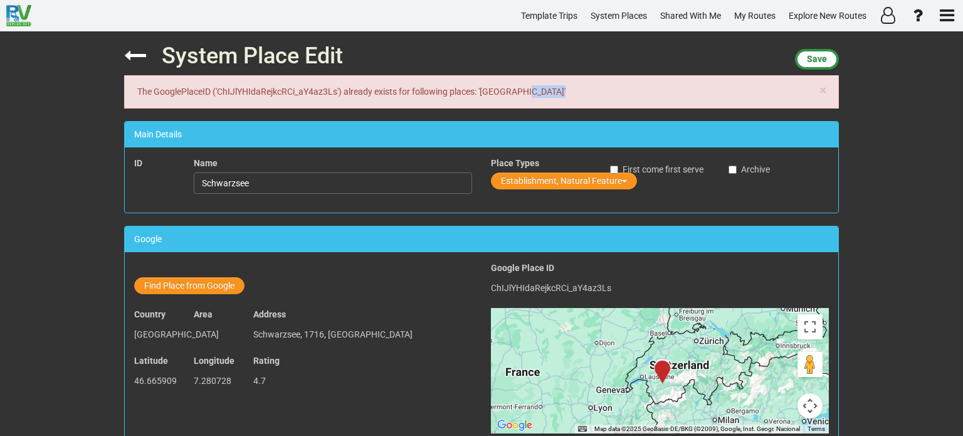
drag, startPoint x: 481, startPoint y: 91, endPoint x: 514, endPoint y: 93, distance: 33.3
click at [514, 93] on div "× The GooglePlaceID ('ChIJlYHIdaRejkcRCi_aY4az3Ls') already exists for followin…" at bounding box center [481, 91] width 714 height 33
copy div "Lac Noir"
click at [248, 184] on input "Schwarzsee" at bounding box center [333, 182] width 278 height 21
type input "S"
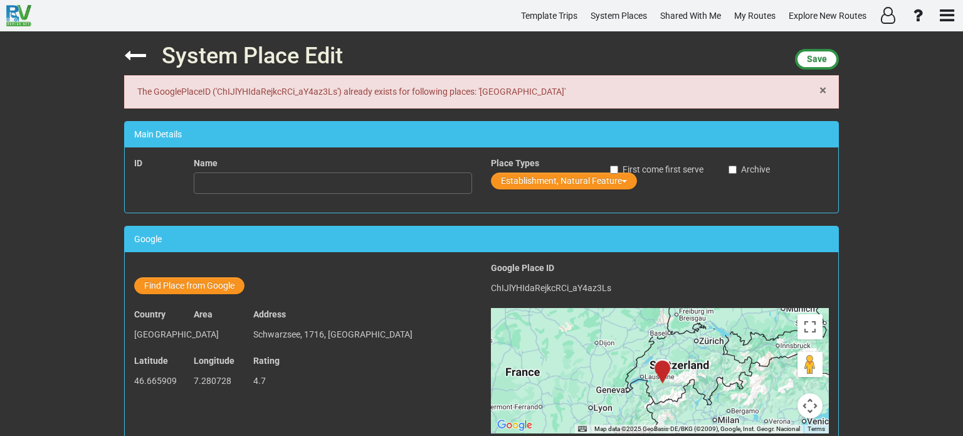
click at [820, 90] on span "×" at bounding box center [822, 90] width 7 height 15
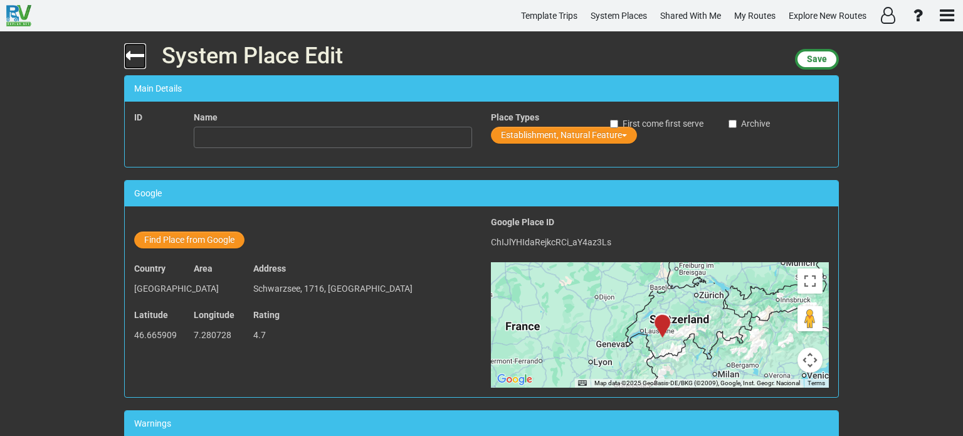
click at [128, 55] on icon at bounding box center [135, 55] width 22 height 22
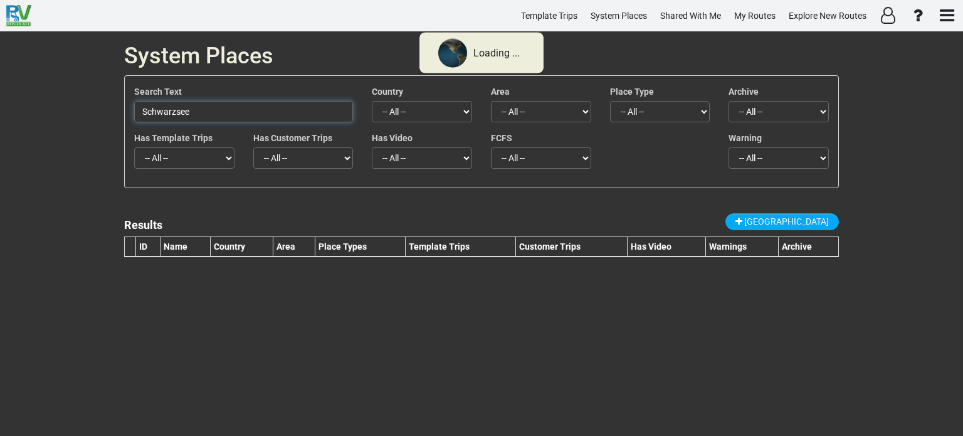
click at [196, 107] on input "Schwarzsee" at bounding box center [243, 111] width 219 height 21
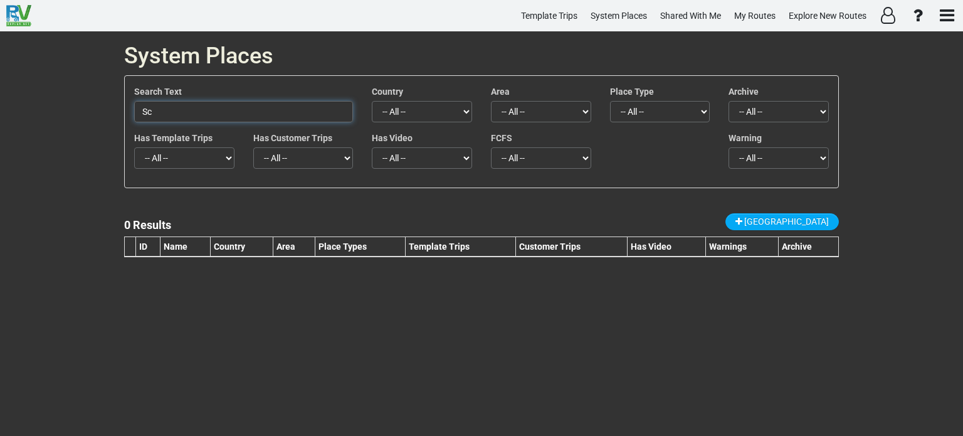
type input "S"
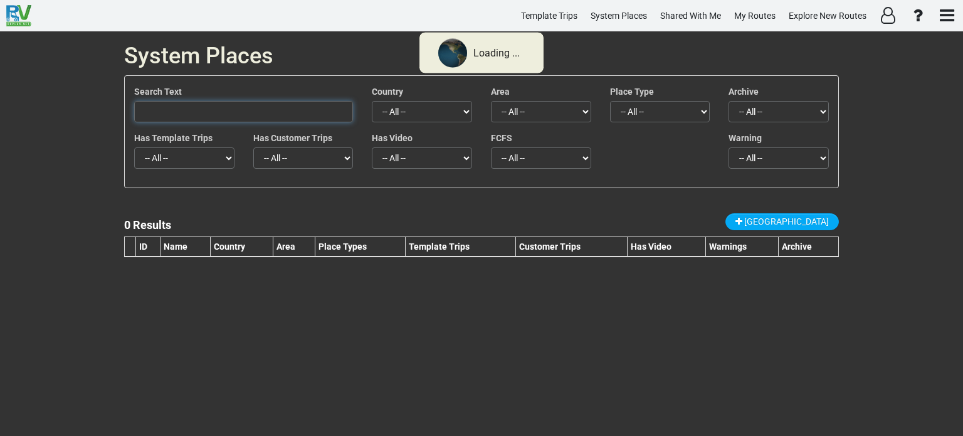
paste input "Scooter Kicks"
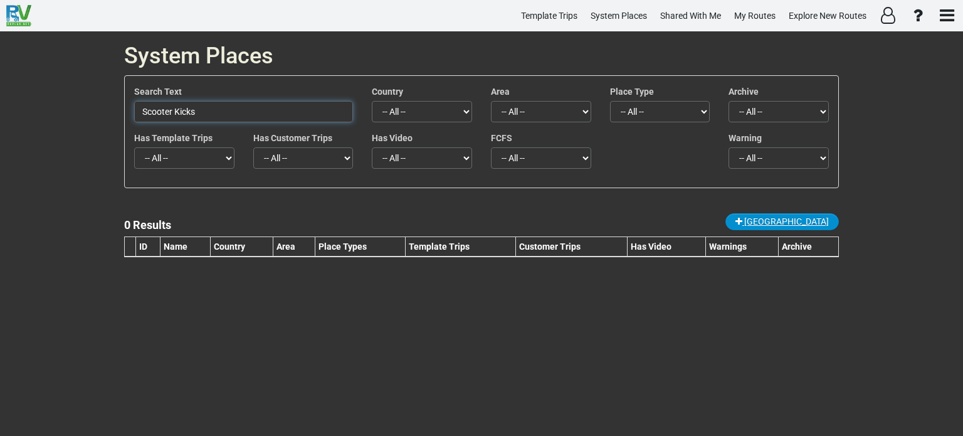
type input "Scooter Kicks"
click at [802, 216] on span "New Place" at bounding box center [786, 221] width 85 height 10
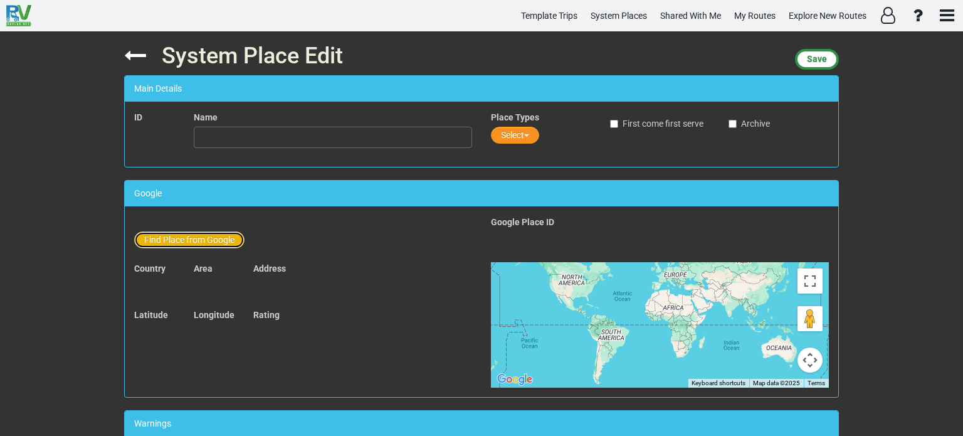
click at [204, 239] on button "Find Place from Google" at bounding box center [189, 239] width 110 height 17
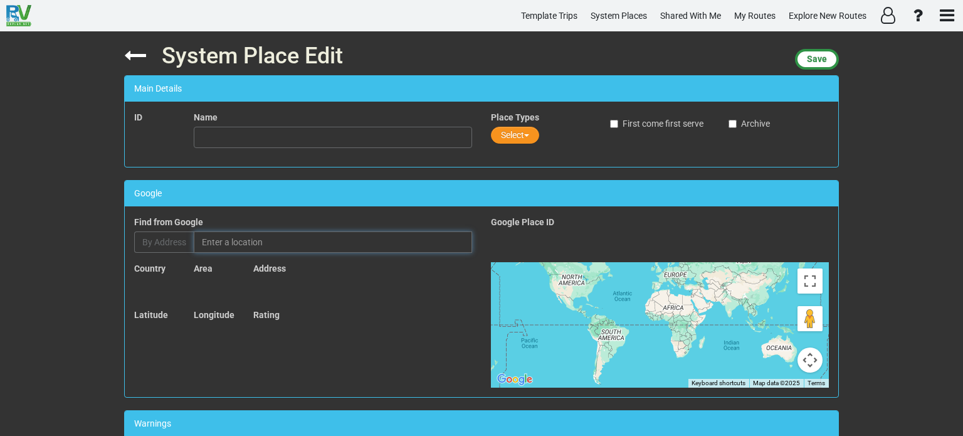
click at [226, 243] on input "text" at bounding box center [333, 241] width 278 height 21
paste input "Scooter Kicks"
type input "S"
paste input "Schwarzsee Toboggan Run"
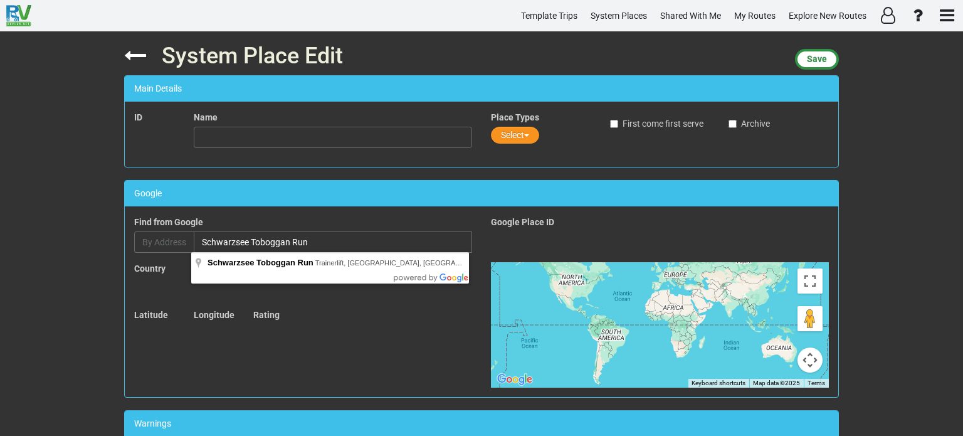
type input "Schwarzsee Toboggan Run, Trainerlift, Schwarzsee, Switzerland"
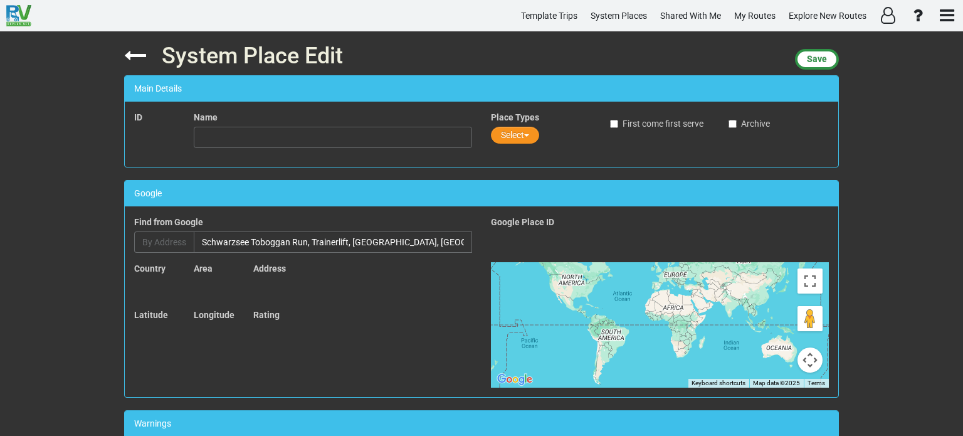
type input "Schwarzsee Toboggan Run"
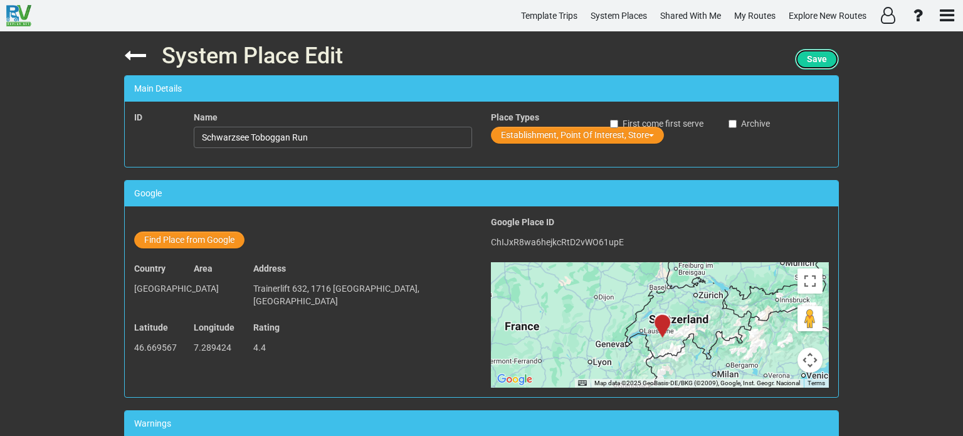
click at [814, 60] on span "Save" at bounding box center [817, 59] width 20 height 10
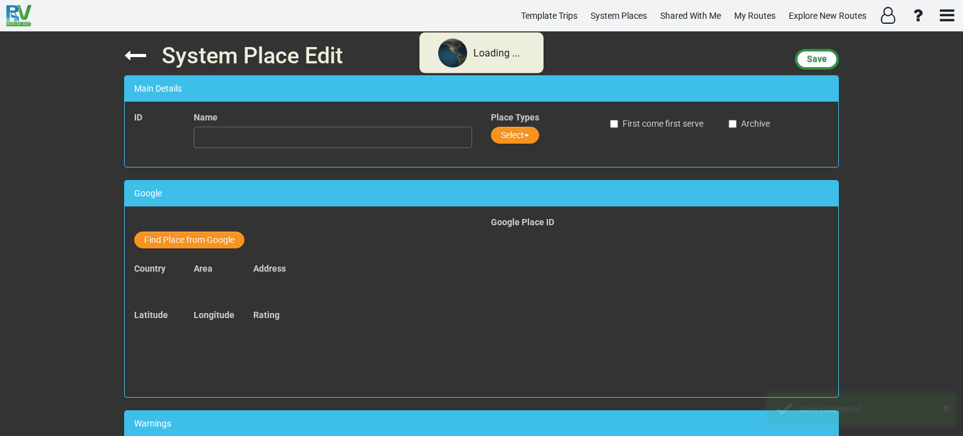
type input "Schwarzsee Toboggan Run"
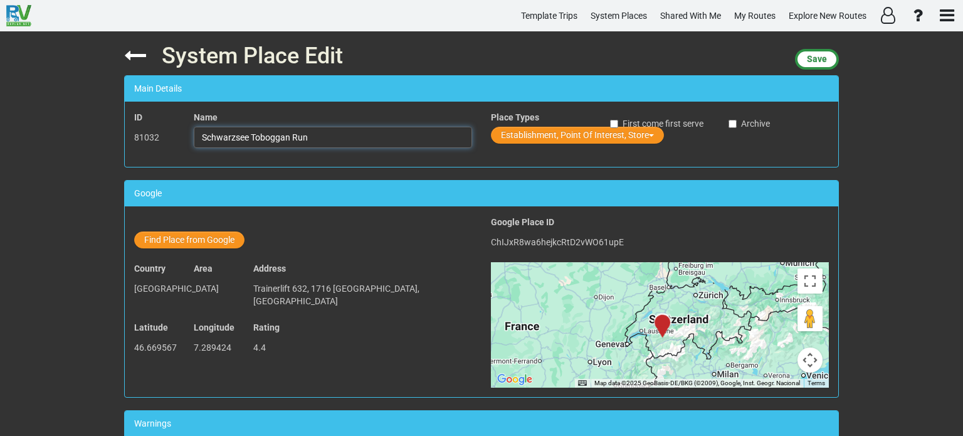
drag, startPoint x: 315, startPoint y: 135, endPoint x: 199, endPoint y: 137, distance: 116.0
click at [199, 137] on input "Schwarzsee Toboggan Run" at bounding box center [333, 137] width 278 height 21
click at [130, 54] on icon at bounding box center [135, 55] width 22 height 22
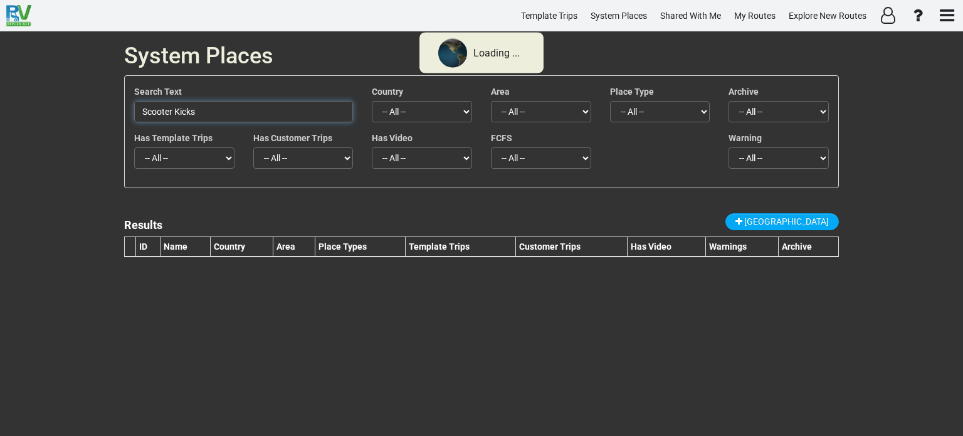
click at [207, 114] on input "Scooter Kicks" at bounding box center [243, 111] width 219 height 21
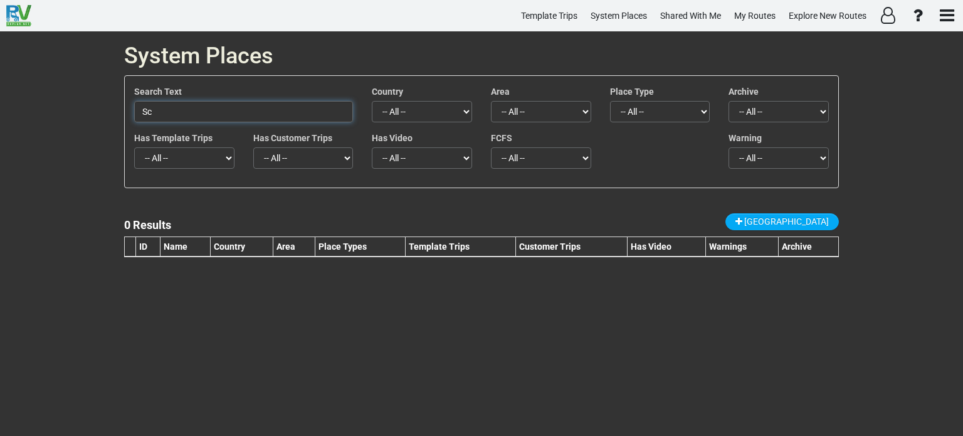
type input "S"
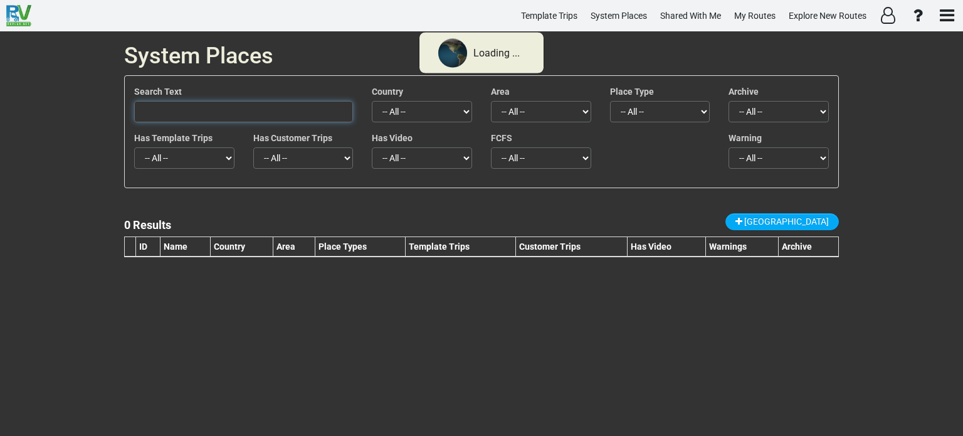
paste input "Sentier des toboggans"
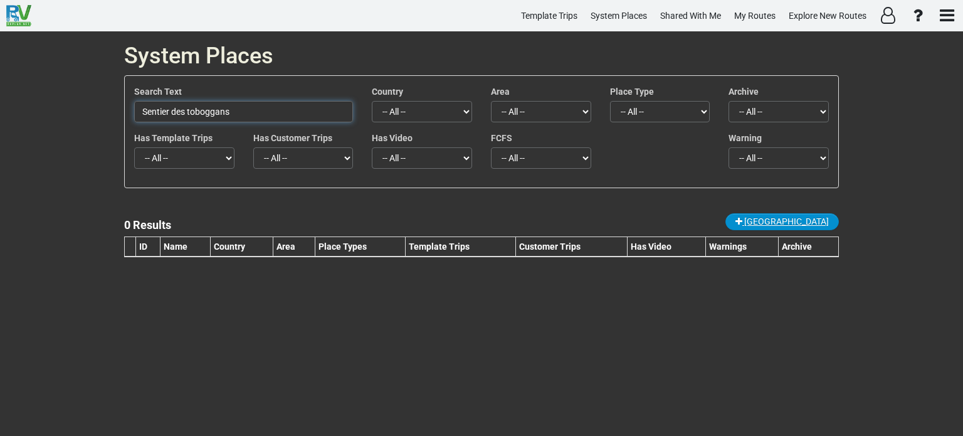
type input "Sentier des toboggans"
click at [795, 217] on span "New Place" at bounding box center [786, 221] width 85 height 10
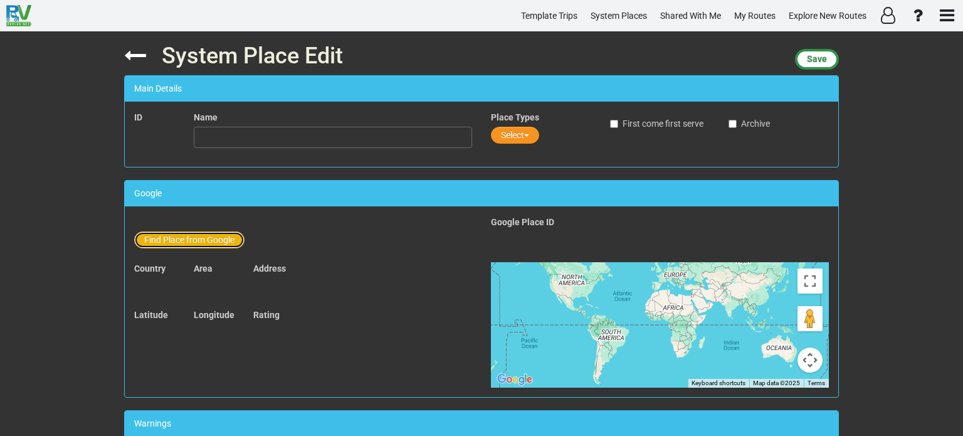
click at [208, 238] on button "Find Place from Google" at bounding box center [189, 239] width 110 height 17
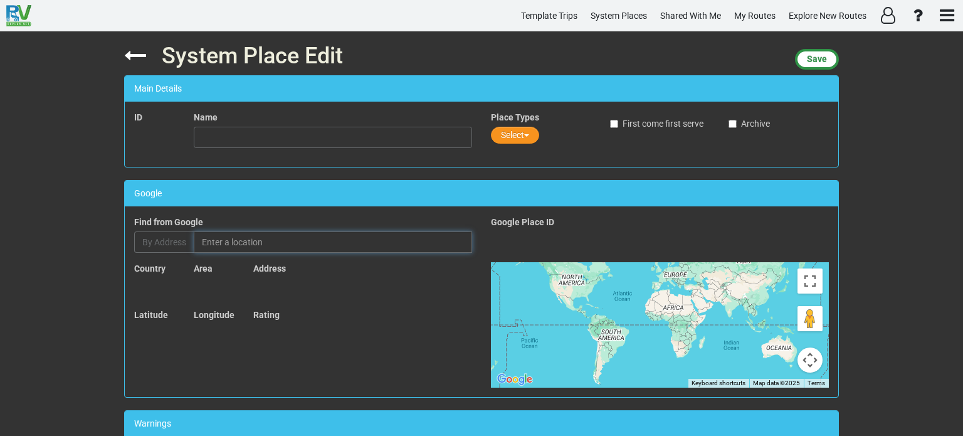
click at [221, 246] on input "text" at bounding box center [333, 241] width 278 height 21
paste input "Sentier des toboggans"
type input "Sentier des toboggans, Les Charrières, Charmey, Switzerland"
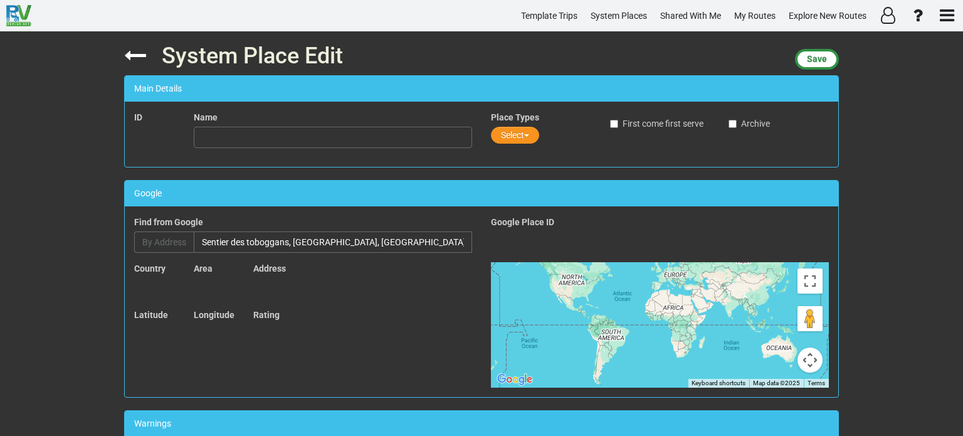
type input "Sentier des toboggans"
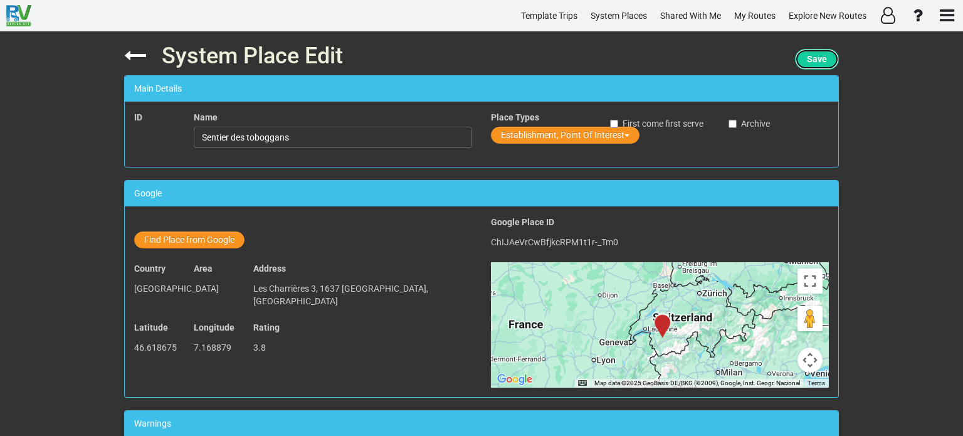
click at [815, 60] on span "Save" at bounding box center [817, 59] width 20 height 10
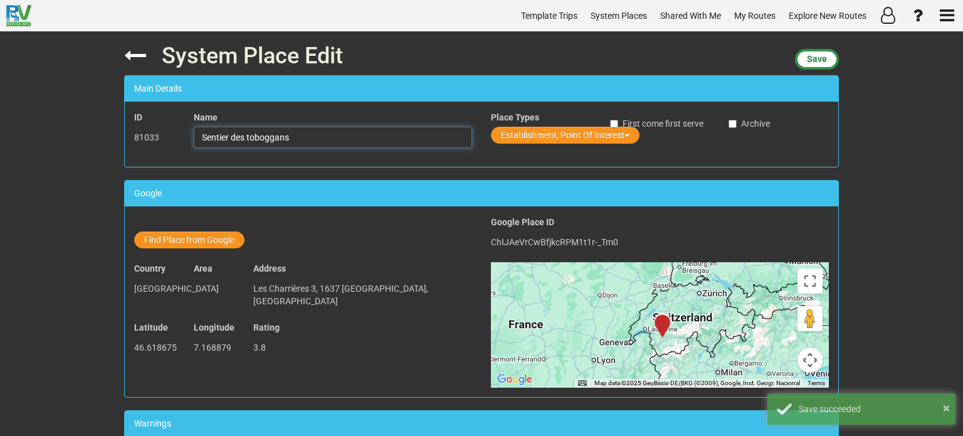
drag, startPoint x: 288, startPoint y: 137, endPoint x: 197, endPoint y: 137, distance: 91.5
click at [197, 137] on input "Sentier des toboggans" at bounding box center [333, 137] width 278 height 21
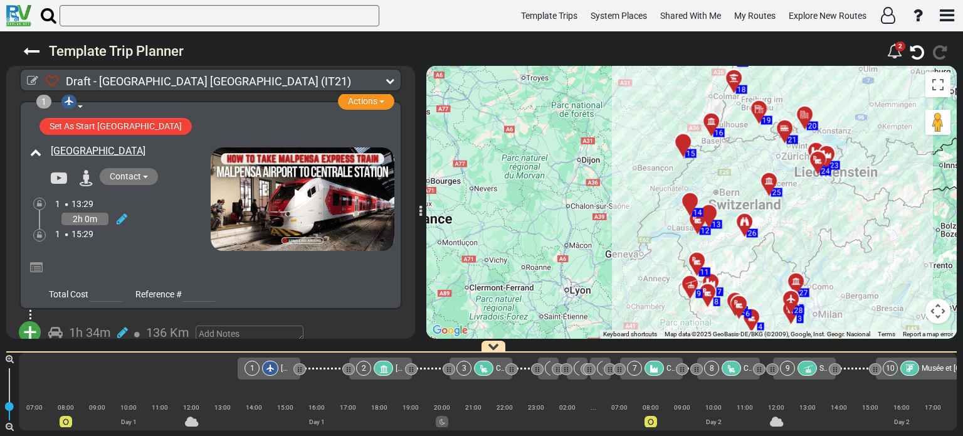
drag, startPoint x: 599, startPoint y: 221, endPoint x: 533, endPoint y: 220, distance: 65.8
click at [533, 220] on div "To activate drag with keyboard, press Alt + Enter. Once in keyboard drag state,…" at bounding box center [691, 202] width 530 height 273
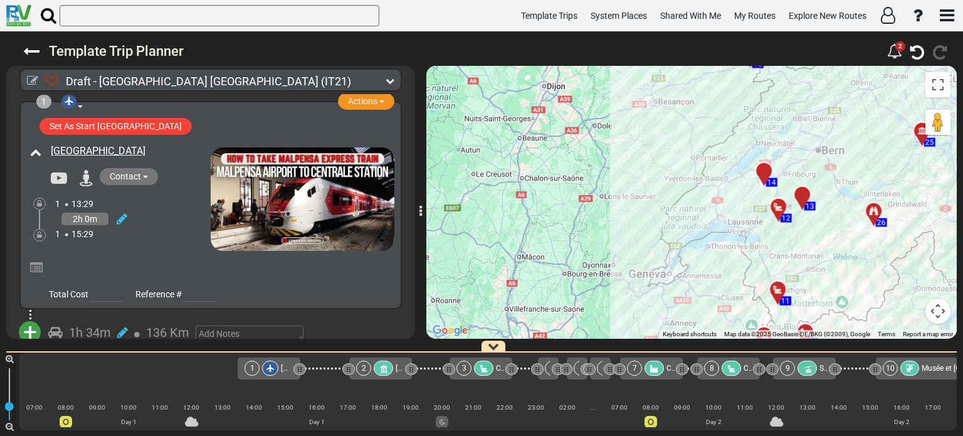
click at [776, 207] on icon at bounding box center [778, 207] width 13 height 10
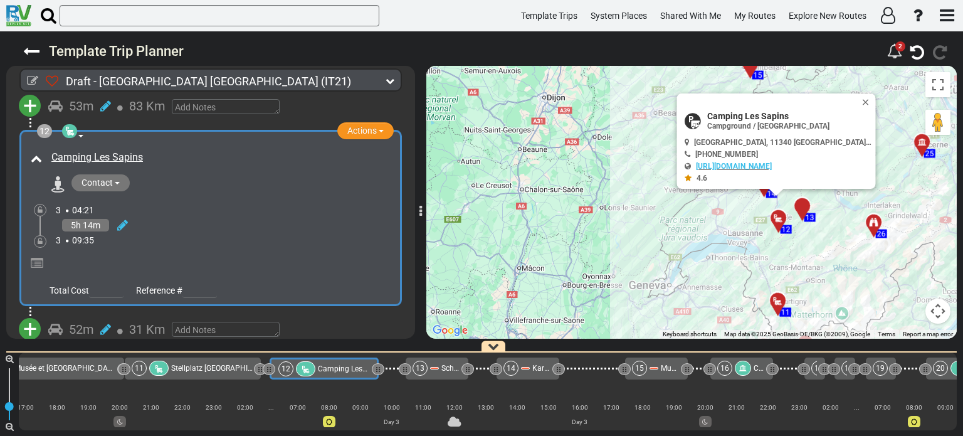
scroll to position [2846, 0]
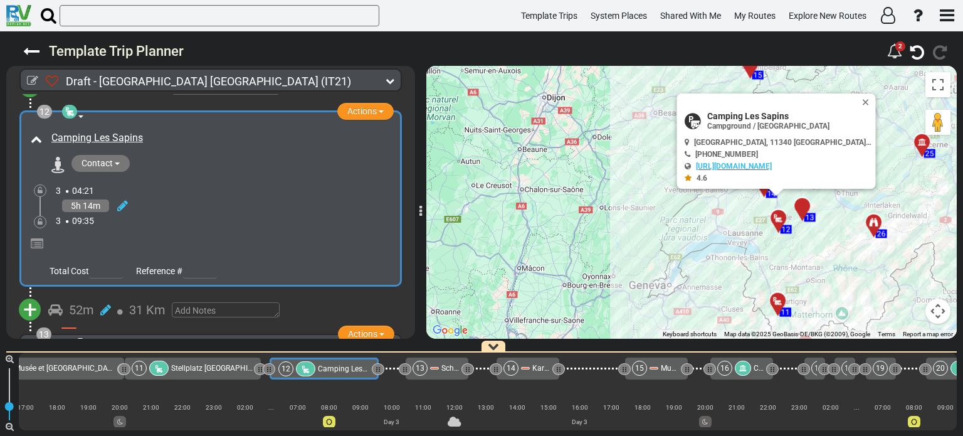
click at [29, 295] on span "+" at bounding box center [30, 309] width 14 height 29
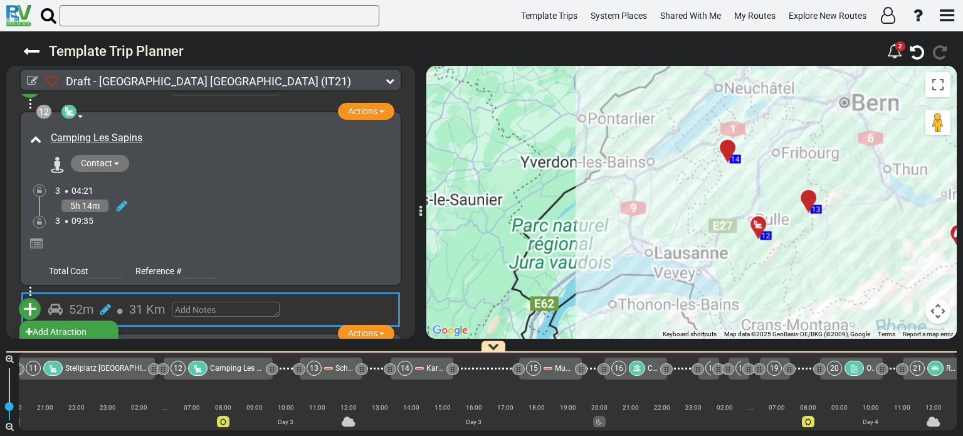
scroll to position [0, 1015]
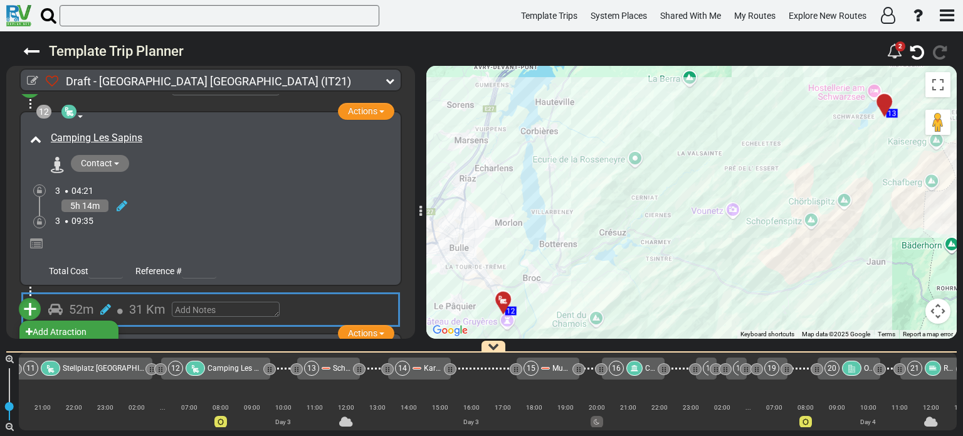
click at [86, 340] on li "Add Campground" at bounding box center [68, 348] width 99 height 16
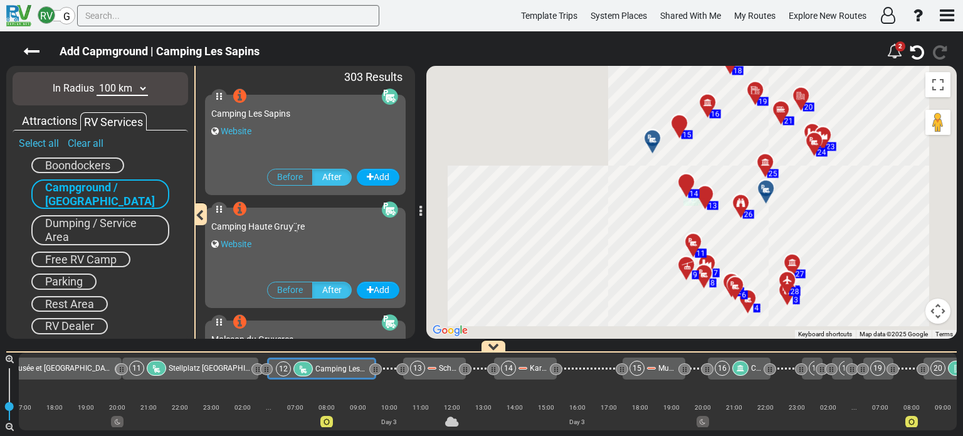
scroll to position [0, 907]
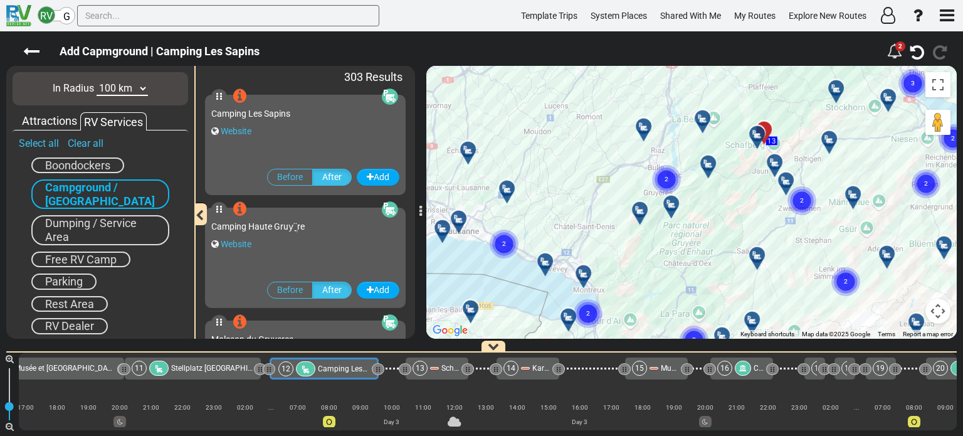
drag, startPoint x: 822, startPoint y: 180, endPoint x: 609, endPoint y: 262, distance: 228.1
click at [609, 262] on div "To activate drag with keyboard, press Alt + Enter. Once in keyboard drag state,…" at bounding box center [691, 202] width 530 height 273
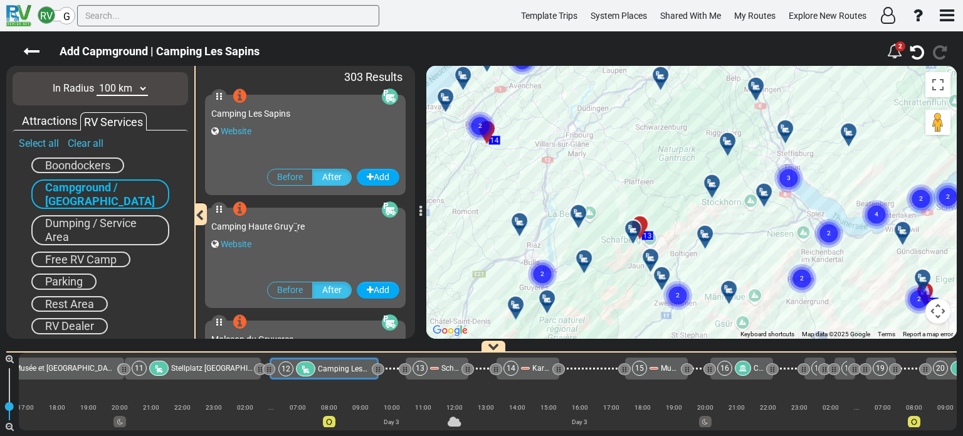
drag, startPoint x: 807, startPoint y: 147, endPoint x: 681, endPoint y: 243, distance: 157.9
click at [681, 243] on div "To activate drag with keyboard, press Alt + Enter. Once in keyboard drag state,…" at bounding box center [691, 202] width 530 height 273
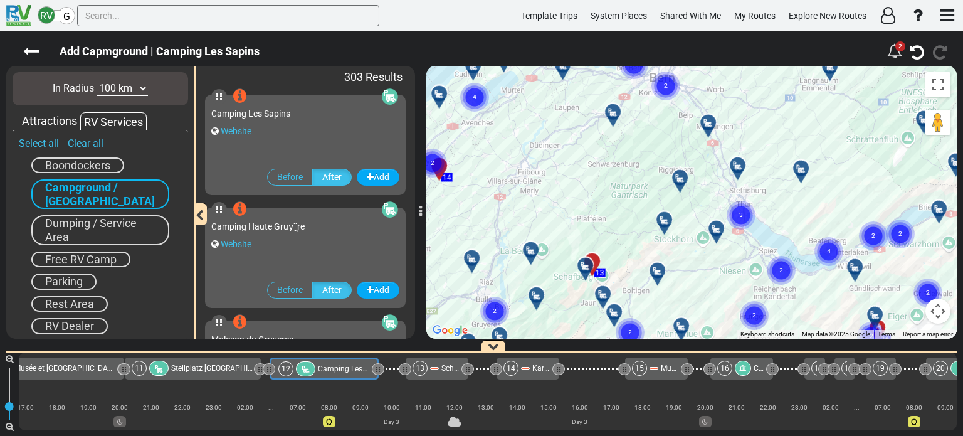
drag, startPoint x: 739, startPoint y: 235, endPoint x: 691, endPoint y: 273, distance: 61.7
click at [691, 273] on div "To activate drag with keyboard, press Alt + Enter. Once in keyboard drag state,…" at bounding box center [691, 202] width 530 height 273
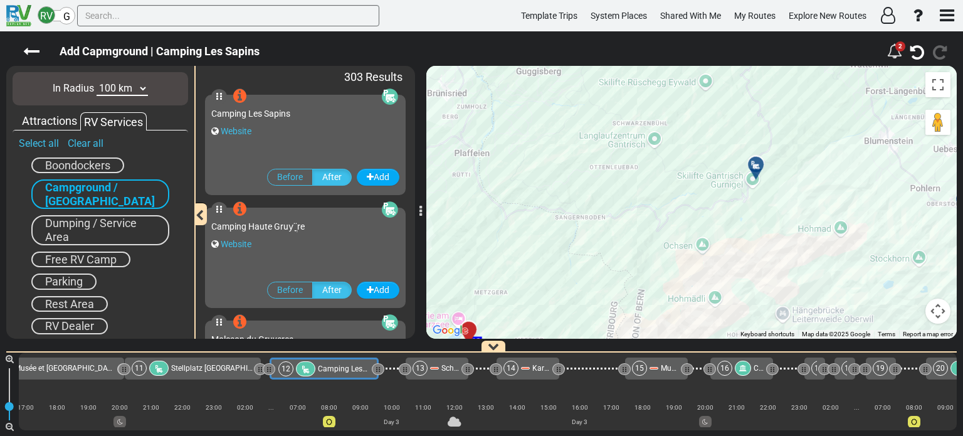
drag, startPoint x: 622, startPoint y: 243, endPoint x: 701, endPoint y: 154, distance: 118.5
click at [657, 203] on div "To activate drag with keyboard, press Alt + Enter. Once in keyboard drag state,…" at bounding box center [691, 202] width 530 height 273
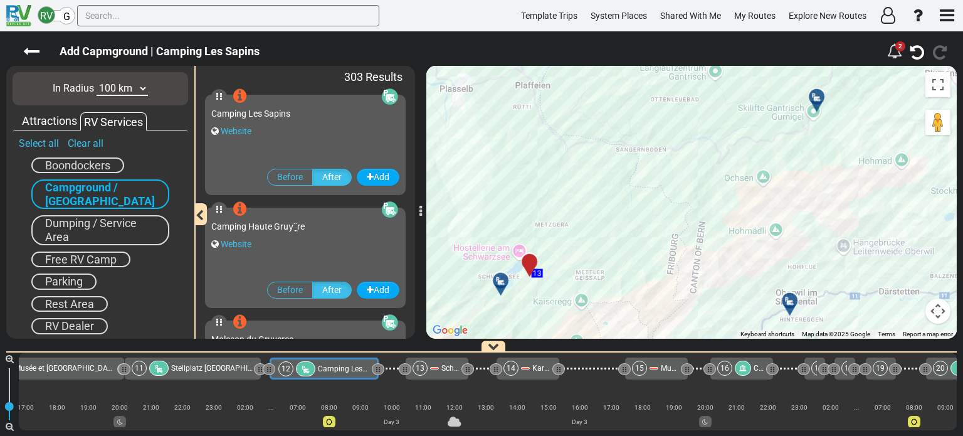
drag, startPoint x: 656, startPoint y: 229, endPoint x: 770, endPoint y: 93, distance: 177.5
click at [746, 106] on div "To activate drag with keyboard, press Alt + Enter. Once in keyboard drag state,…" at bounding box center [691, 202] width 530 height 273
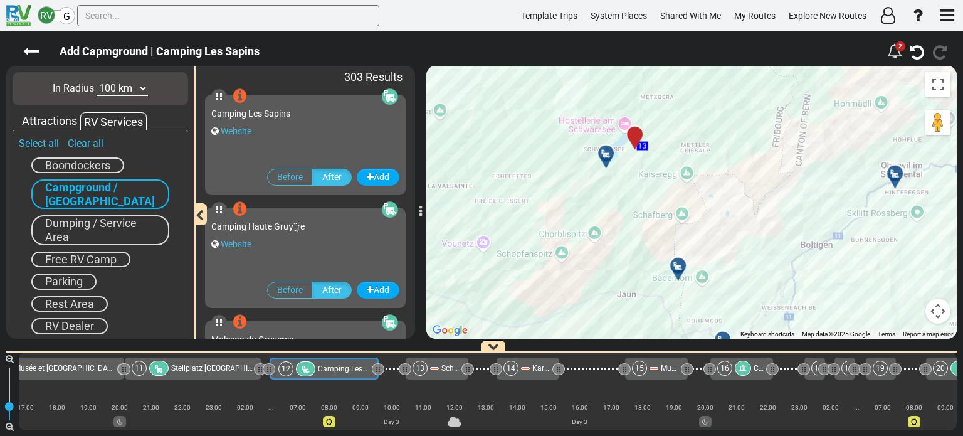
drag, startPoint x: 568, startPoint y: 224, endPoint x: 592, endPoint y: 209, distance: 27.6
click at [592, 209] on div "To activate drag with keyboard, press Alt + Enter. Once in keyboard drag state,…" at bounding box center [691, 202] width 530 height 273
click at [608, 153] on div at bounding box center [610, 157] width 21 height 19
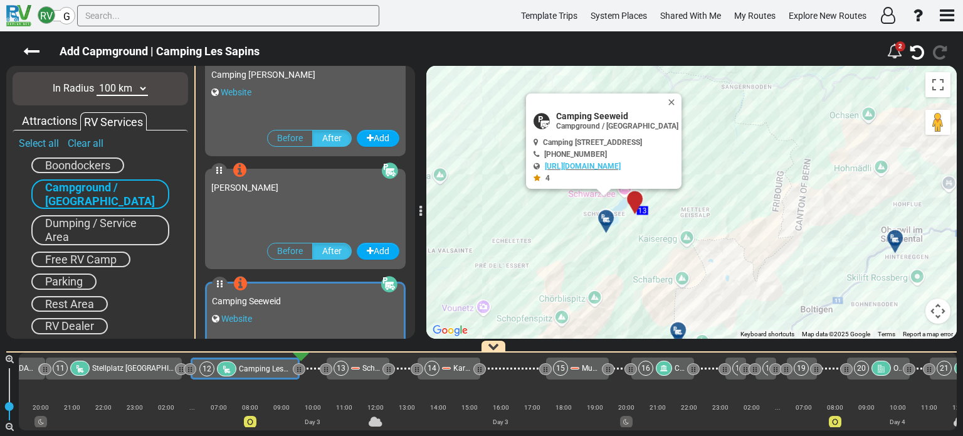
scroll to position [674, 0]
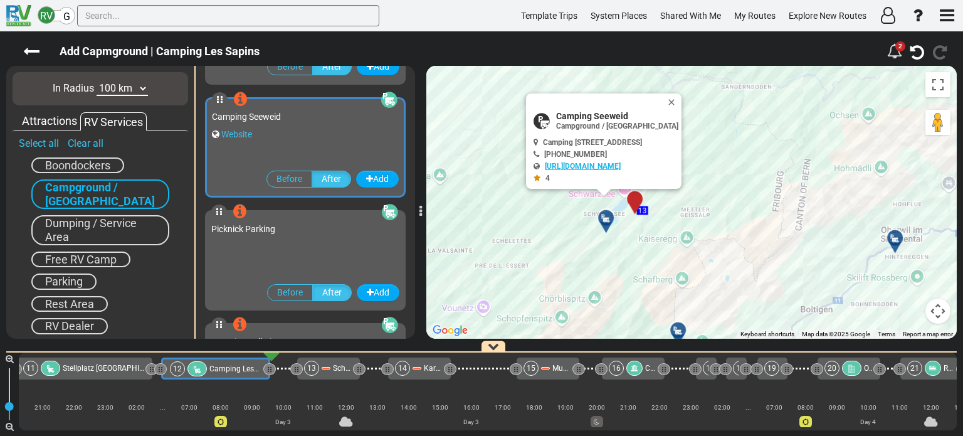
click at [561, 167] on link "http://www.camping-schwarzsee.ch" at bounding box center [583, 166] width 76 height 9
click at [681, 99] on button "Close" at bounding box center [673, 102] width 15 height 18
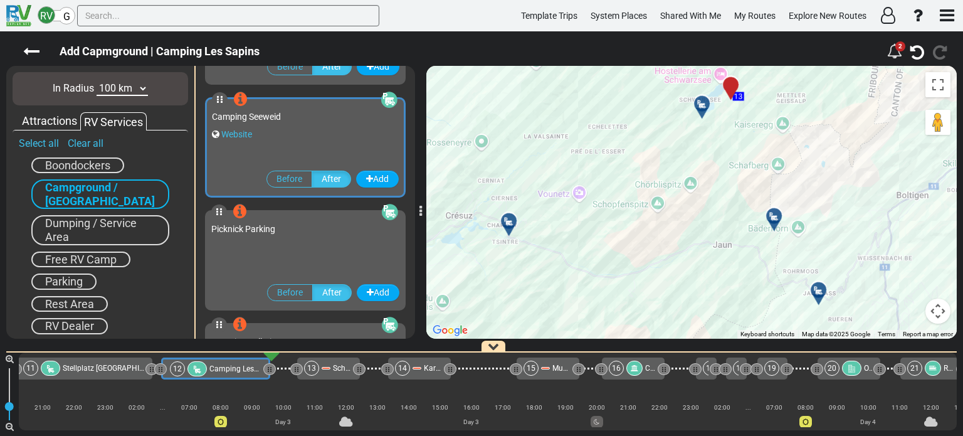
drag, startPoint x: 694, startPoint y: 241, endPoint x: 795, endPoint y: 120, distance: 158.4
click at [795, 120] on div "To activate drag with keyboard, press Alt + Enter. Once in keyboard drag state,…" at bounding box center [691, 202] width 530 height 273
click at [510, 218] on icon at bounding box center [509, 221] width 13 height 10
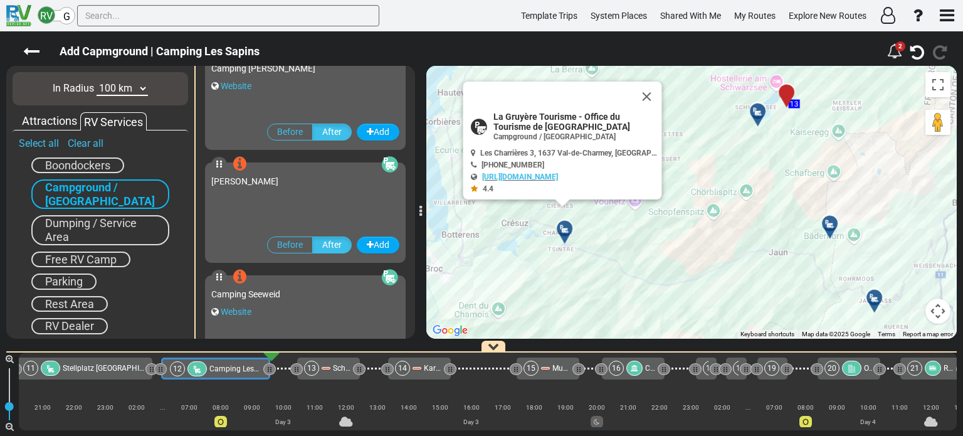
scroll to position [336, 0]
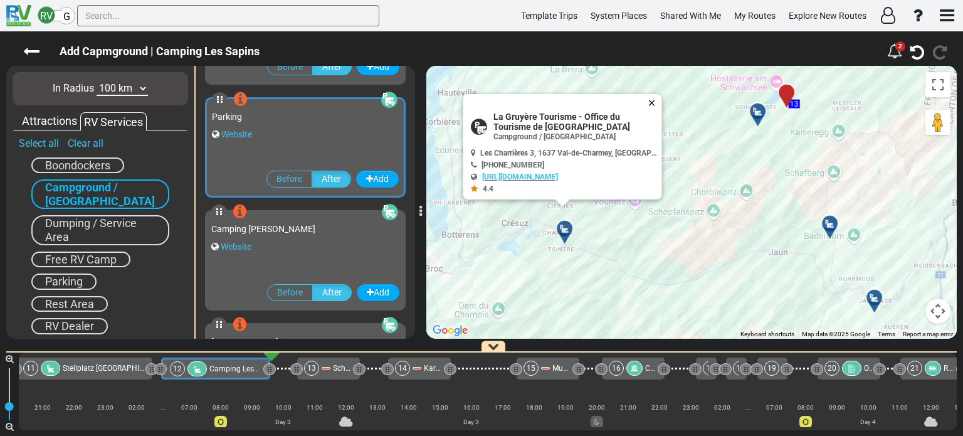
click at [651, 100] on button "Close" at bounding box center [654, 103] width 15 height 18
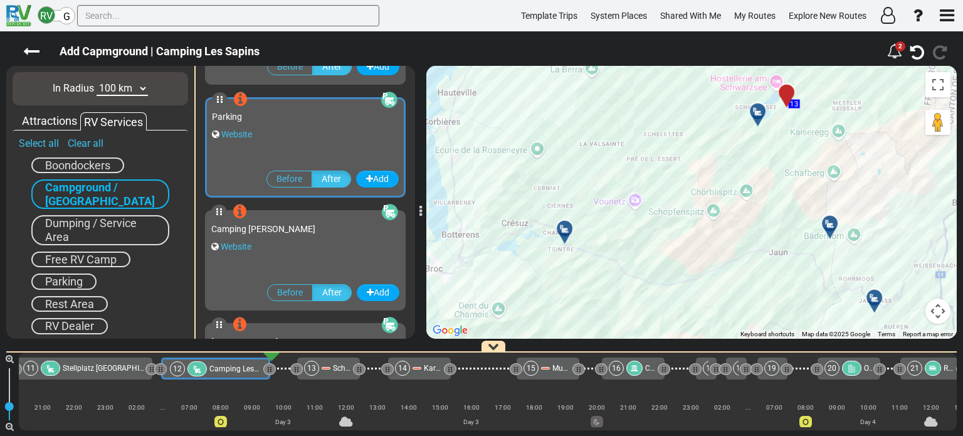
click at [811, 137] on div "To navigate, press the arrow keys. To activate drag with keyboard, press Alt + …" at bounding box center [691, 202] width 530 height 273
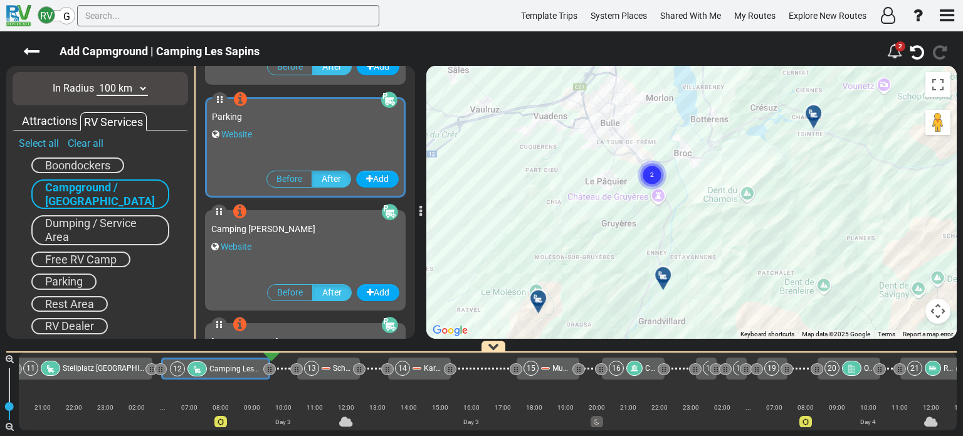
drag, startPoint x: 704, startPoint y: 146, endPoint x: 711, endPoint y: 182, distance: 37.0
click at [711, 182] on div "To activate drag with keyboard, press Alt + Enter. Once in keyboard drag state,…" at bounding box center [691, 202] width 530 height 273
click at [661, 274] on icon at bounding box center [663, 275] width 13 height 10
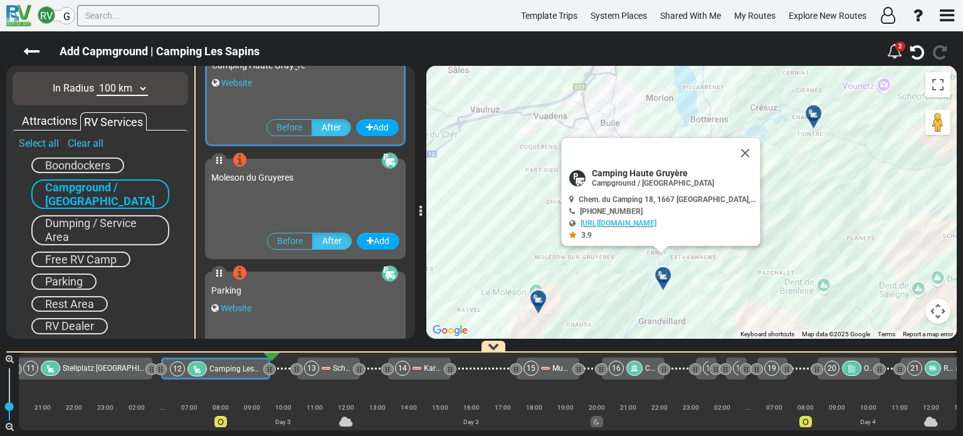
scroll to position [110, 0]
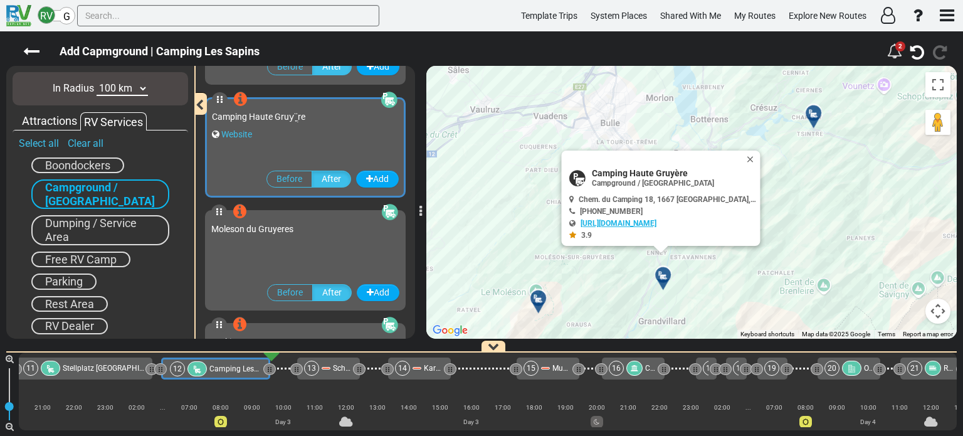
click at [643, 223] on link "http://www.camping-gruyere.ch/167" at bounding box center [618, 223] width 76 height 9
click at [745, 157] on button "Close" at bounding box center [752, 159] width 15 height 18
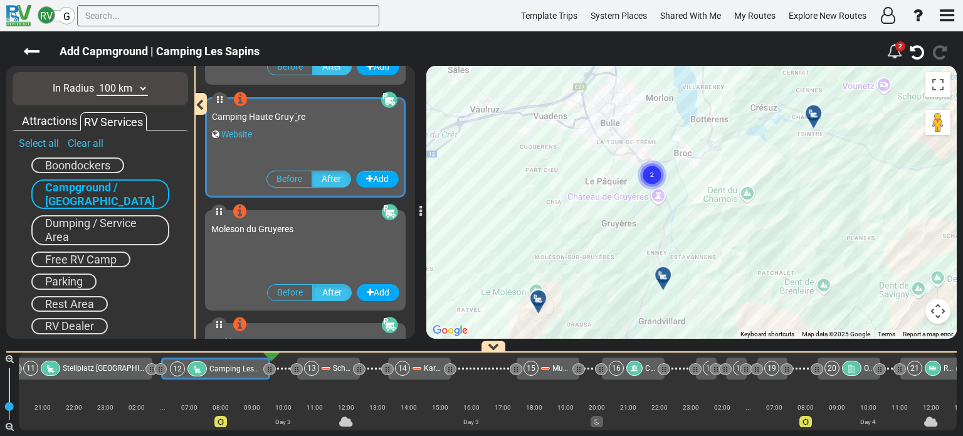
click at [651, 172] on text "2" at bounding box center [652, 174] width 4 height 8
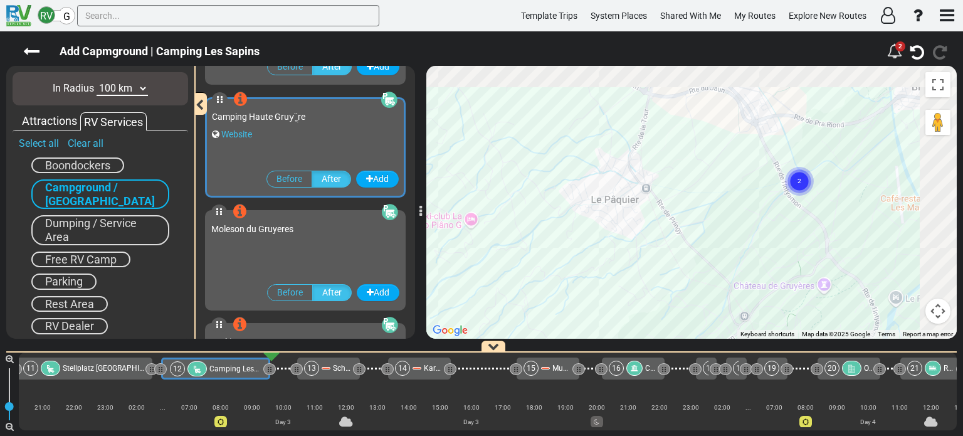
drag, startPoint x: 494, startPoint y: 223, endPoint x: 479, endPoint y: 234, distance: 18.4
click at [479, 234] on div "To navigate, press the arrow keys. To activate drag with keyboard, press Alt + …" at bounding box center [691, 202] width 530 height 273
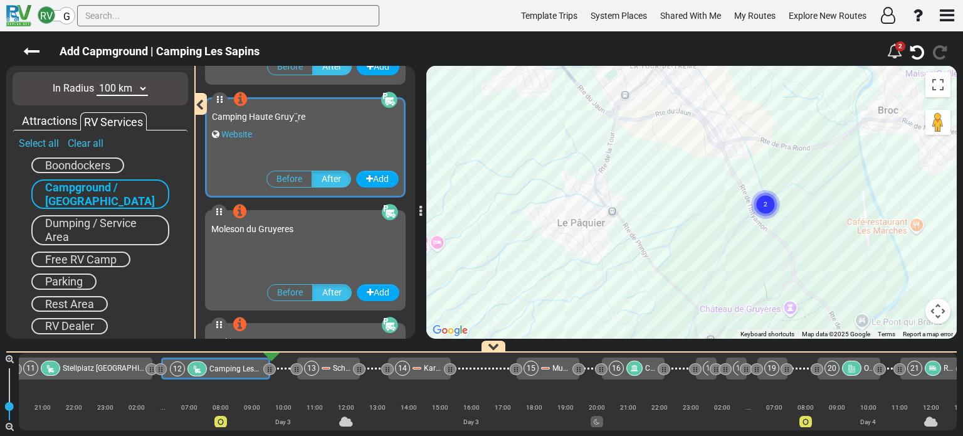
click at [765, 201] on text "2" at bounding box center [765, 203] width 4 height 8
click at [765, 204] on text "2" at bounding box center [765, 203] width 4 height 8
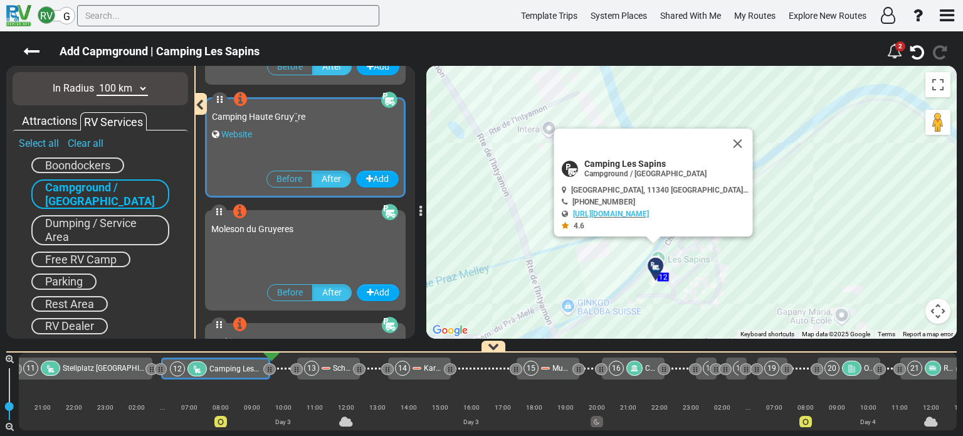
click at [653, 265] on icon at bounding box center [655, 266] width 13 height 10
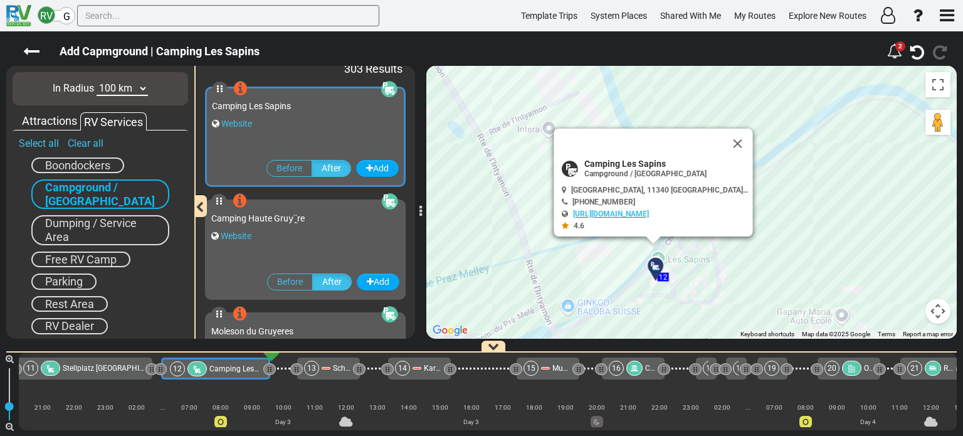
scroll to position [0, 0]
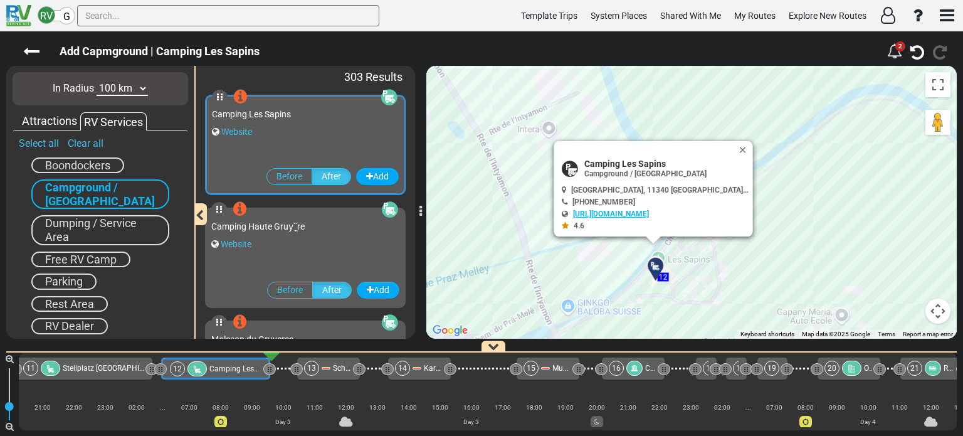
click at [648, 212] on link "[URL][DOMAIN_NAME]" at bounding box center [611, 213] width 76 height 9
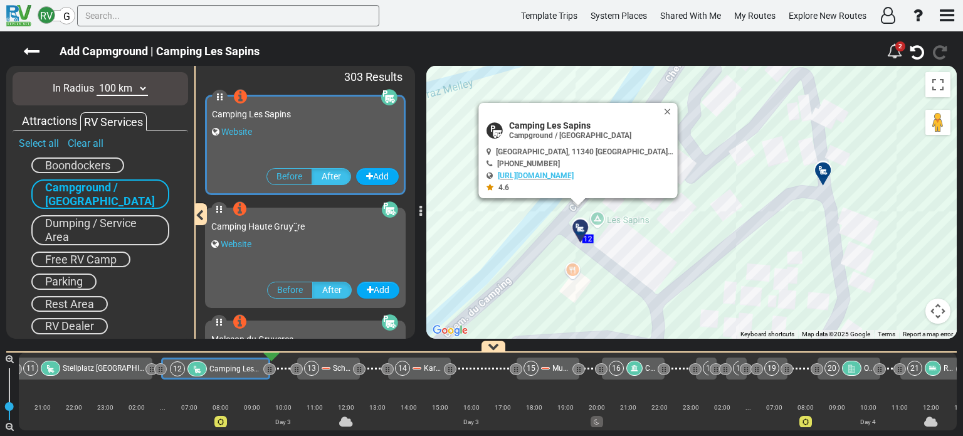
drag, startPoint x: 612, startPoint y: 269, endPoint x: 751, endPoint y: 238, distance: 143.4
click at [751, 238] on div "To activate drag with keyboard, press Alt + Enter. Once in keyboard drag state,…" at bounding box center [691, 202] width 530 height 273
click at [573, 176] on link "[URL][DOMAIN_NAME]" at bounding box center [536, 175] width 76 height 9
click at [338, 243] on div "Website" at bounding box center [305, 244] width 188 height 13
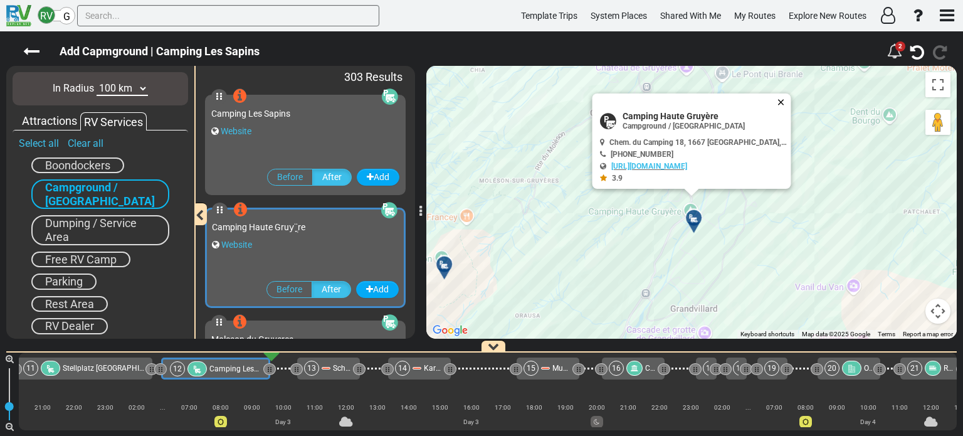
click at [776, 97] on button "Close" at bounding box center [783, 102] width 15 height 18
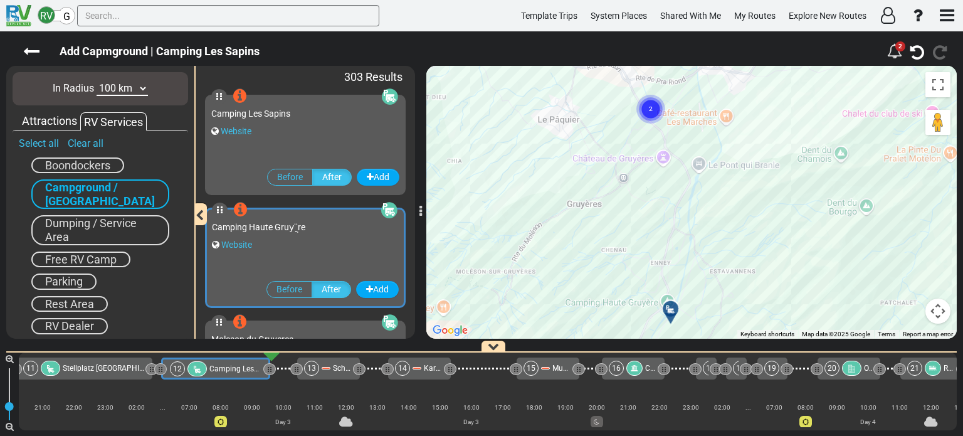
drag, startPoint x: 746, startPoint y: 190, endPoint x: 721, endPoint y: 288, distance: 100.8
click at [721, 288] on div "To activate drag with keyboard, press Alt + Enter. Once in keyboard drag state,…" at bounding box center [691, 202] width 530 height 273
click at [651, 112] on circle "Cluster of 2 markers" at bounding box center [649, 109] width 29 height 29
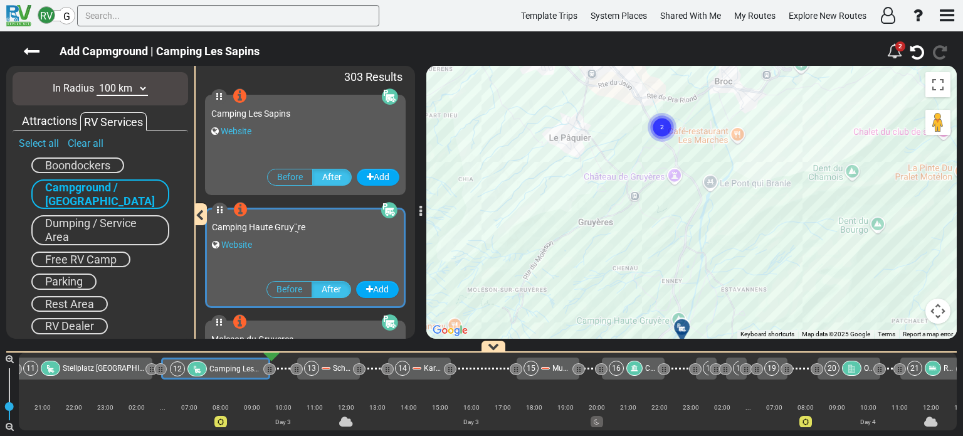
drag, startPoint x: 660, startPoint y: 205, endPoint x: 690, endPoint y: 244, distance: 49.1
click at [690, 244] on div "To navigate, press the arrow keys. To activate drag with keyboard, press Alt + …" at bounding box center [691, 202] width 530 height 273
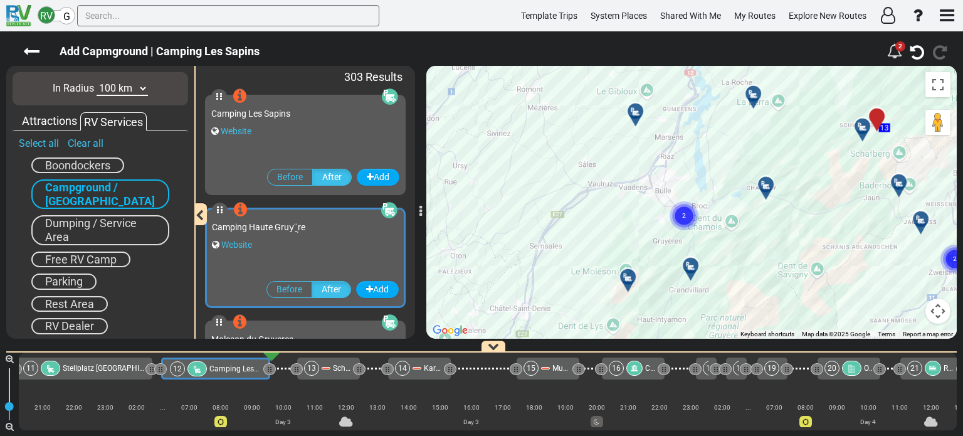
click at [770, 190] on div at bounding box center [770, 189] width 21 height 19
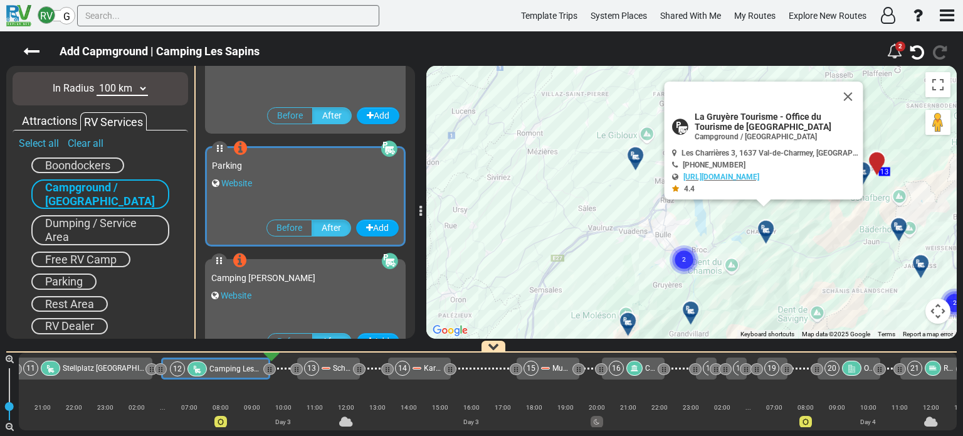
scroll to position [336, 0]
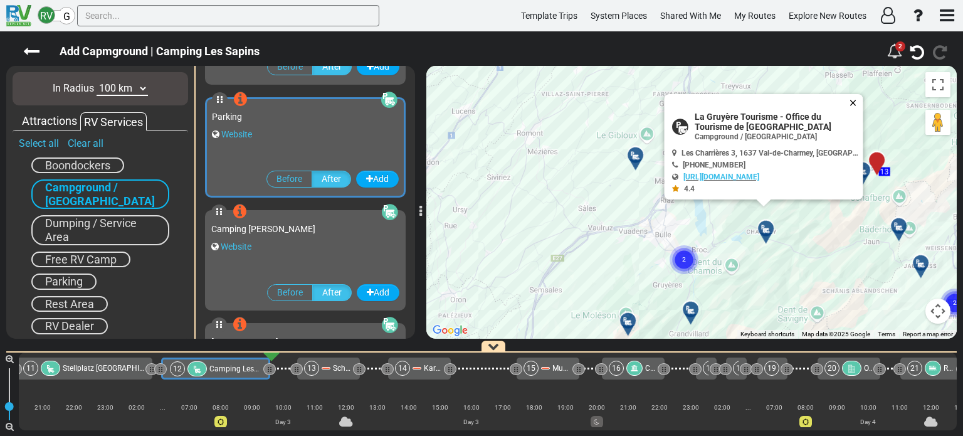
click at [854, 96] on button "Close" at bounding box center [855, 103] width 15 height 18
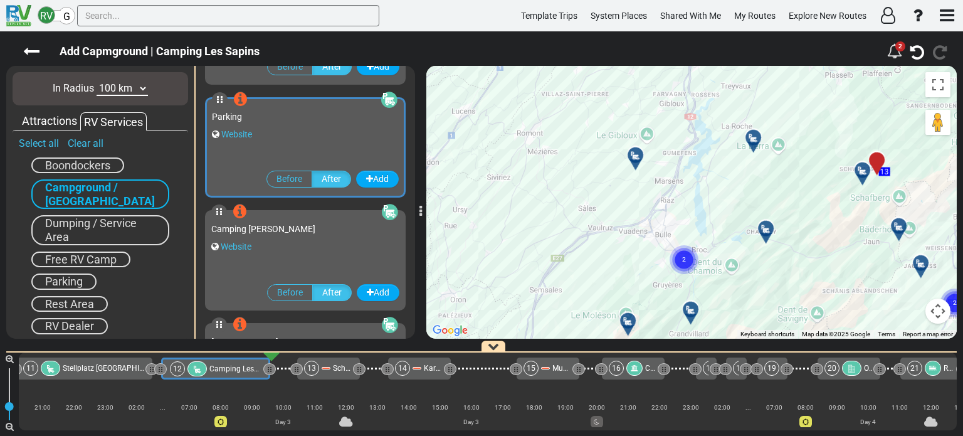
click at [637, 155] on div at bounding box center [639, 159] width 21 height 19
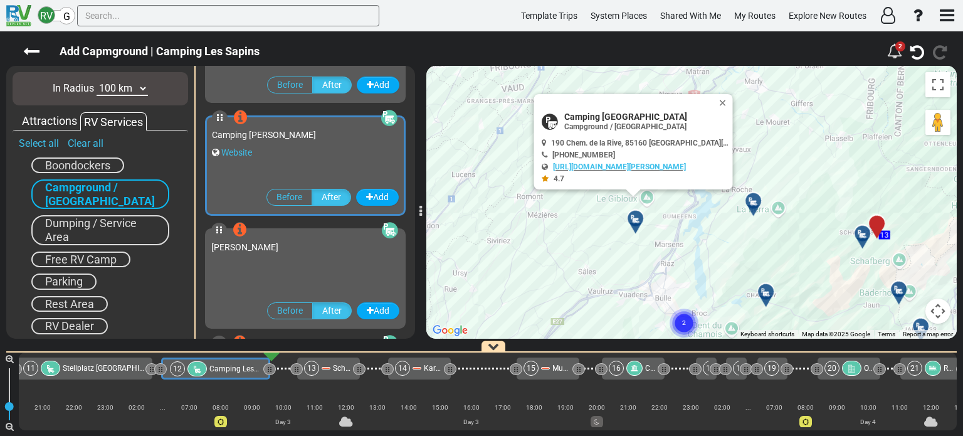
scroll to position [449, 0]
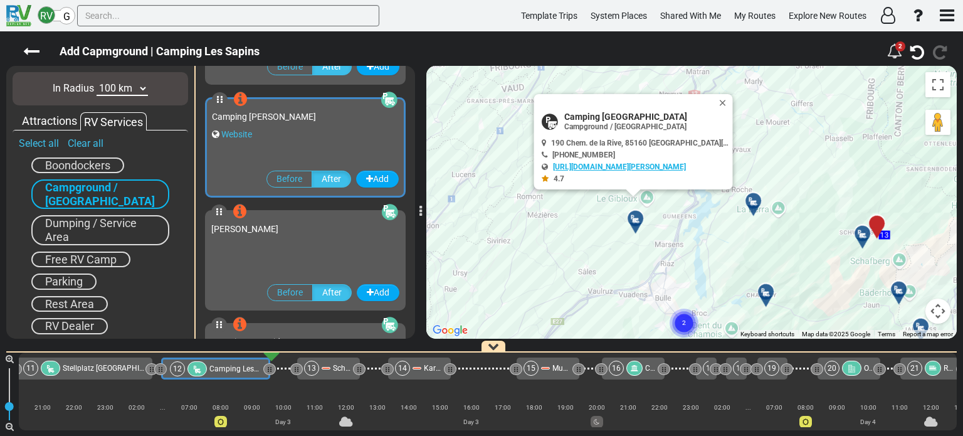
click at [602, 165] on link "http://www.camping-la-foret.ch" at bounding box center [619, 166] width 133 height 9
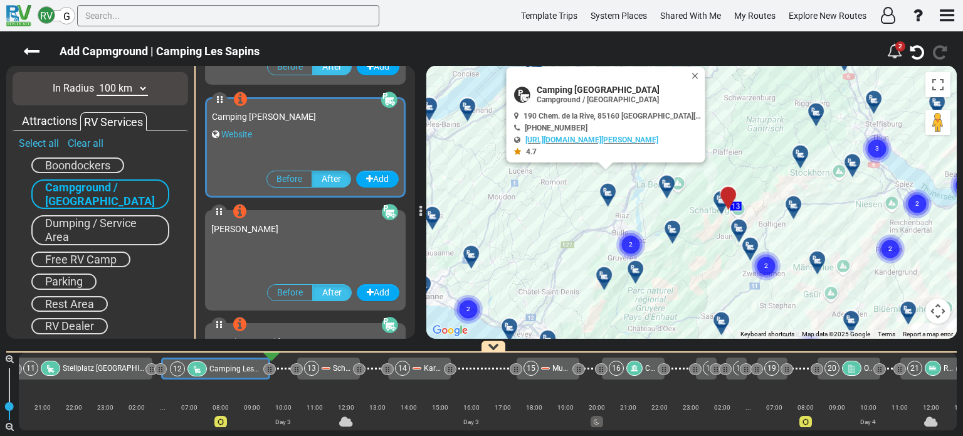
drag, startPoint x: 748, startPoint y: 117, endPoint x: 751, endPoint y: 132, distance: 16.0
click at [751, 132] on div "To activate drag with keyboard, press Alt + Enter. Once in keyboard drag state,…" at bounding box center [691, 202] width 530 height 273
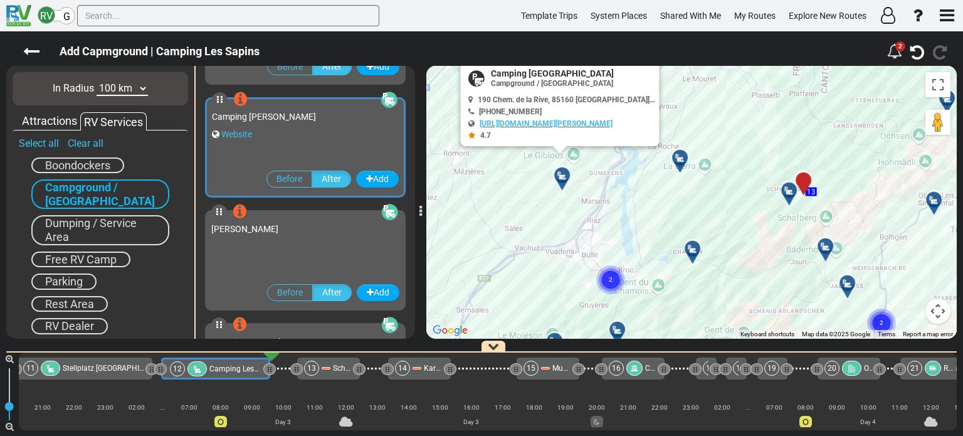
drag, startPoint x: 660, startPoint y: 182, endPoint x: 758, endPoint y: 96, distance: 131.0
click at [758, 96] on div "To activate drag with keyboard, press Alt + Enter. Once in keyboard drag state,…" at bounding box center [691, 202] width 530 height 273
click at [682, 159] on div at bounding box center [684, 162] width 21 height 19
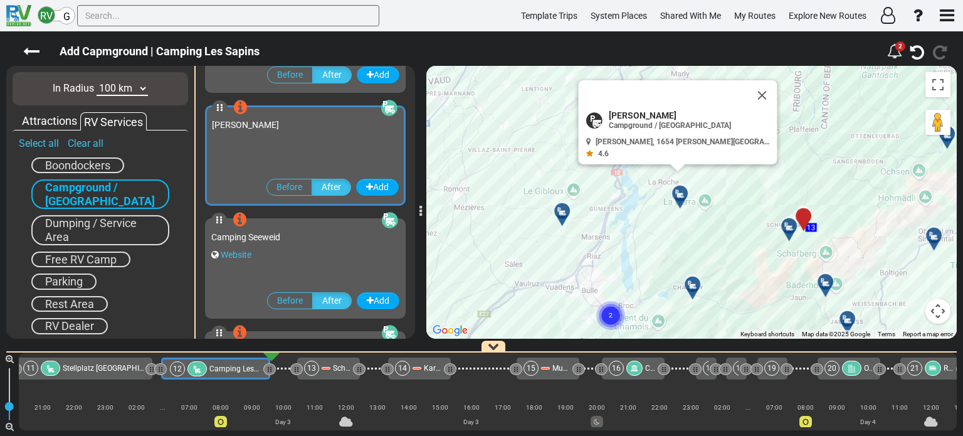
scroll to position [562, 0]
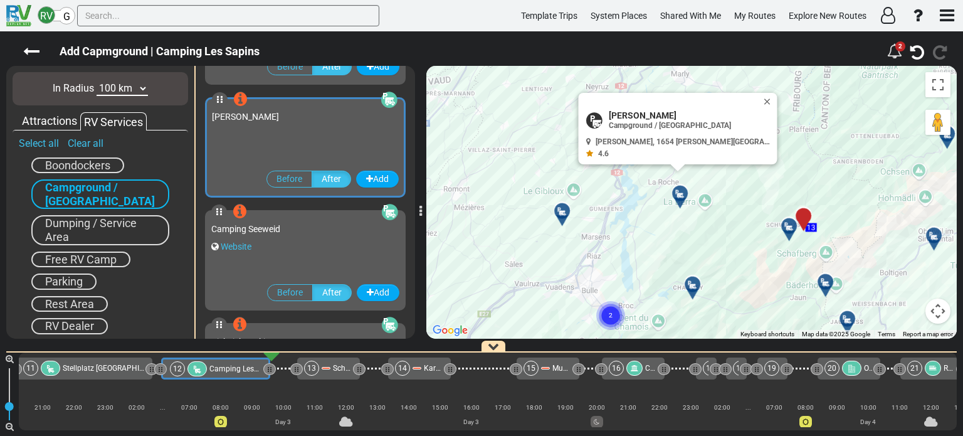
click at [561, 212] on div at bounding box center [566, 215] width 21 height 19
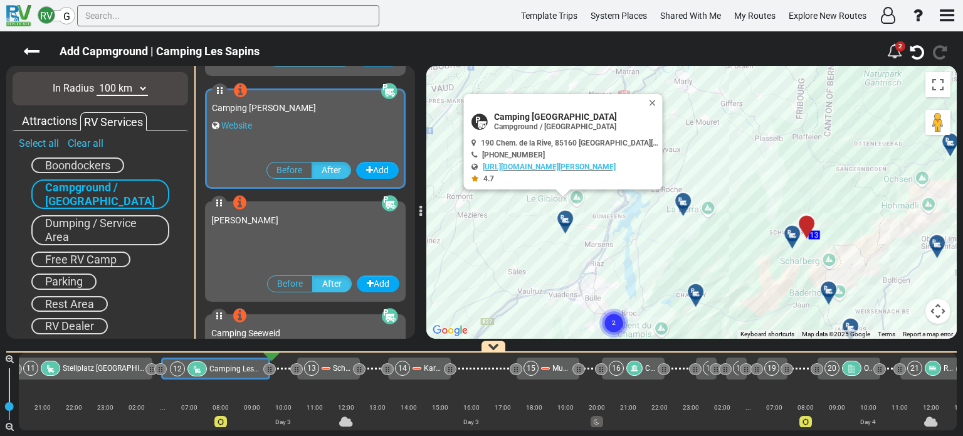
scroll to position [449, 0]
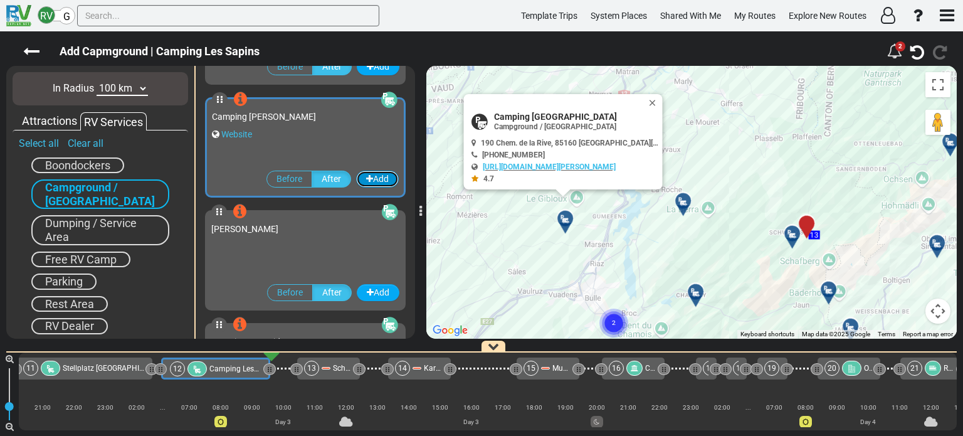
click at [374, 179] on button "Add" at bounding box center [377, 178] width 43 height 17
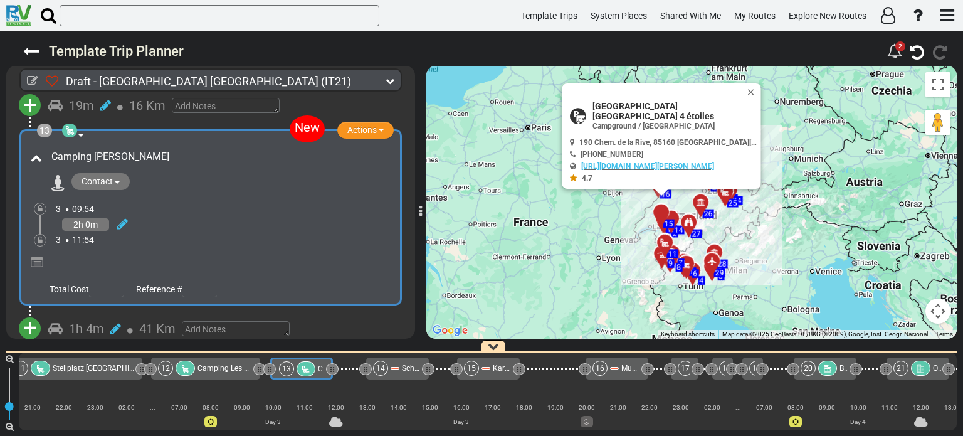
scroll to position [3066, 0]
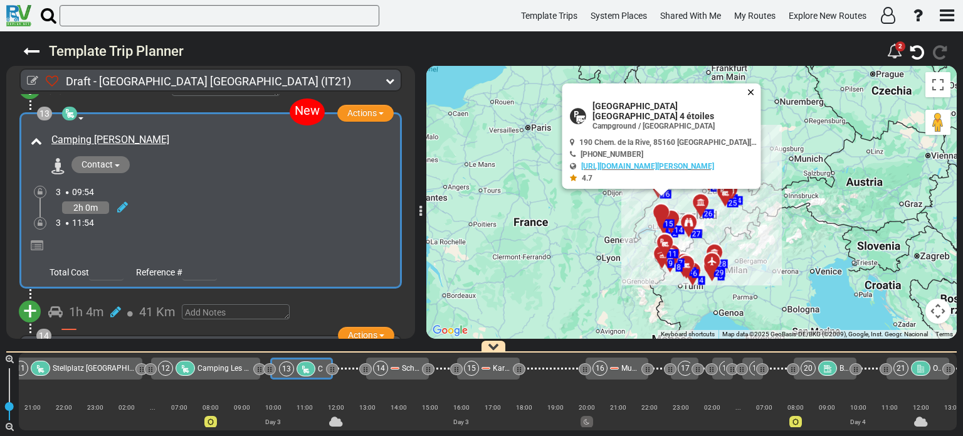
click at [750, 100] on button "Close" at bounding box center [753, 92] width 15 height 18
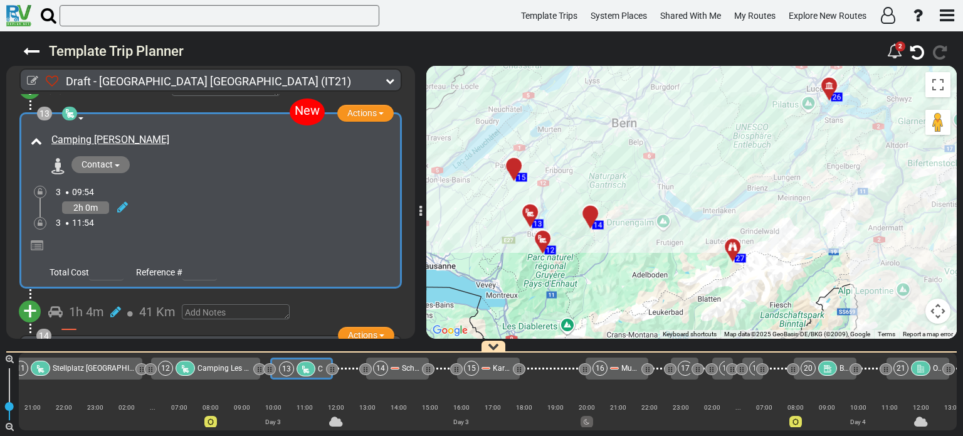
drag, startPoint x: 578, startPoint y: 269, endPoint x: 647, endPoint y: 145, distance: 141.7
click at [647, 145] on div "To activate drag with keyboard, press Alt + Enter. Once in keyboard drag state,…" at bounding box center [691, 202] width 530 height 273
click at [587, 214] on div "14" at bounding box center [591, 212] width 22 height 22
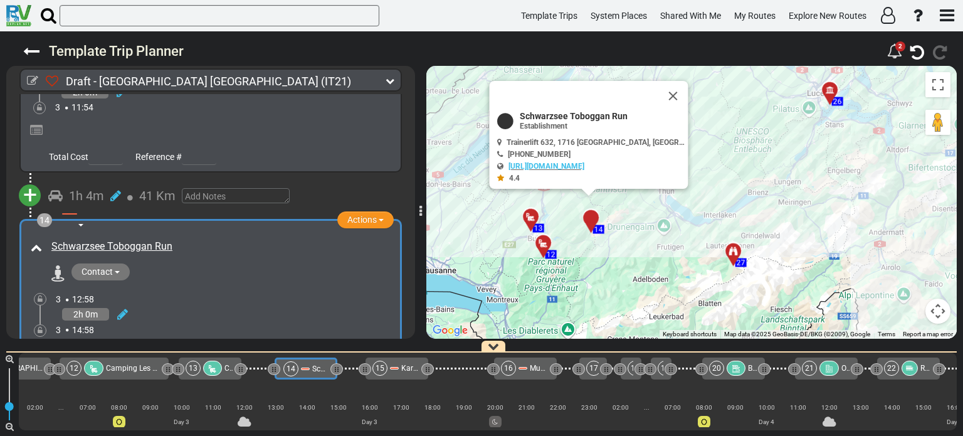
scroll to position [0, 1121]
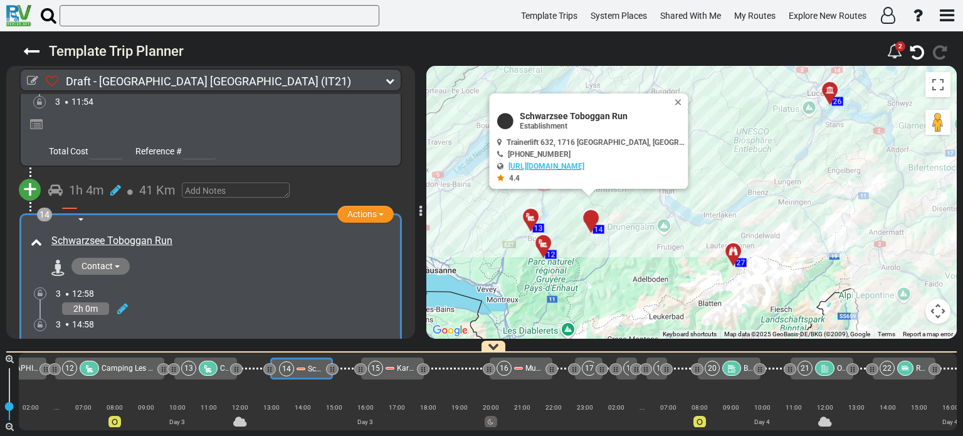
click at [30, 175] on span "+" at bounding box center [30, 189] width 14 height 29
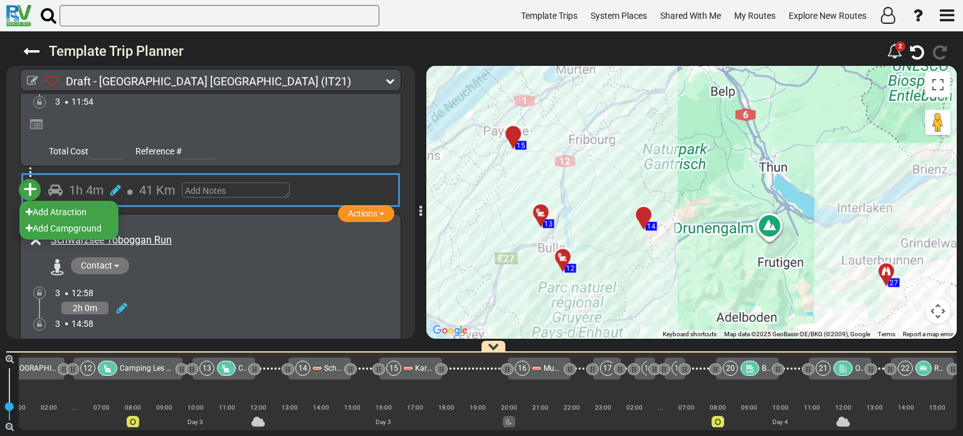
scroll to position [0, 1088]
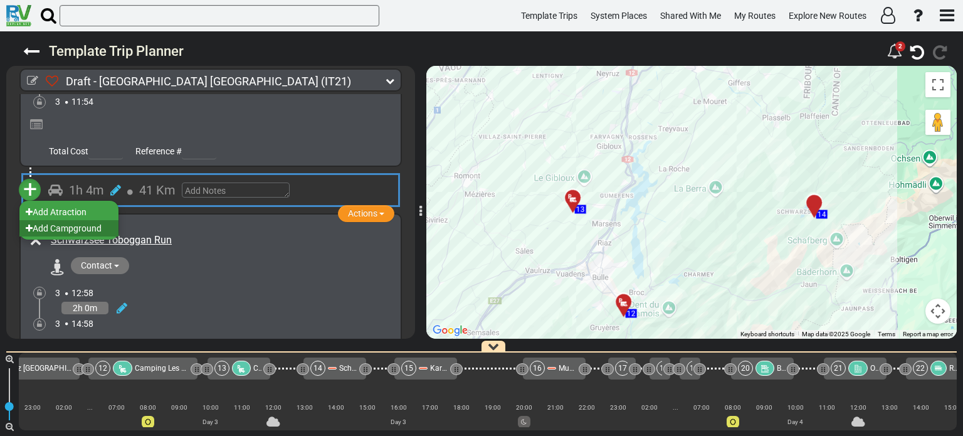
click at [60, 220] on li "Add Campground" at bounding box center [68, 228] width 99 height 16
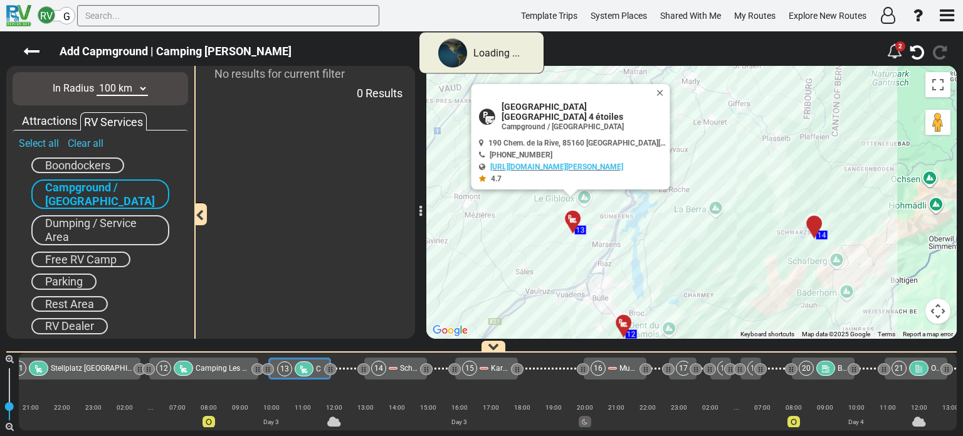
scroll to position [0, 1025]
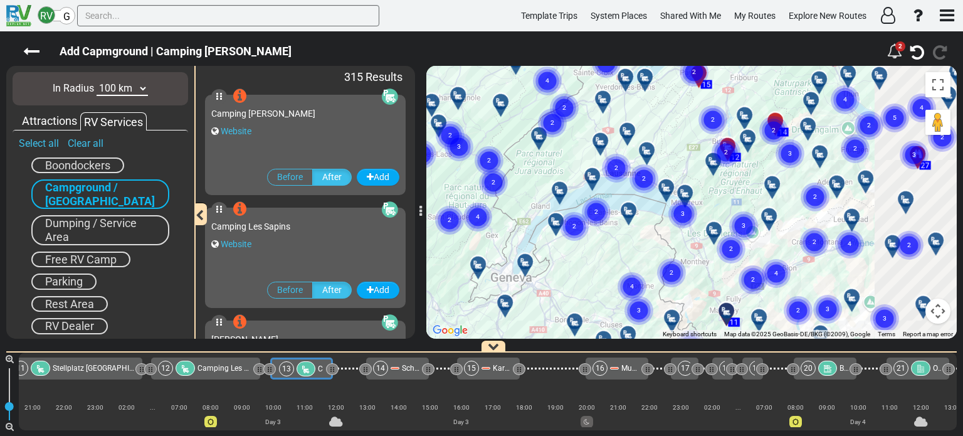
drag, startPoint x: 798, startPoint y: 251, endPoint x: 481, endPoint y: 272, distance: 317.2
click at [481, 272] on div "To activate drag with keyboard, press Alt + Enter. Once in keyboard drag state,…" at bounding box center [691, 202] width 530 height 273
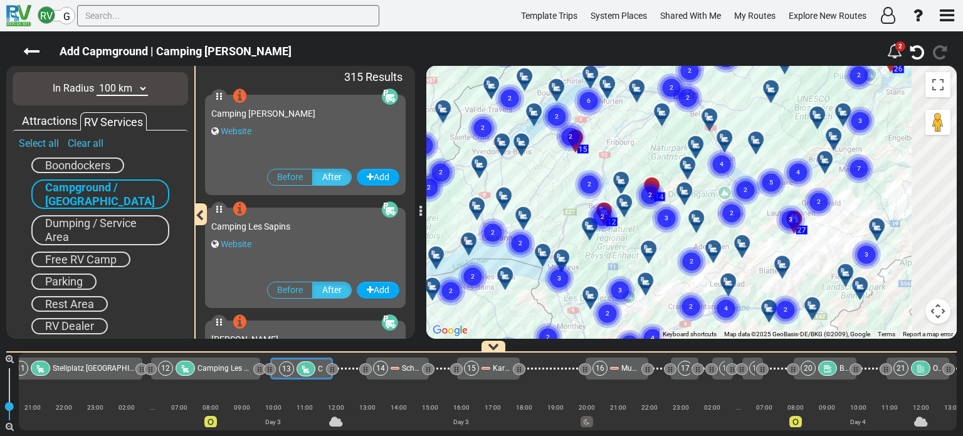
drag, startPoint x: 670, startPoint y: 192, endPoint x: 591, endPoint y: 263, distance: 105.6
click at [591, 263] on div "To activate drag with keyboard, press Alt + Enter. Once in keyboard drag state,…" at bounding box center [691, 202] width 530 height 273
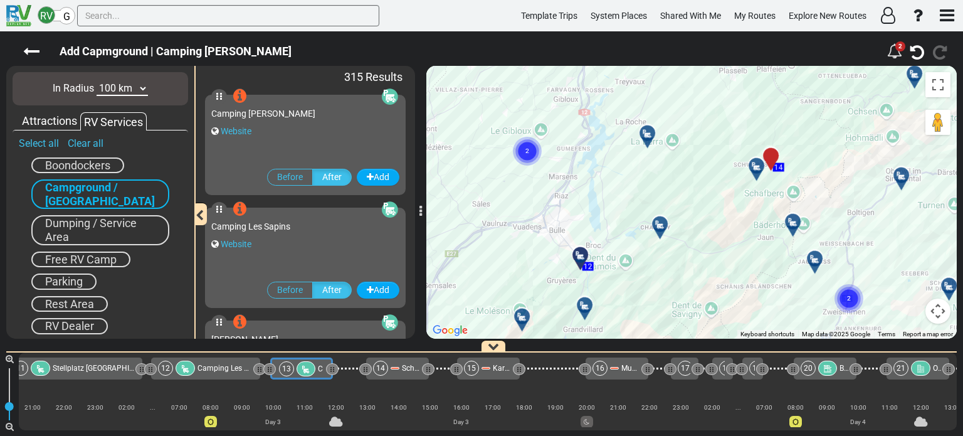
drag, startPoint x: 684, startPoint y: 123, endPoint x: 642, endPoint y: 316, distance: 198.1
click at [642, 316] on div "To activate drag with keyboard, press Alt + Enter. Once in keyboard drag state,…" at bounding box center [691, 202] width 530 height 273
click at [644, 130] on icon at bounding box center [647, 133] width 13 height 10
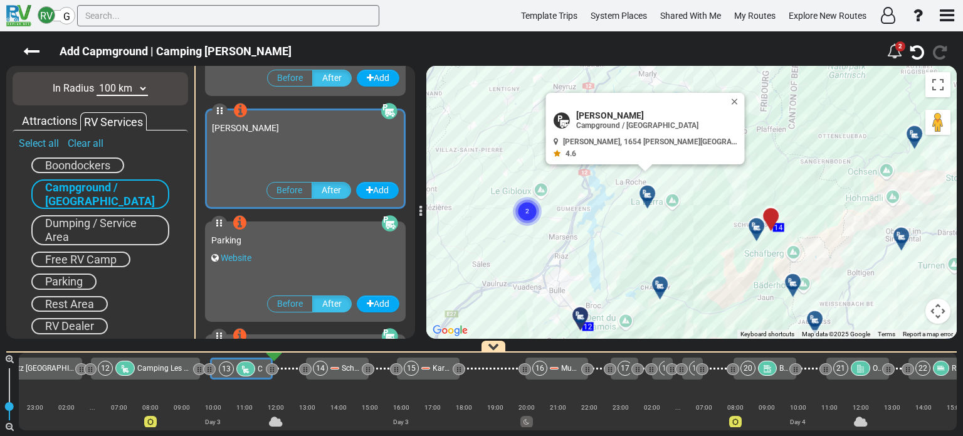
scroll to position [223, 0]
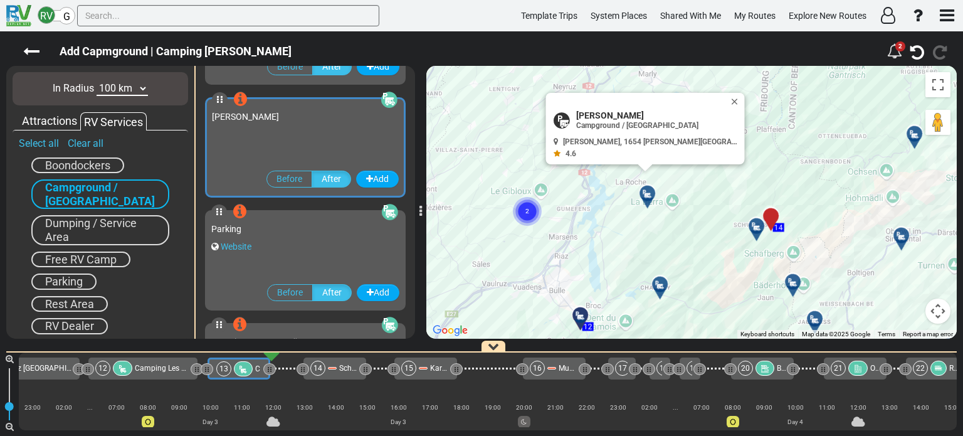
click at [660, 283] on icon at bounding box center [660, 285] width 13 height 10
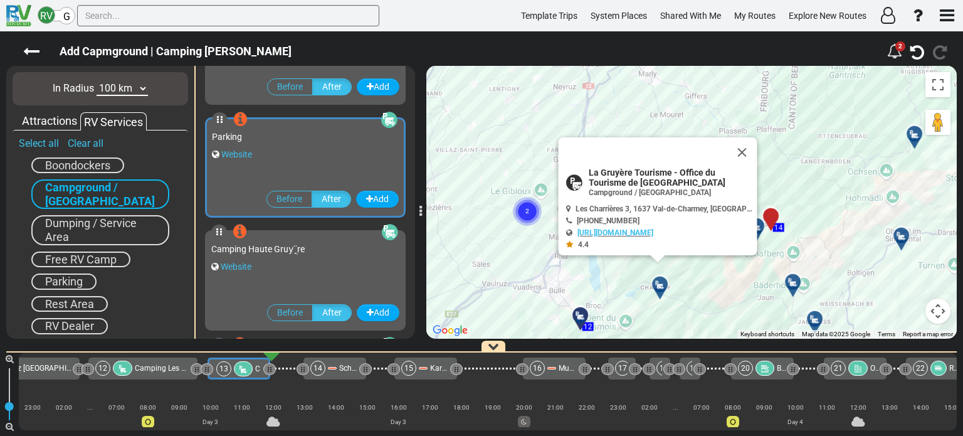
scroll to position [336, 0]
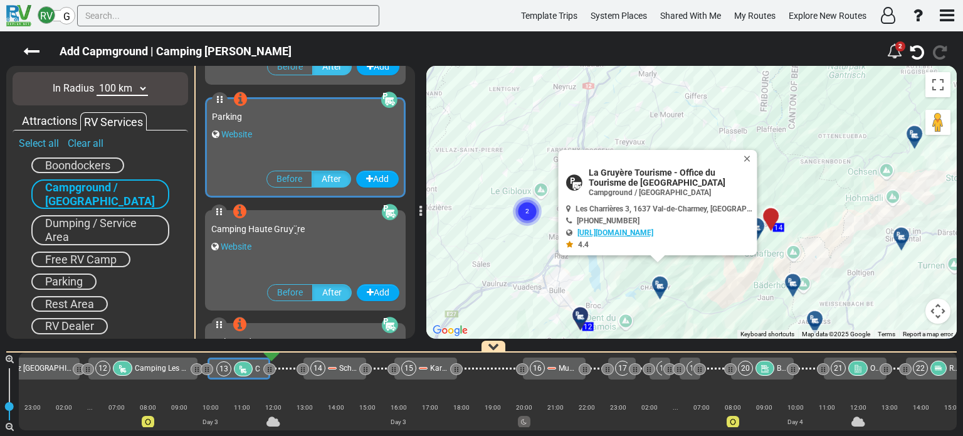
click at [610, 231] on link "http://www.charmey.ch" at bounding box center [615, 232] width 76 height 9
click at [745, 155] on button "Close" at bounding box center [749, 159] width 15 height 18
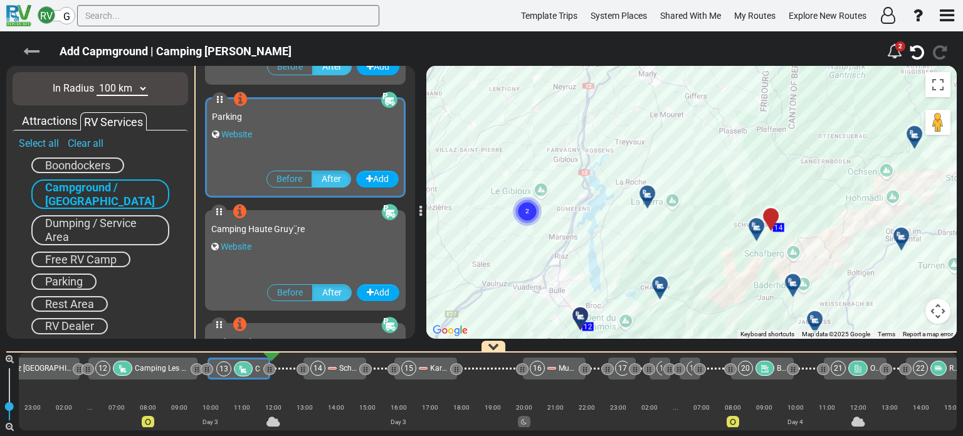
click at [33, 46] on icon at bounding box center [31, 51] width 16 height 16
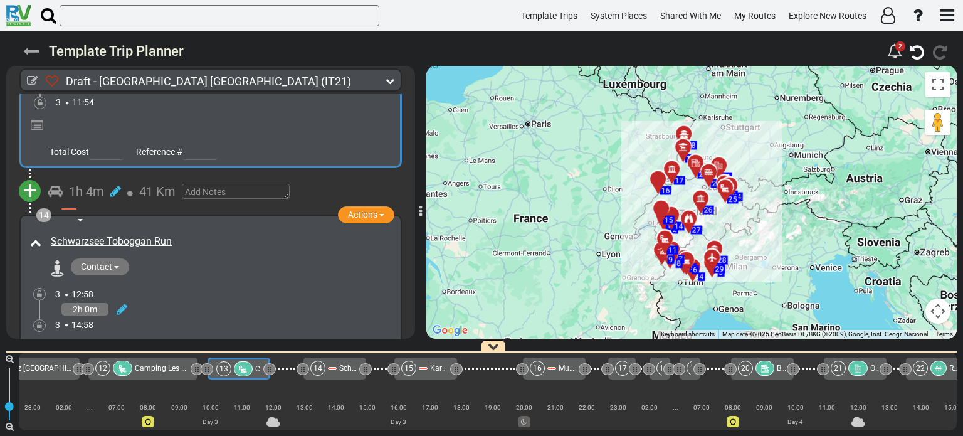
click at [30, 50] on icon at bounding box center [31, 51] width 16 height 16
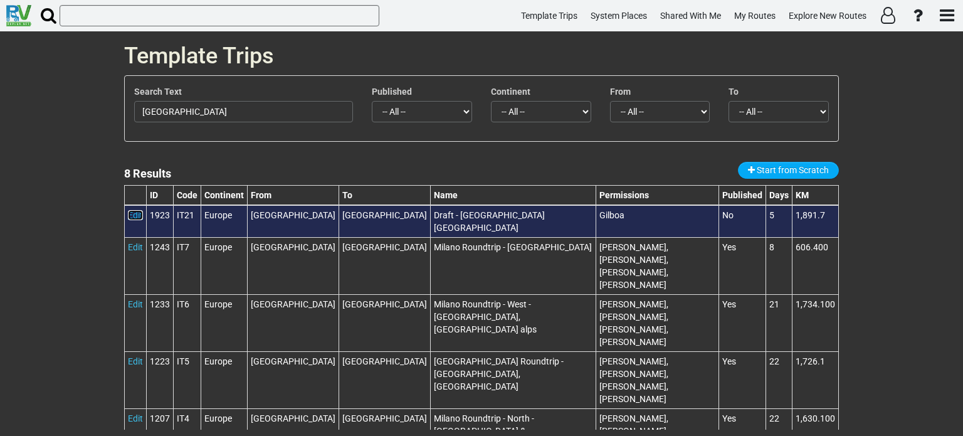
click at [132, 214] on link "Edit" at bounding box center [135, 215] width 15 height 10
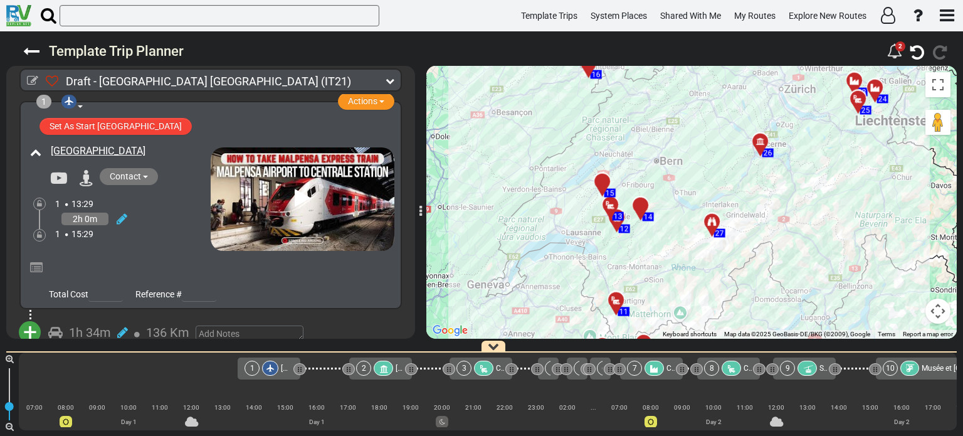
drag, startPoint x: 661, startPoint y: 235, endPoint x: 692, endPoint y: 125, distance: 114.5
click at [692, 125] on div "To activate drag with keyboard, press Alt + Enter. Once in keyboard drag state,…" at bounding box center [691, 202] width 530 height 273
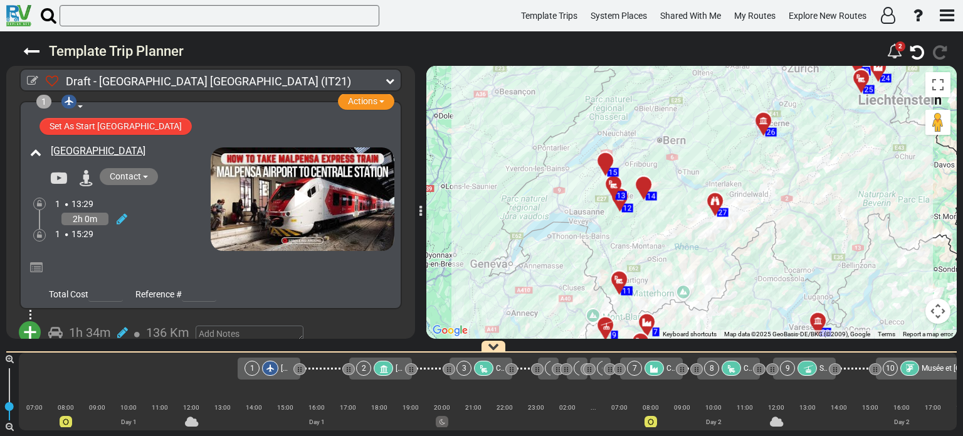
drag, startPoint x: 657, startPoint y: 241, endPoint x: 662, endPoint y: 220, distance: 21.9
click at [662, 220] on div "To activate drag with keyboard, press Alt + Enter. Once in keyboard drag state,…" at bounding box center [691, 202] width 530 height 273
click at [645, 187] on div at bounding box center [647, 189] width 21 height 19
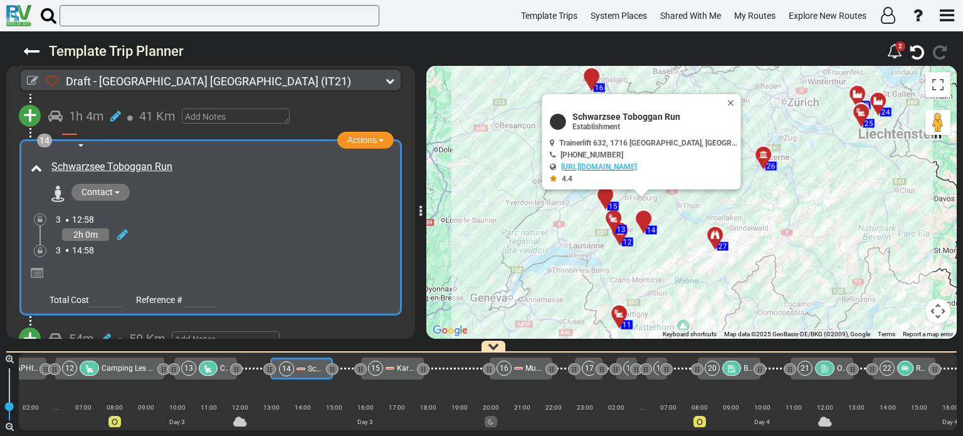
scroll to position [3261, 0]
click at [30, 323] on span "+" at bounding box center [30, 337] width 14 height 29
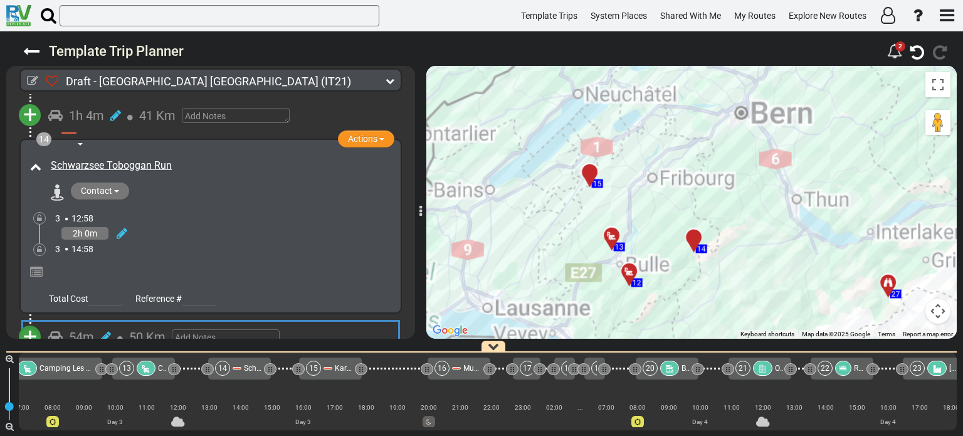
scroll to position [0, 1184]
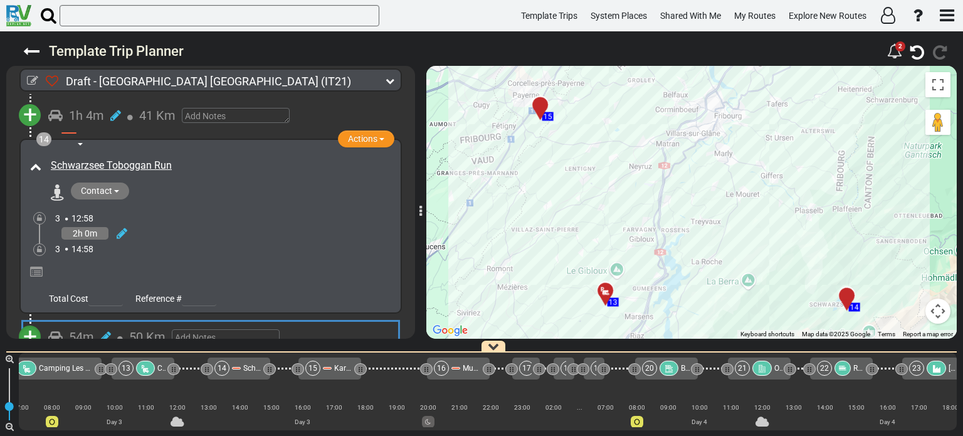
click at [69, 351] on li "Add Atraction" at bounding box center [68, 359] width 99 height 16
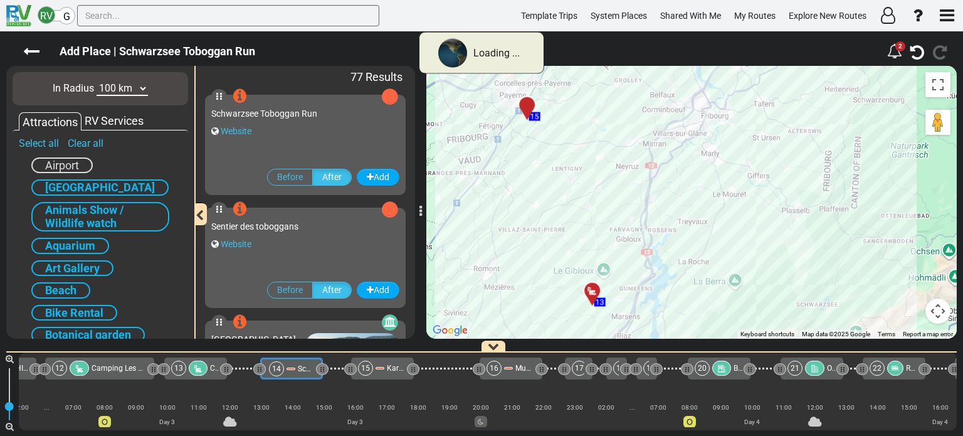
scroll to position [0, 1121]
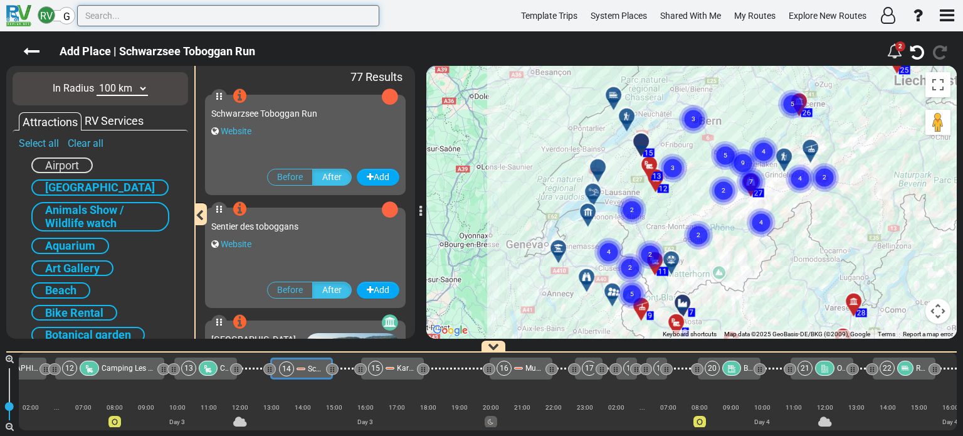
click at [130, 21] on input "text" at bounding box center [228, 15] width 302 height 21
paste input "Sentier des toboggans"
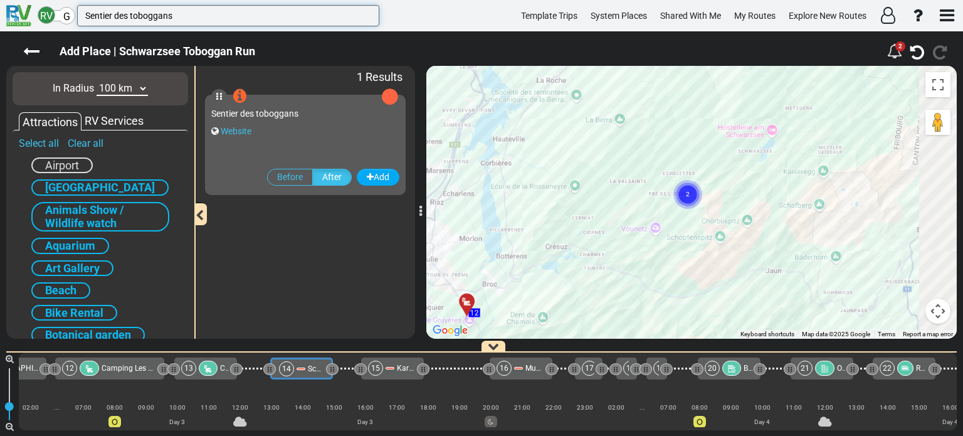
type input "Sentier des toboggans"
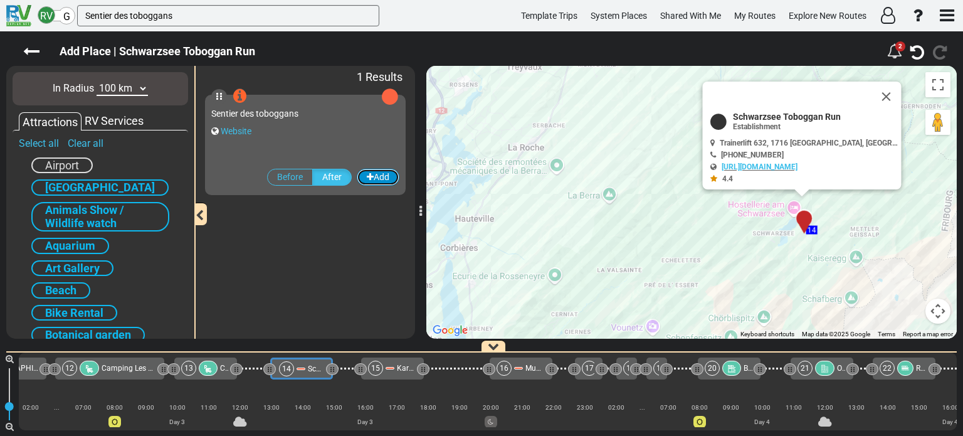
click at [380, 176] on button "Add" at bounding box center [378, 177] width 43 height 17
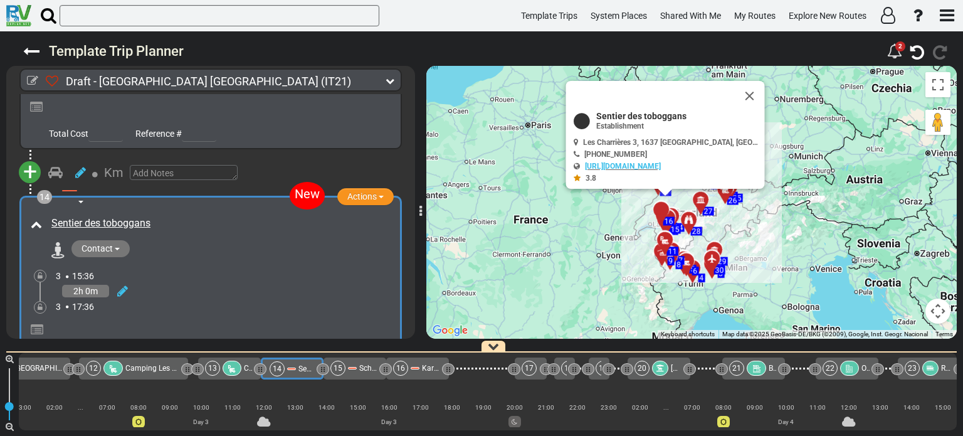
scroll to position [0, 0]
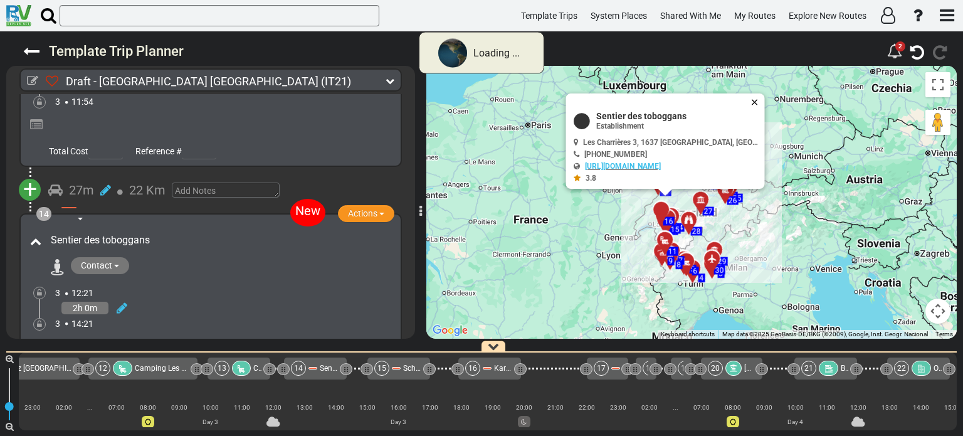
click at [750, 101] on button "Close" at bounding box center [757, 102] width 15 height 18
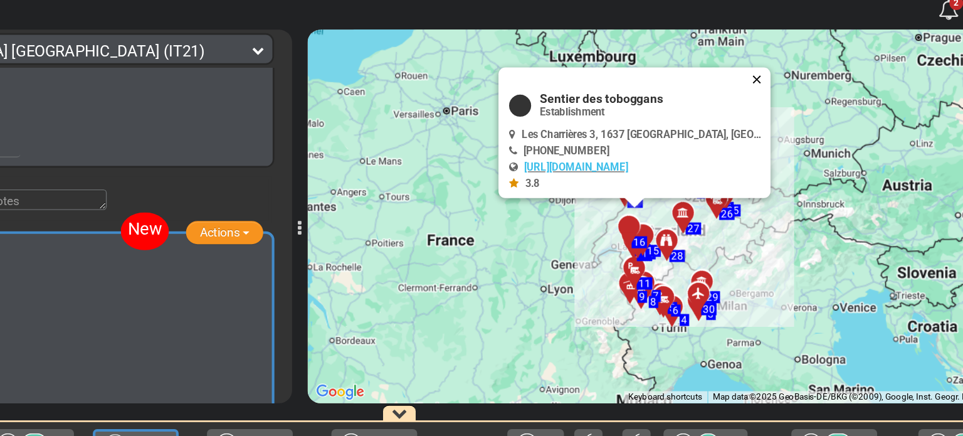
click at [750, 101] on button "Close" at bounding box center [757, 102] width 15 height 18
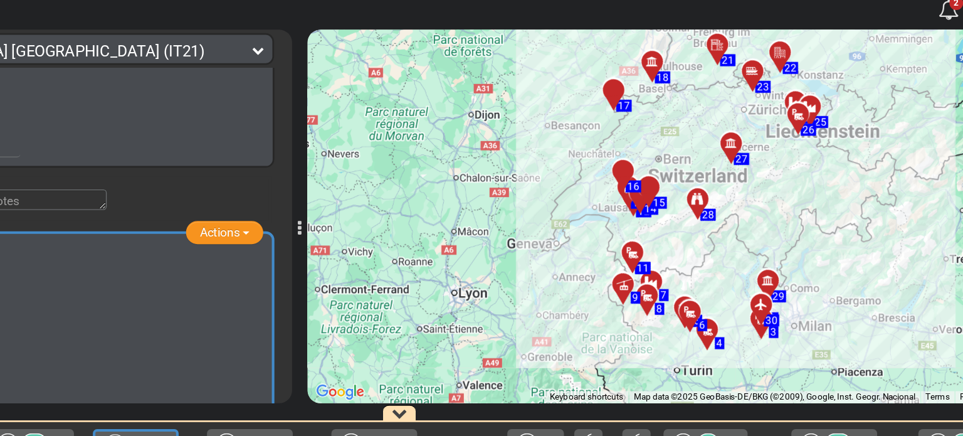
drag, startPoint x: 739, startPoint y: 262, endPoint x: 785, endPoint y: 172, distance: 100.6
click at [785, 172] on div "To activate drag with keyboard, press Alt + Enter. Once in keyboard drag state,…" at bounding box center [691, 202] width 530 height 273
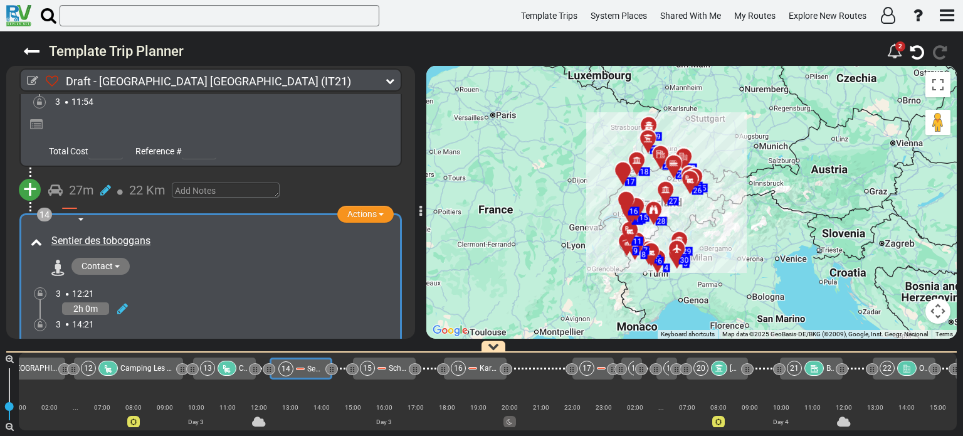
drag, startPoint x: 646, startPoint y: 216, endPoint x: 766, endPoint y: 142, distance: 140.7
click at [766, 142] on div "To activate drag with keyboard, press Alt + Enter. Once in keyboard drag state,…" at bounding box center [691, 202] width 530 height 273
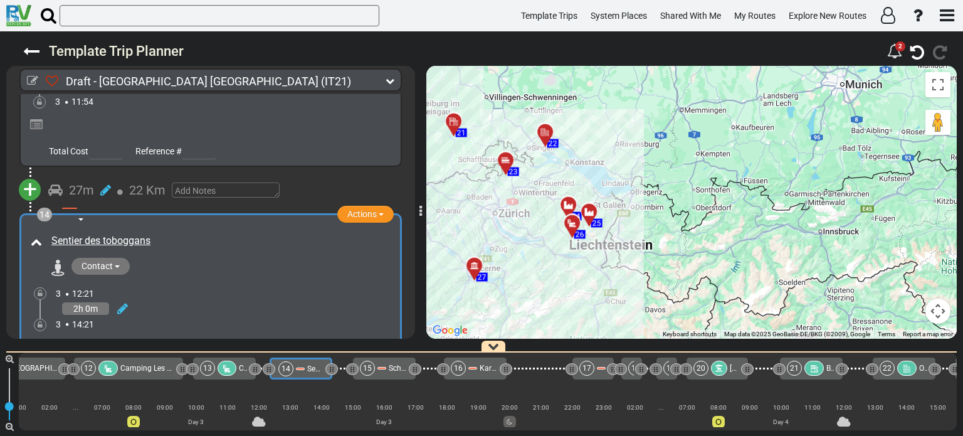
drag, startPoint x: 726, startPoint y: 172, endPoint x: 772, endPoint y: 135, distance: 59.3
click at [772, 135] on div "To activate drag with keyboard, press Alt + Enter. Once in keyboard drag state,…" at bounding box center [691, 202] width 530 height 273
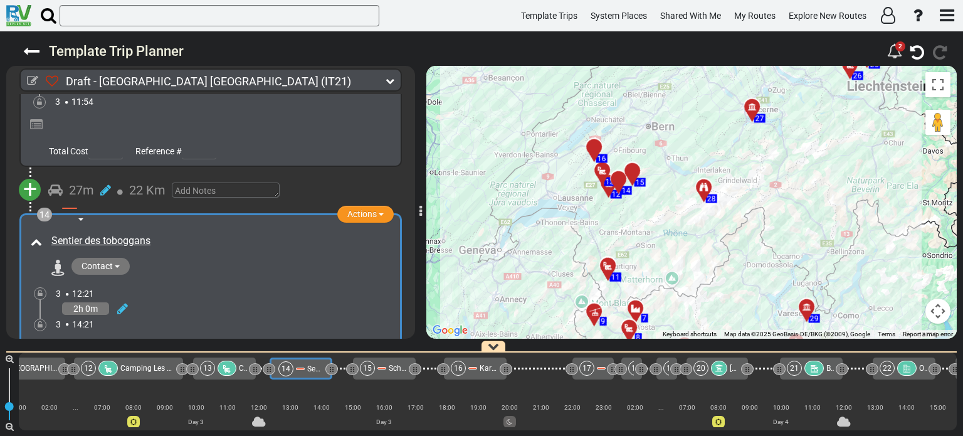
drag, startPoint x: 619, startPoint y: 260, endPoint x: 792, endPoint y: 200, distance: 183.1
click at [792, 200] on div "To activate drag with keyboard, press Alt + Enter. Once in keyboard drag state,…" at bounding box center [691, 202] width 530 height 273
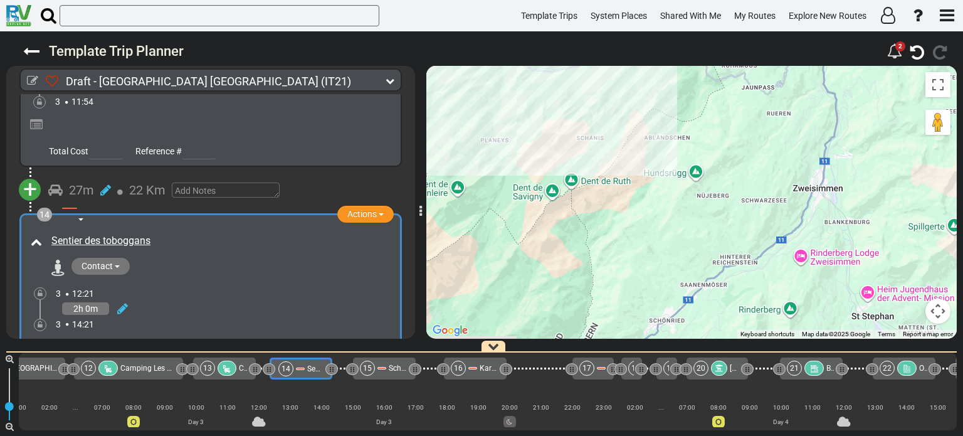
drag, startPoint x: 506, startPoint y: 162, endPoint x: 770, endPoint y: 258, distance: 280.1
click at [769, 258] on div "To activate drag with keyboard, press Alt + Enter. Once in keyboard drag state,…" at bounding box center [691, 202] width 530 height 273
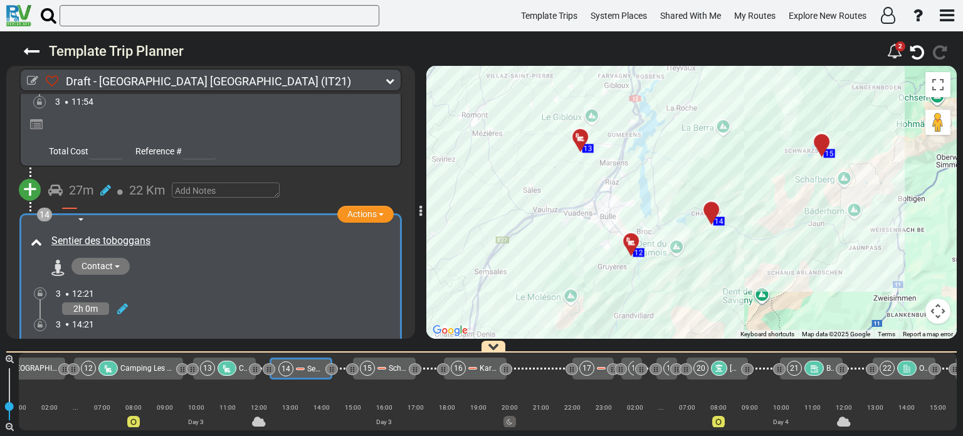
drag, startPoint x: 667, startPoint y: 229, endPoint x: 770, endPoint y: 299, distance: 123.6
click at [770, 299] on div "To activate drag with keyboard, press Alt + Enter. Once in keyboard drag state,…" at bounding box center [691, 202] width 530 height 273
click at [714, 208] on div at bounding box center [715, 214] width 21 height 19
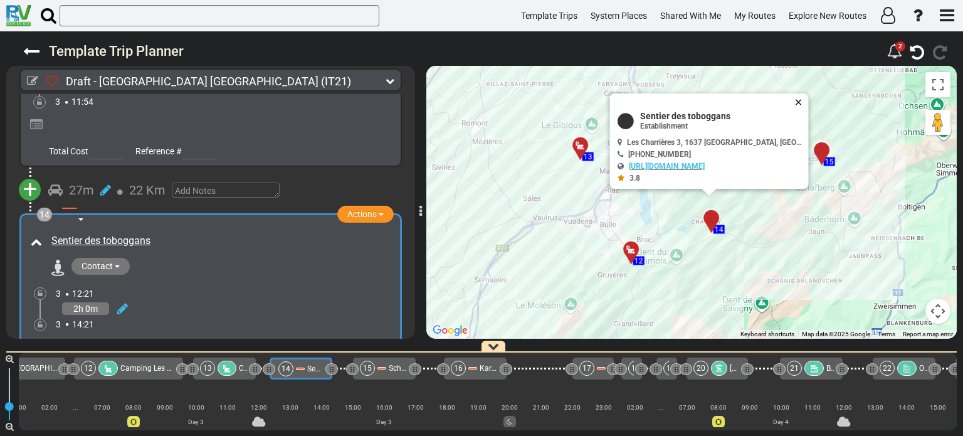
click at [793, 100] on button "Close" at bounding box center [800, 102] width 15 height 18
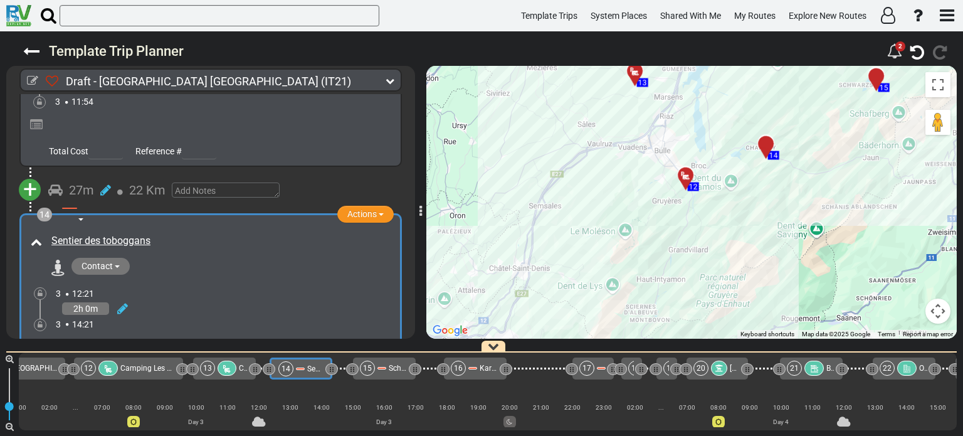
drag, startPoint x: 740, startPoint y: 285, endPoint x: 797, endPoint y: 208, distance: 95.9
click at [797, 208] on div "To activate drag with keyboard, press Alt + Enter. Once in keyboard drag state,…" at bounding box center [691, 202] width 530 height 273
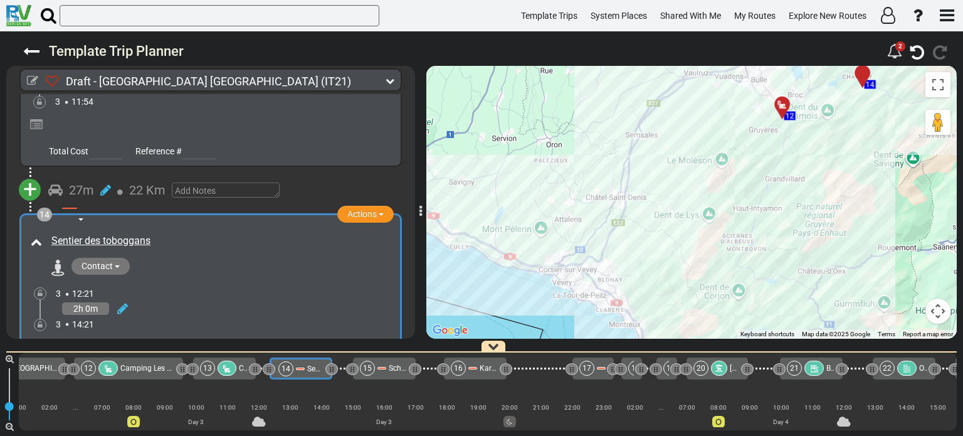
drag, startPoint x: 739, startPoint y: 233, endPoint x: 844, endPoint y: 158, distance: 128.9
click at [844, 158] on div "To activate drag with keyboard, press Alt + Enter. Once in keyboard drag state,…" at bounding box center [691, 202] width 530 height 273
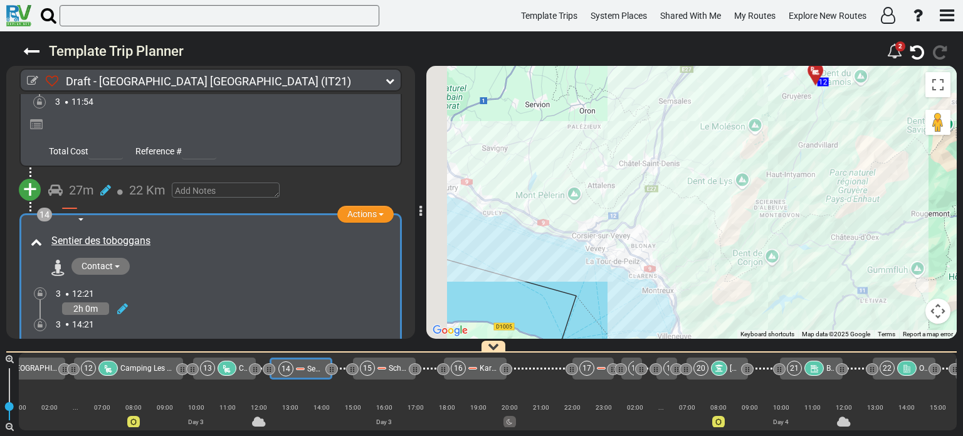
drag, startPoint x: 776, startPoint y: 213, endPoint x: 844, endPoint y: 138, distance: 100.7
click at [844, 138] on div "To activate drag with keyboard, press Alt + Enter. Once in keyboard drag state,…" at bounding box center [691, 202] width 530 height 273
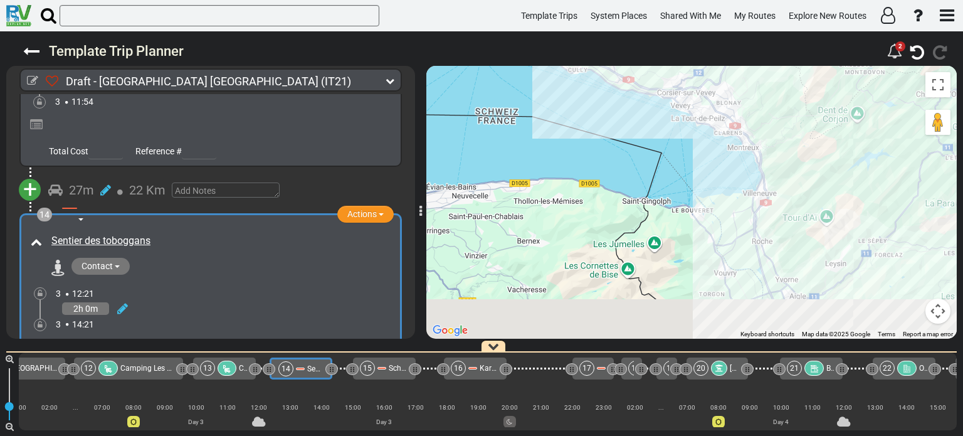
drag, startPoint x: 810, startPoint y: 220, endPoint x: 863, endPoint y: 115, distance: 118.0
click at [863, 115] on div "To activate drag with keyboard, press Alt + Enter. Once in keyboard drag state,…" at bounding box center [691, 202] width 530 height 273
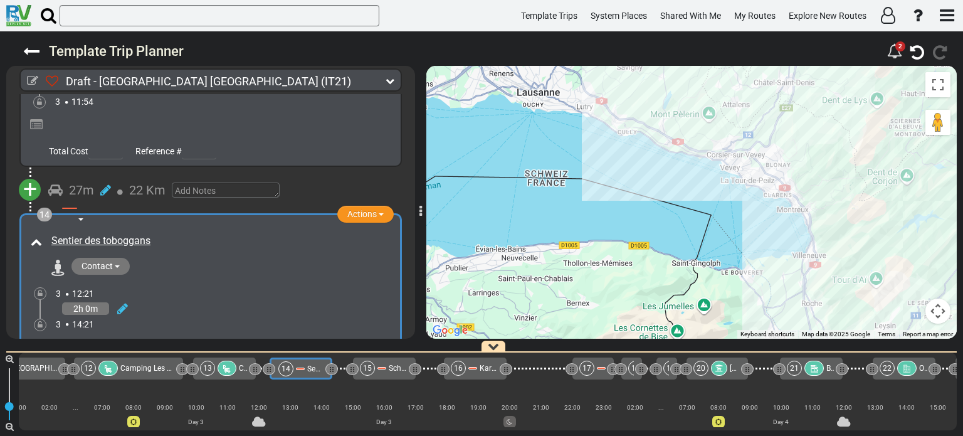
drag, startPoint x: 703, startPoint y: 238, endPoint x: 754, endPoint y: 303, distance: 82.1
click at [754, 303] on div "To activate drag with keyboard, press Alt + Enter. Once in keyboard drag state,…" at bounding box center [691, 202] width 530 height 273
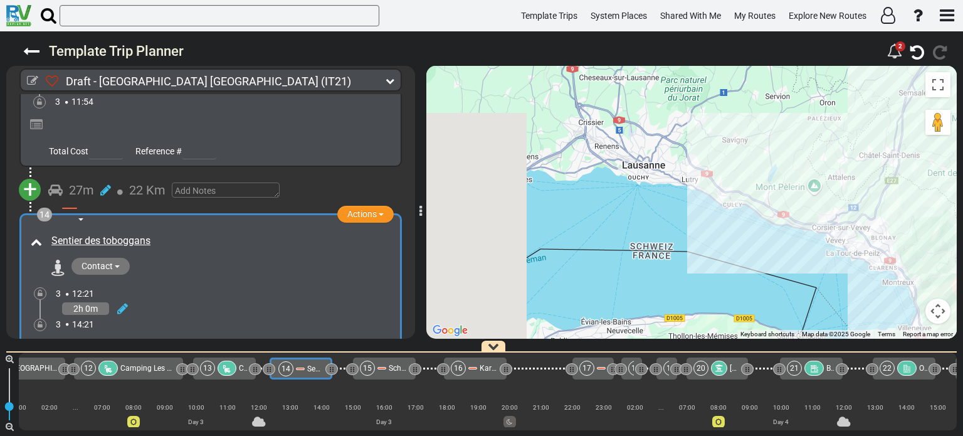
drag, startPoint x: 734, startPoint y: 103, endPoint x: 839, endPoint y: 184, distance: 132.4
click at [839, 184] on div "To activate drag with keyboard, press Alt + Enter. Once in keyboard drag state,…" at bounding box center [691, 202] width 530 height 273
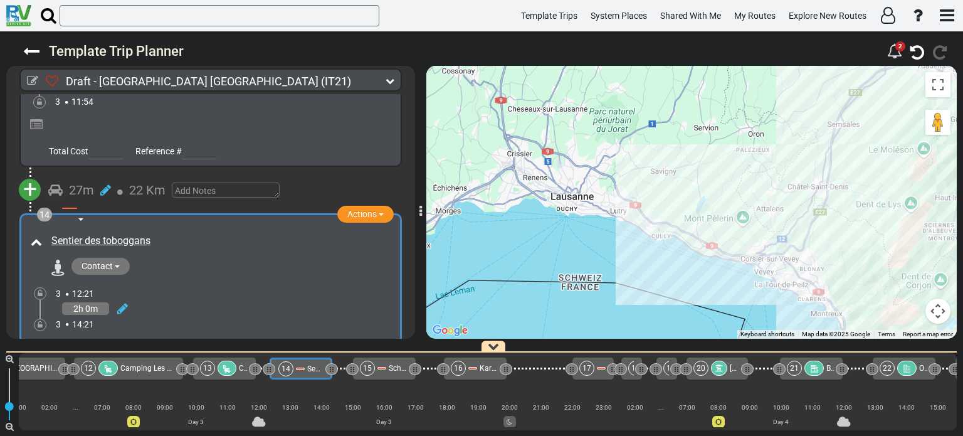
drag, startPoint x: 786, startPoint y: 157, endPoint x: 685, endPoint y: 200, distance: 110.3
click at [685, 200] on div "To activate drag with keyboard, press Alt + Enter. Once in keyboard drag state,…" at bounding box center [691, 202] width 530 height 273
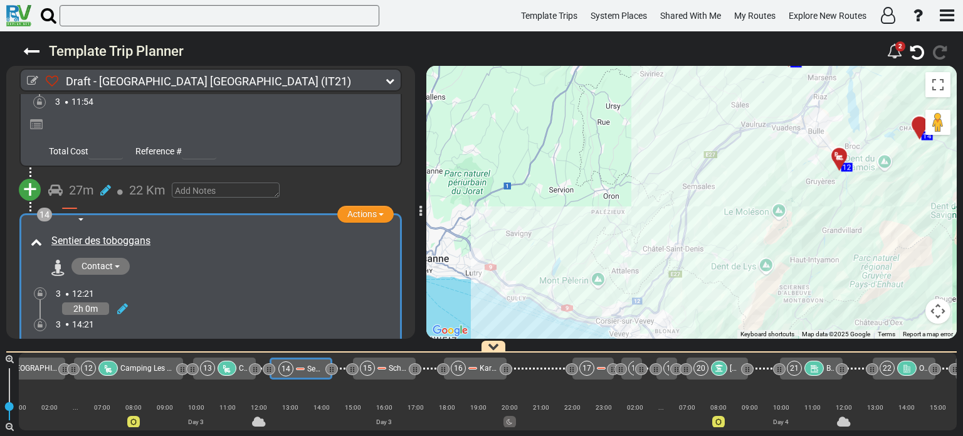
click at [840, 155] on icon at bounding box center [839, 156] width 13 height 10
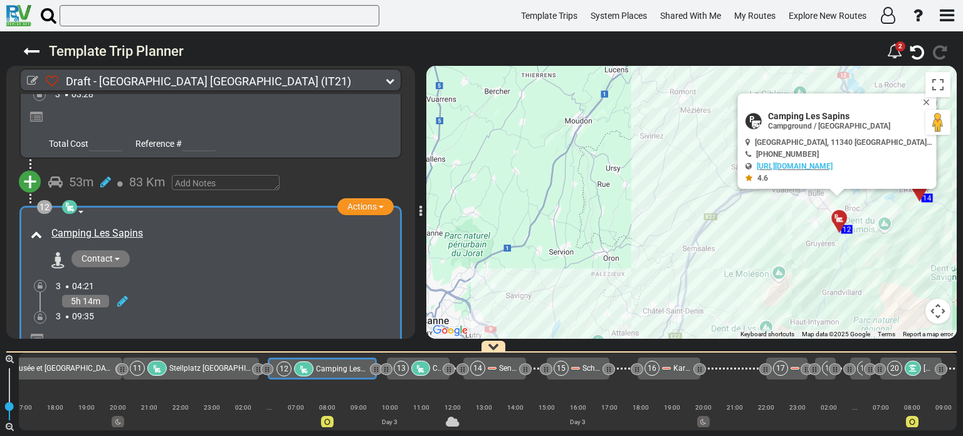
scroll to position [0, 907]
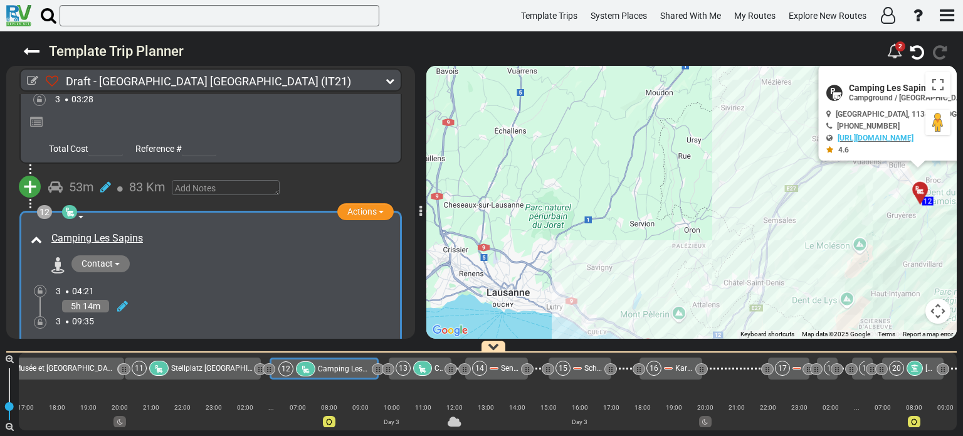
drag, startPoint x: 652, startPoint y: 187, endPoint x: 739, endPoint y: 157, distance: 92.8
click at [739, 157] on div "To activate drag with keyboard, press Alt + Enter. Once in keyboard drag state,…" at bounding box center [691, 202] width 530 height 273
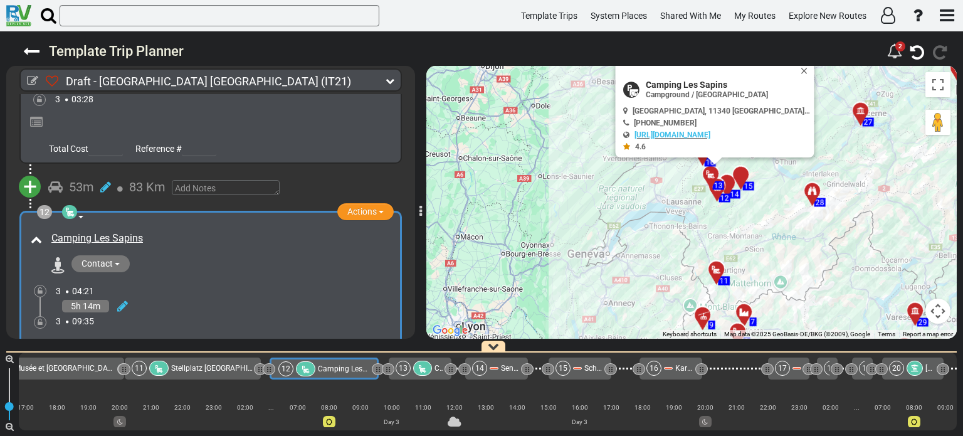
drag, startPoint x: 802, startPoint y: 192, endPoint x: 757, endPoint y: 218, distance: 51.9
click at [757, 218] on div "To activate drag with keyboard, press Alt + Enter. Once in keyboard drag state,…" at bounding box center [691, 202] width 530 height 273
drag, startPoint x: 759, startPoint y: 217, endPoint x: 736, endPoint y: 273, distance: 60.2
click at [736, 273] on div "To activate drag with keyboard, press Alt + Enter. Once in keyboard drag state,…" at bounding box center [691, 202] width 530 height 273
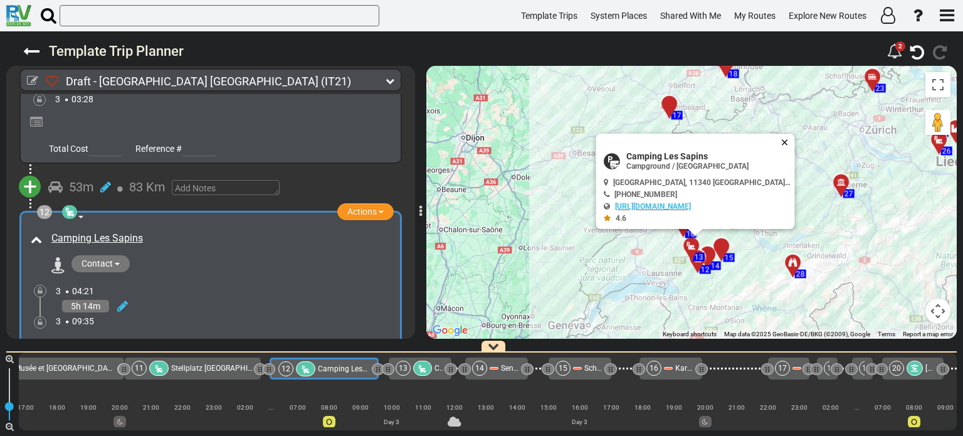
click at [780, 142] on button "Close" at bounding box center [787, 142] width 15 height 18
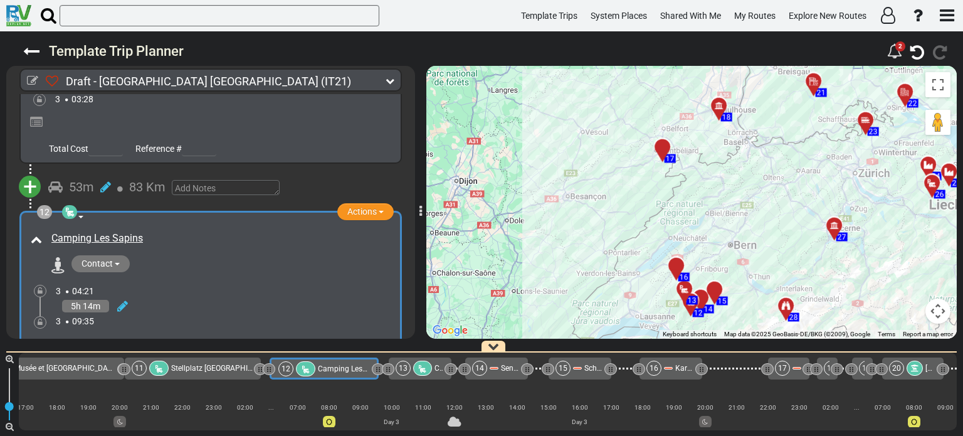
drag, startPoint x: 746, startPoint y: 185, endPoint x: 739, endPoint y: 231, distance: 46.3
click at [739, 231] on div "To activate drag with keyboard, press Alt + Enter. Once in keyboard drag state,…" at bounding box center [691, 202] width 530 height 273
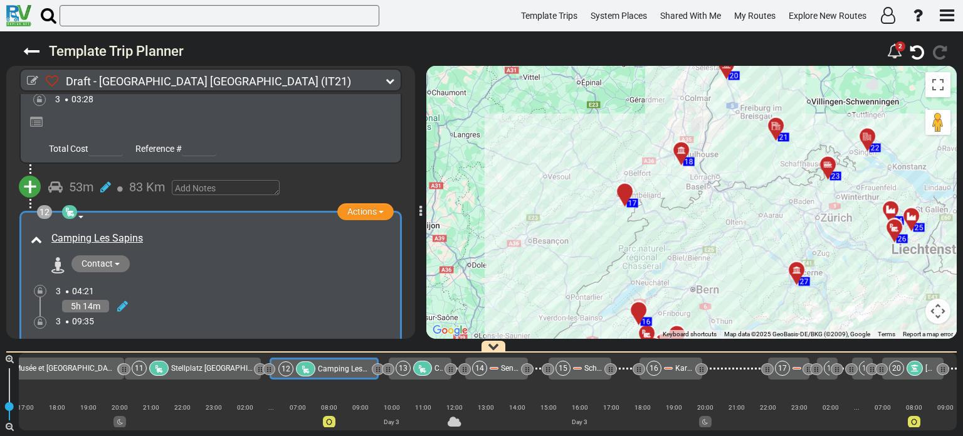
drag, startPoint x: 761, startPoint y: 144, endPoint x: 731, endPoint y: 177, distance: 44.3
click at [731, 177] on div "To activate drag with keyboard, press Alt + Enter. Once in keyboard drag state,…" at bounding box center [691, 202] width 530 height 273
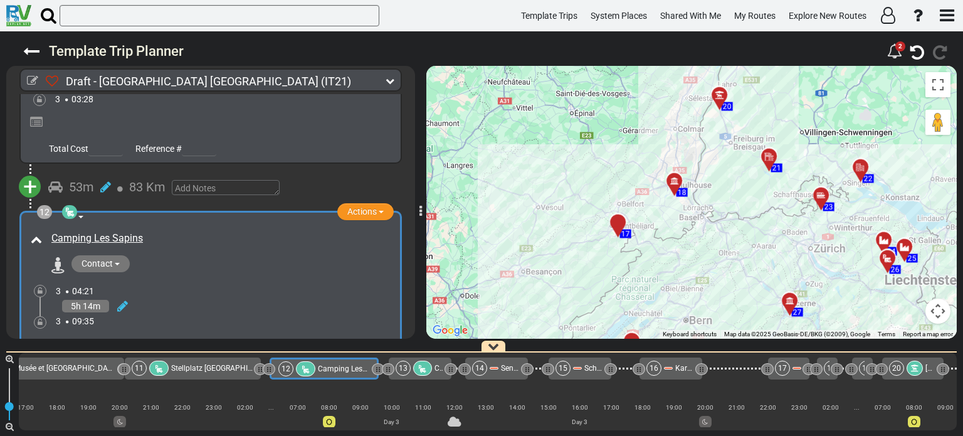
drag, startPoint x: 731, startPoint y: 177, endPoint x: 720, endPoint y: 217, distance: 42.3
click at [720, 217] on div "To activate drag with keyboard, press Alt + Enter. Once in keyboard drag state,…" at bounding box center [691, 202] width 530 height 273
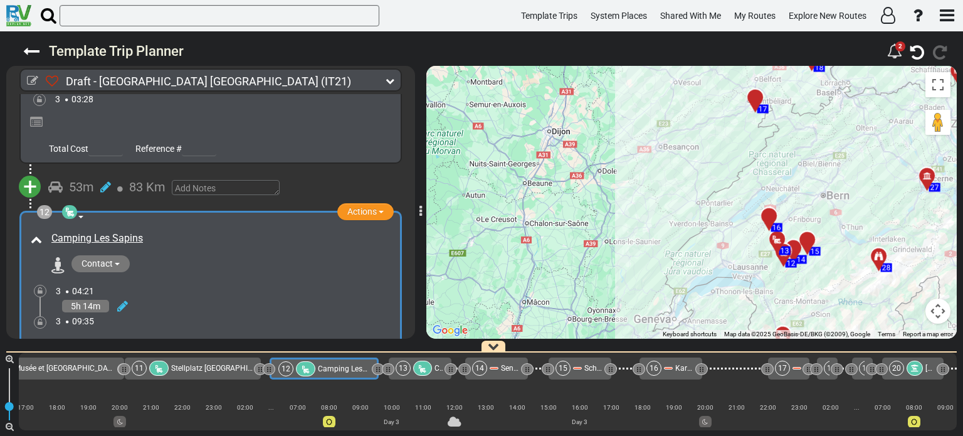
drag, startPoint x: 730, startPoint y: 272, endPoint x: 869, endPoint y: 145, distance: 188.5
click at [869, 145] on div "To activate drag with keyboard, press Alt + Enter. Once in keyboard drag state,…" at bounding box center [691, 202] width 530 height 273
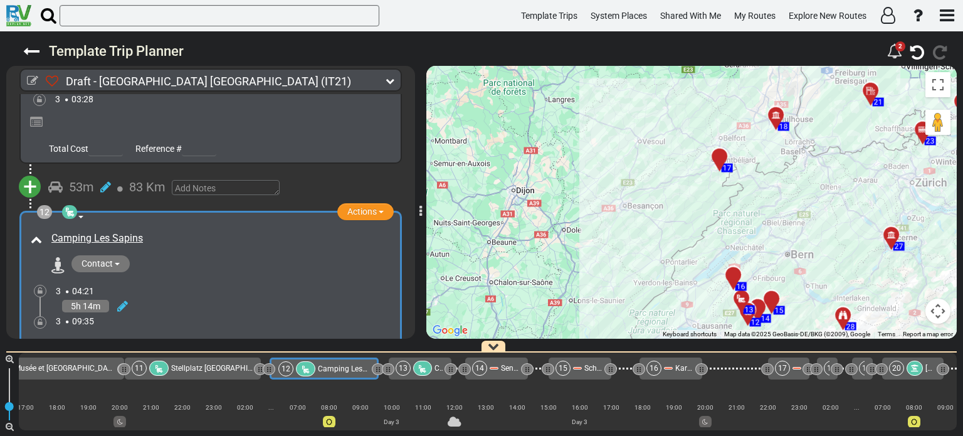
drag, startPoint x: 839, startPoint y: 214, endPoint x: 797, endPoint y: 280, distance: 78.1
click at [797, 280] on div "To activate drag with keyboard, press Alt + Enter. Once in keyboard drag state,…" at bounding box center [691, 202] width 530 height 273
click at [387, 81] on icon at bounding box center [389, 80] width 9 height 9
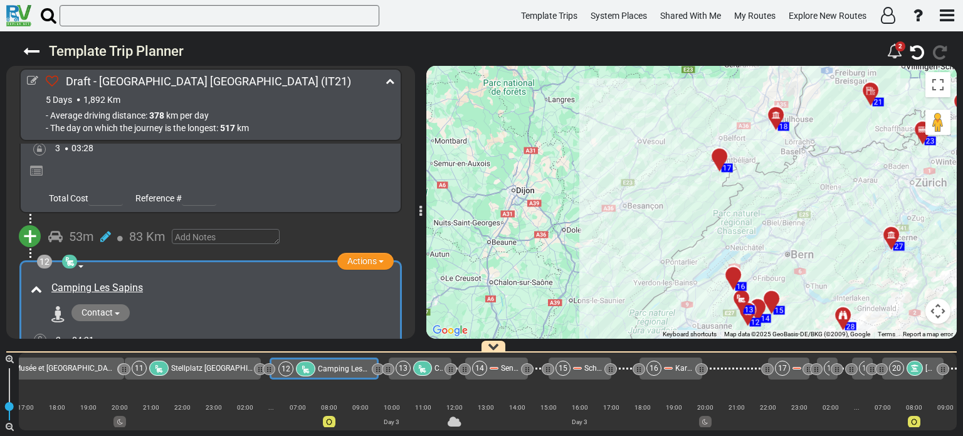
click at [387, 81] on icon at bounding box center [389, 80] width 9 height 9
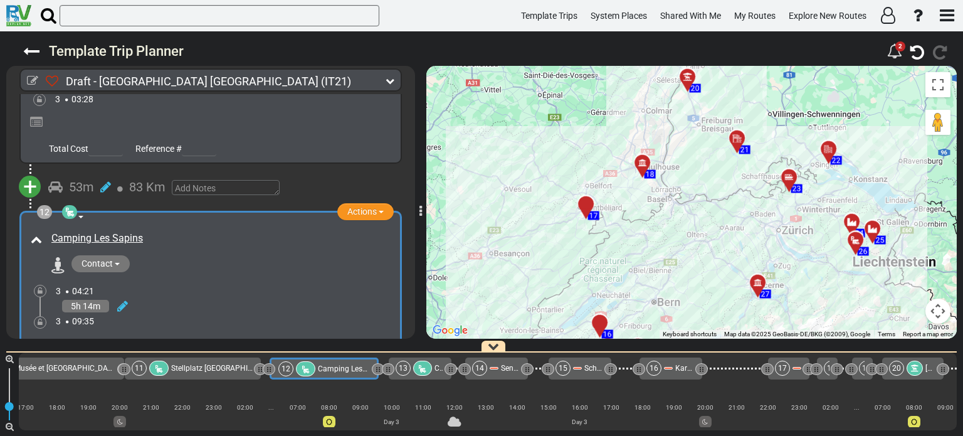
drag, startPoint x: 805, startPoint y: 197, endPoint x: 669, endPoint y: 248, distance: 145.2
click at [669, 248] on div "To activate drag with keyboard, press Alt + Enter. Once in keyboard drag state,…" at bounding box center [691, 202] width 530 height 273
